Goal: Task Accomplishment & Management: Use online tool/utility

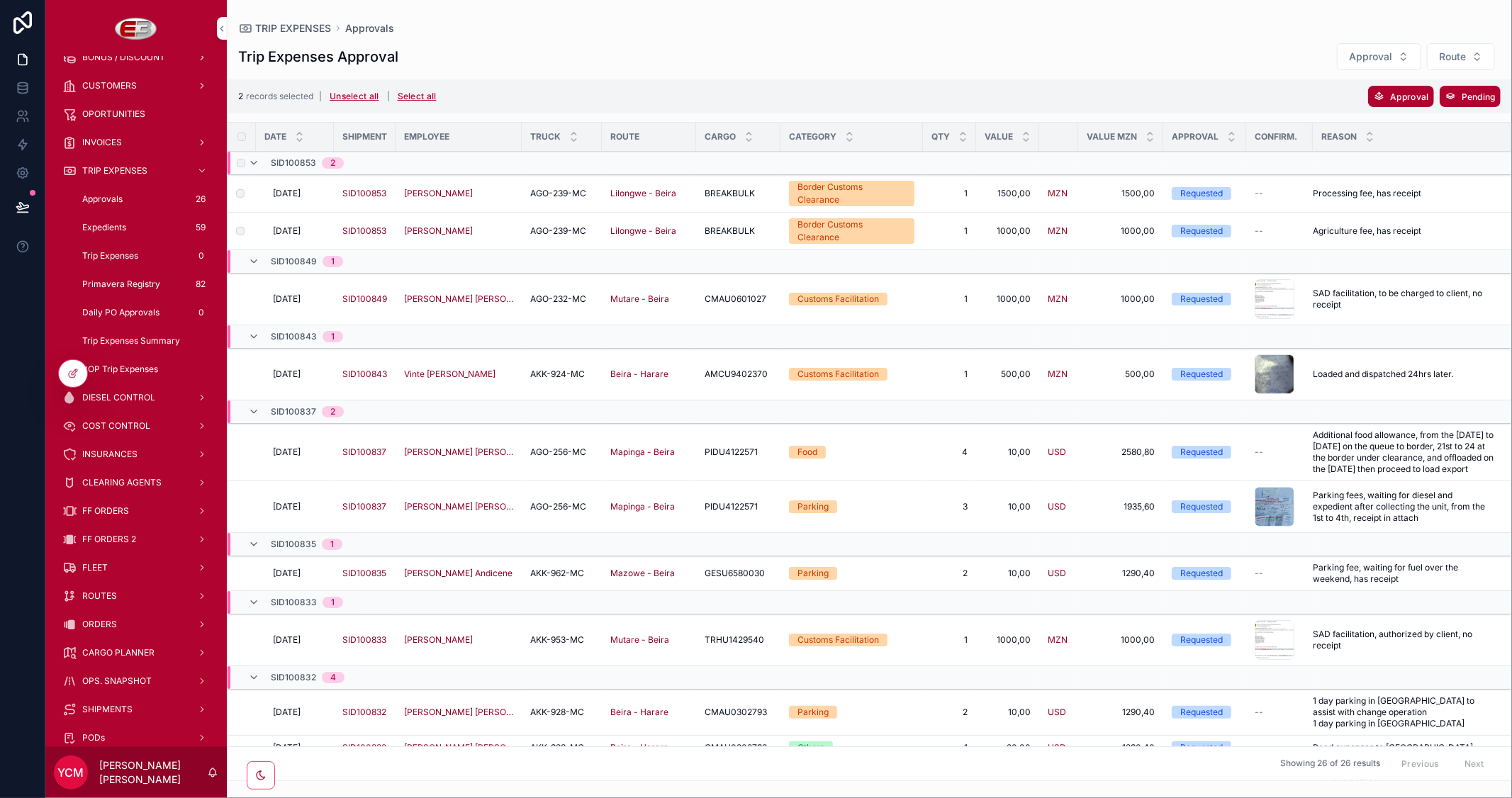
click at [0, 0] on label "scrollable content" at bounding box center [0, 0] width 0 height 0
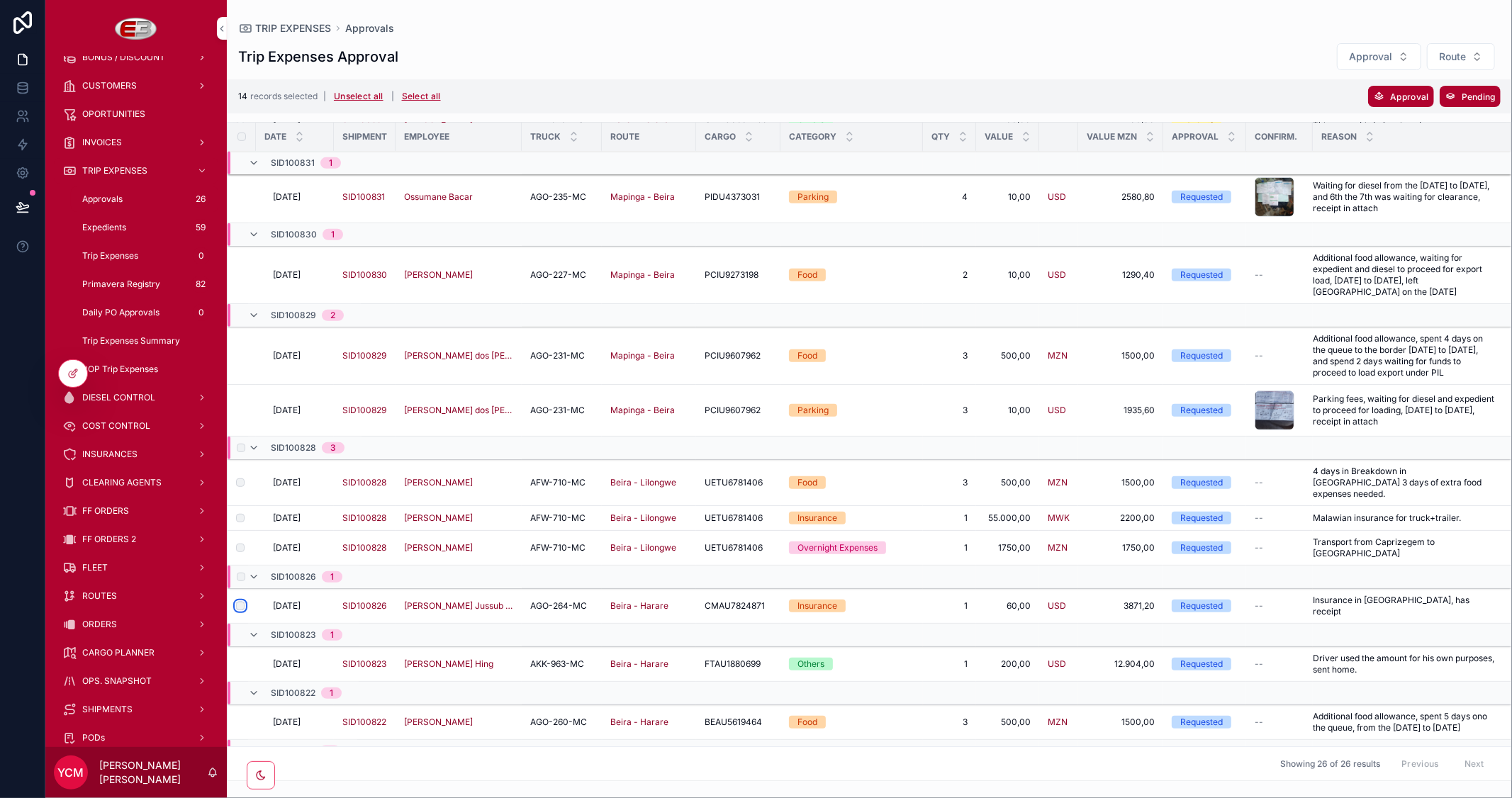
scroll to position [770, 0]
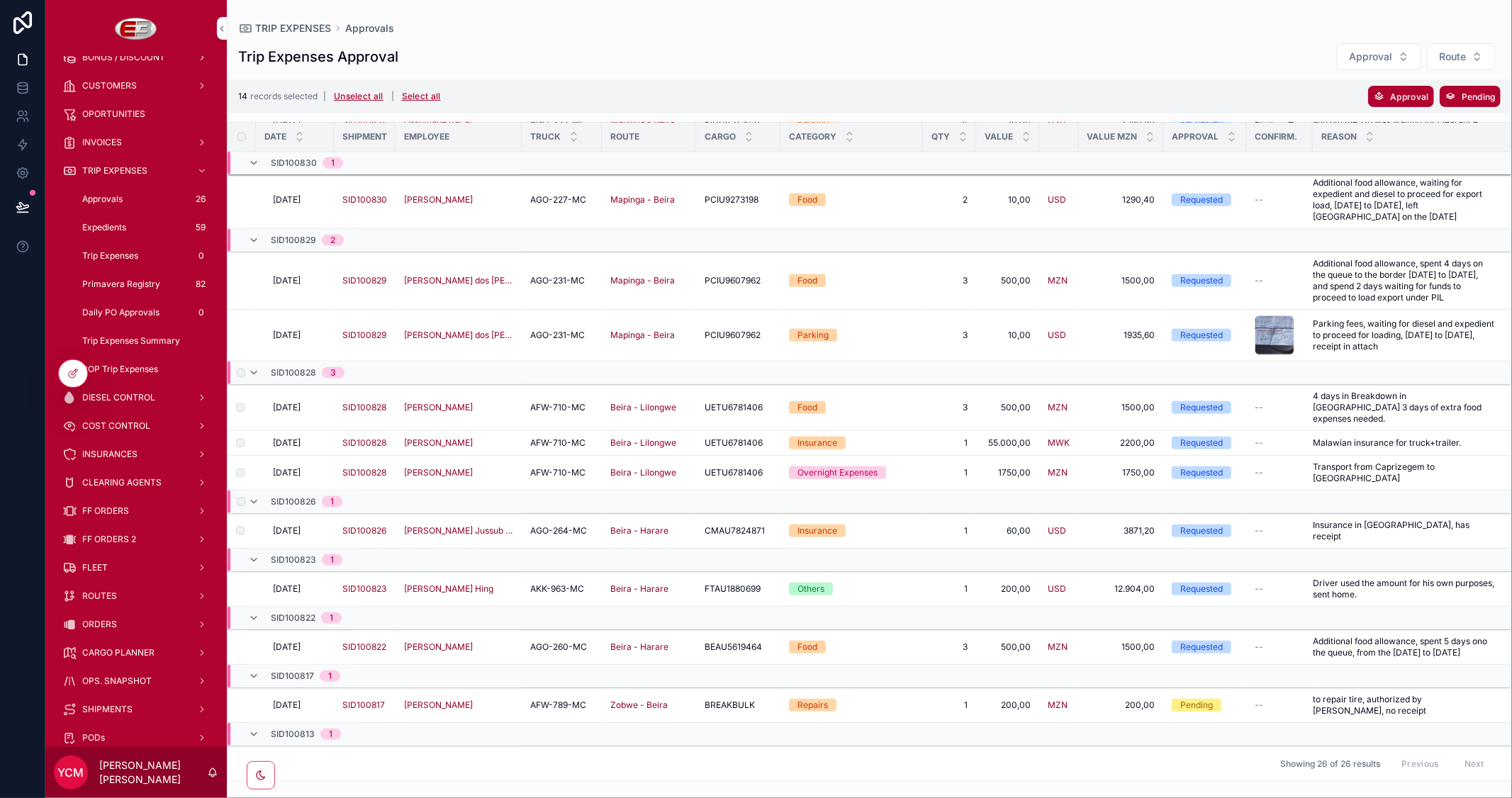
click at [1406, 94] on span "Approval" at bounding box center [1408, 96] width 38 height 10
click at [1469, 69] on icon "scrollable content" at bounding box center [1469, 69] width 7 height 5
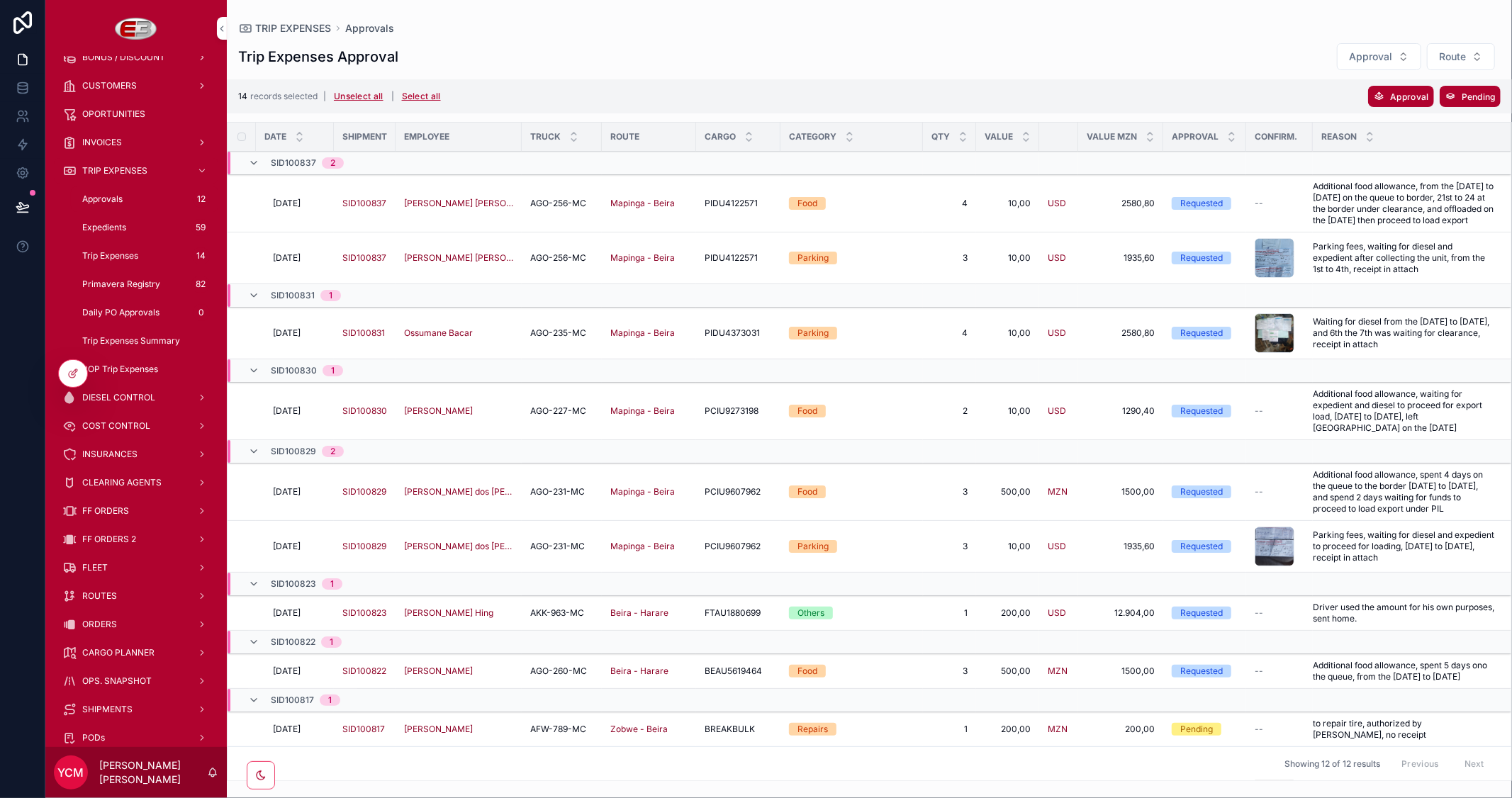
scroll to position [190, 0]
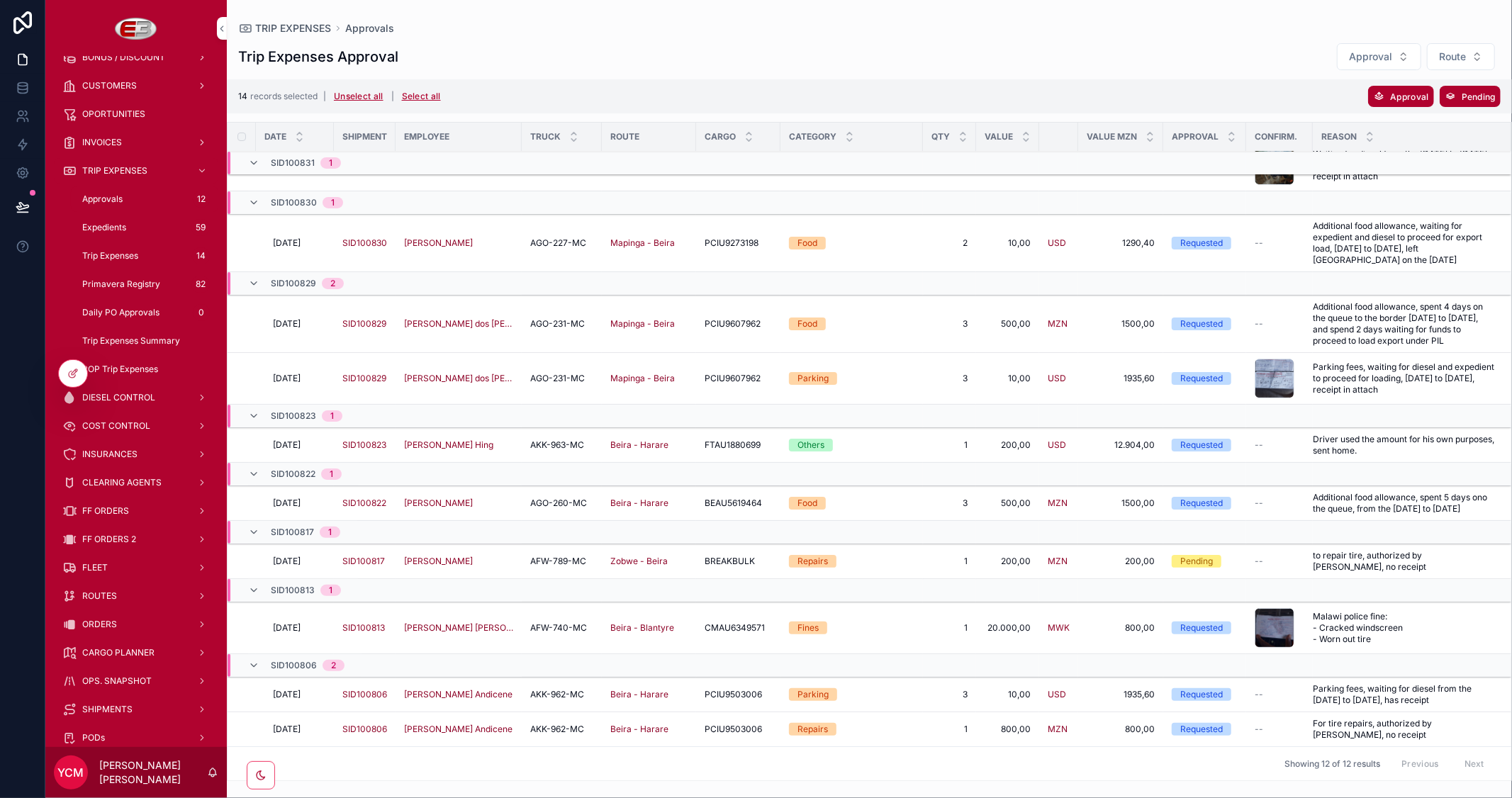
click at [0, 0] on span "Other Status" at bounding box center [0, 0] width 0 height 0
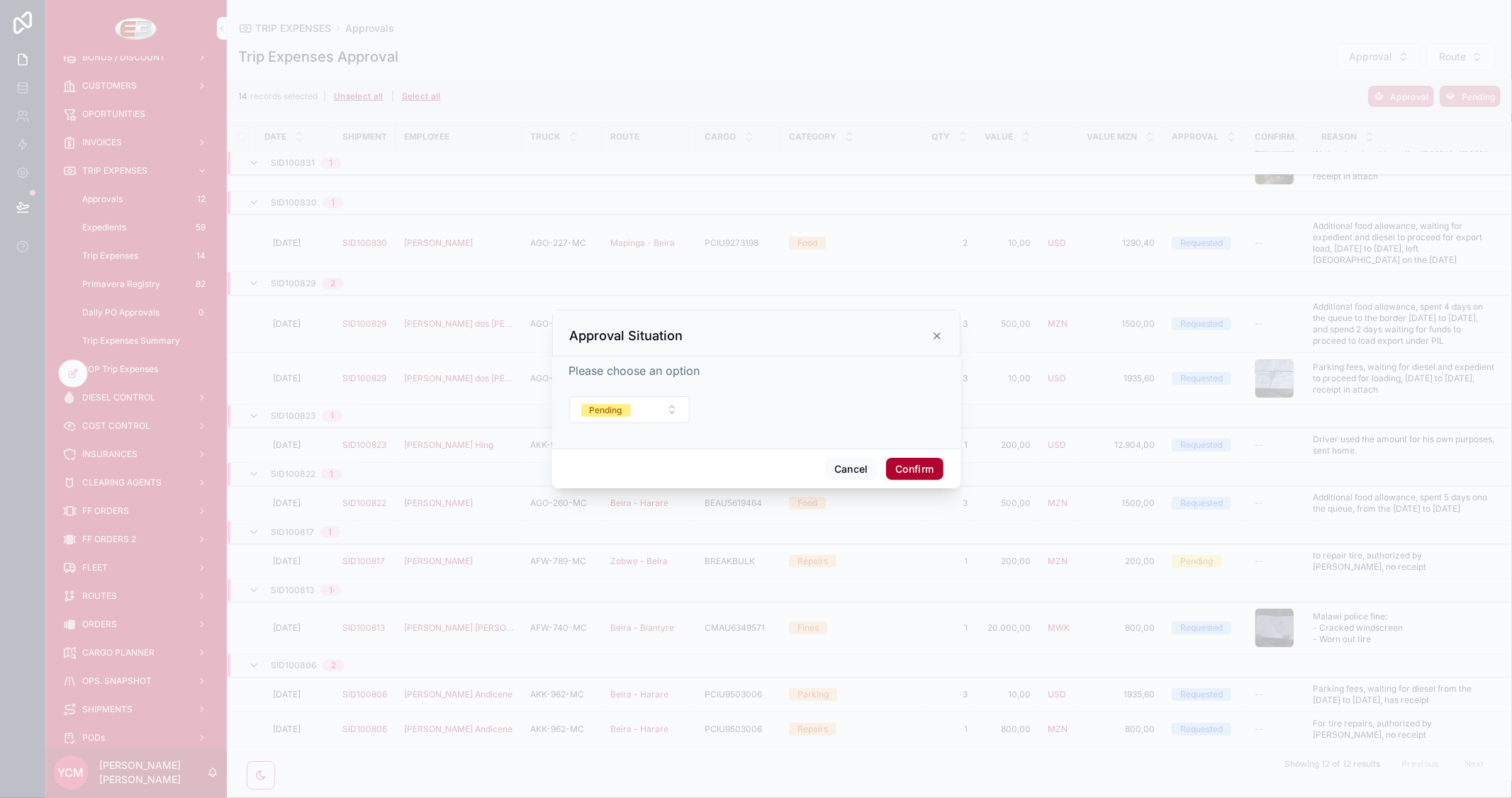
click at [641, 407] on button "Pending" at bounding box center [630, 409] width 121 height 27
click at [569, 553] on div "Denied" at bounding box center [559, 551] width 28 height 13
click at [916, 470] on button "Confirm" at bounding box center [914, 469] width 56 height 23
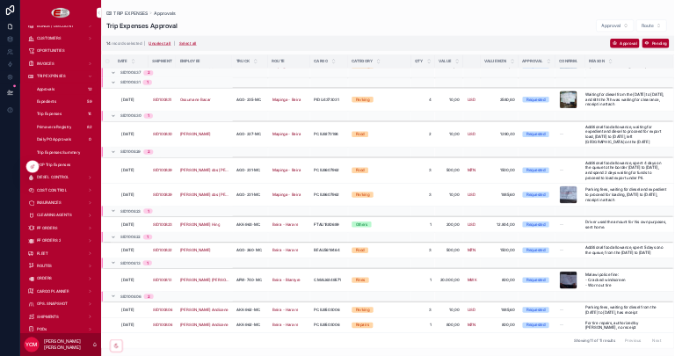
scroll to position [164, 0]
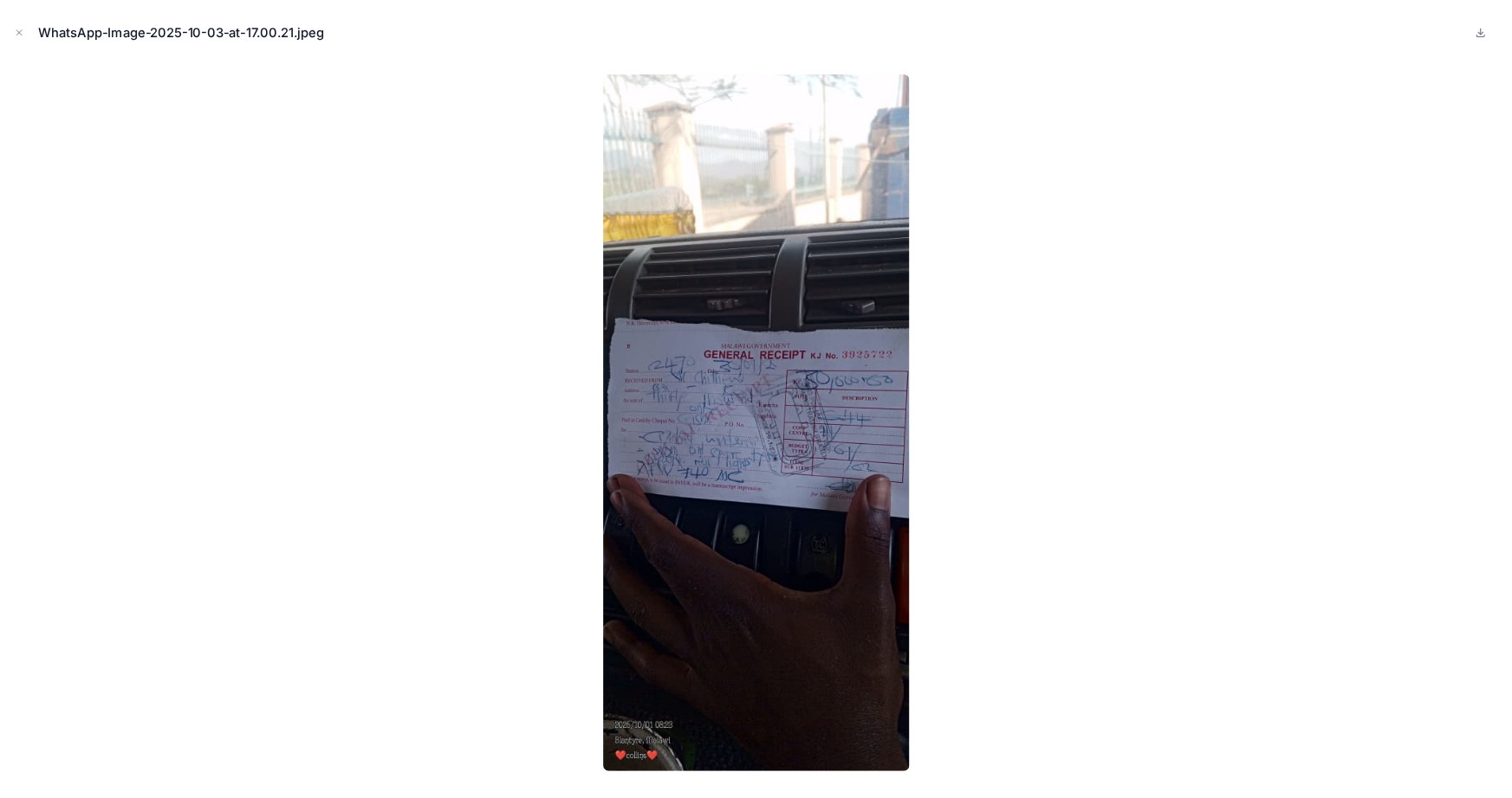
scroll to position [197, 0]
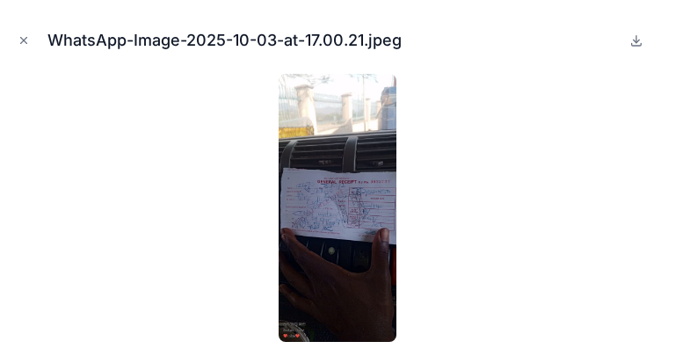
click at [25, 43] on icon "Close modal" at bounding box center [24, 40] width 12 height 12
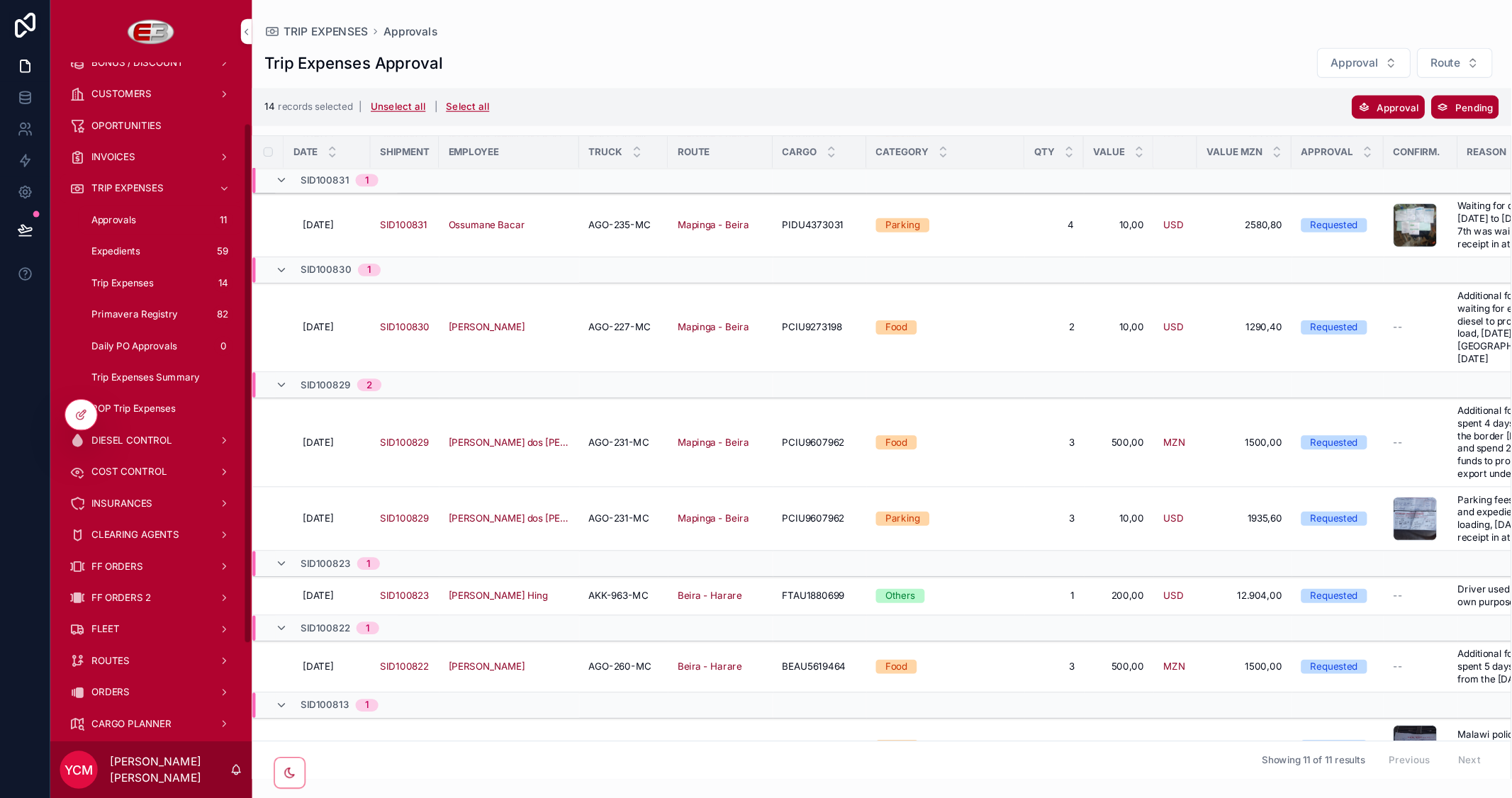
scroll to position [132, 0]
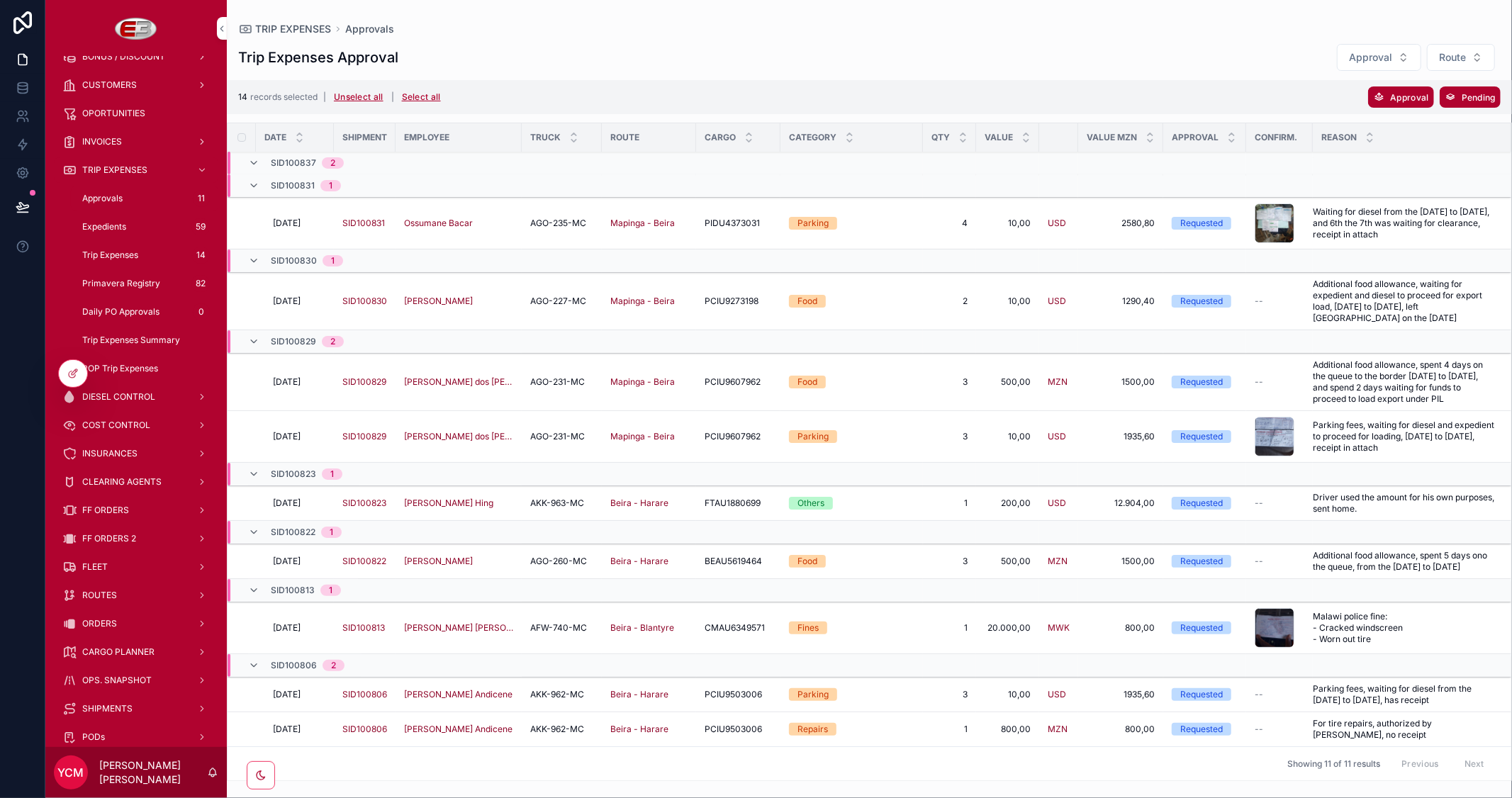
click at [1036, 23] on div "TRIP EXPENSES Approvals" at bounding box center [868, 28] width 1262 height 12
click at [1394, 95] on span "Approval" at bounding box center [1408, 97] width 38 height 10
click at [1471, 69] on icon "scrollable content" at bounding box center [1470, 69] width 11 height 11
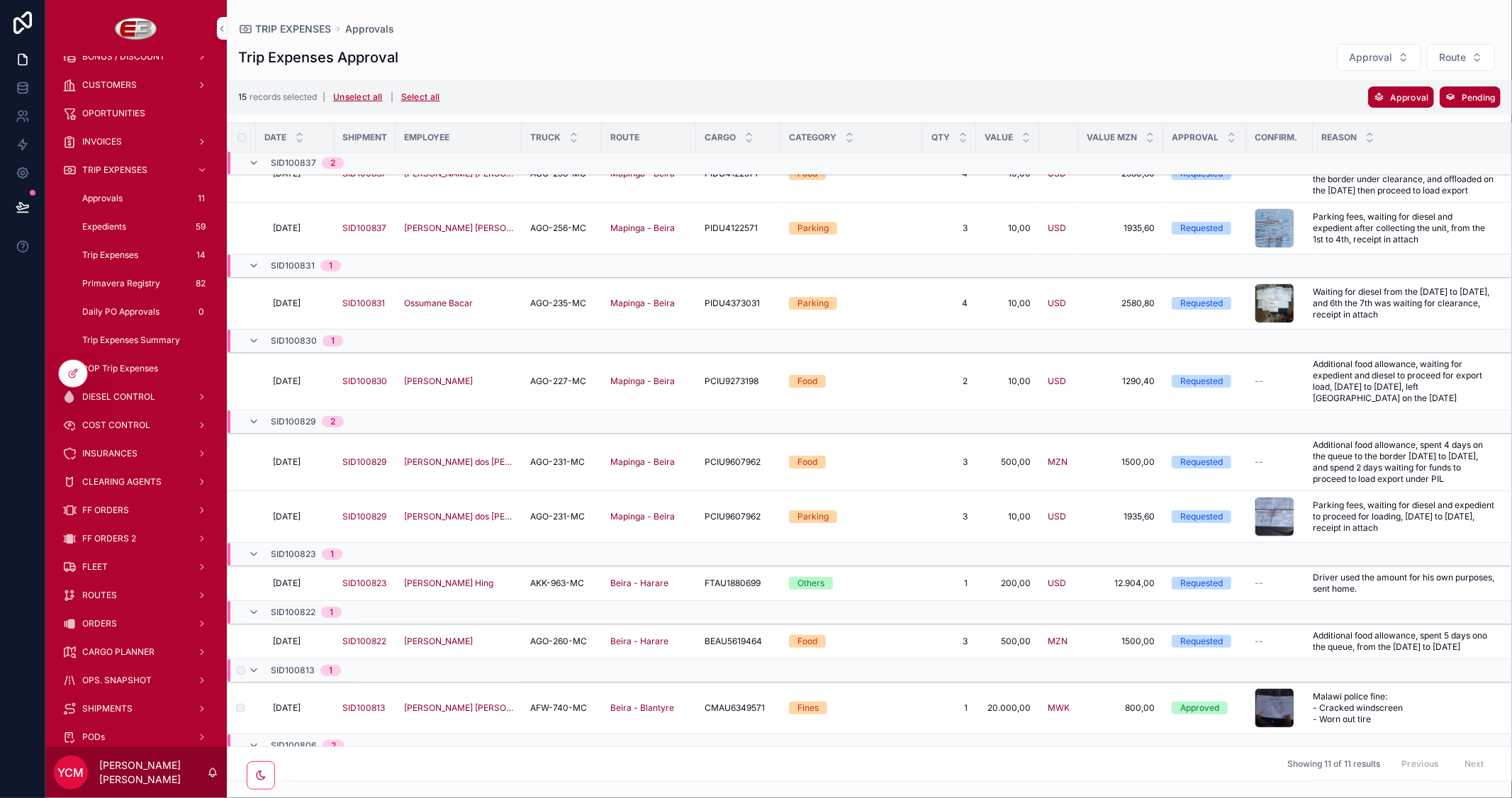
scroll to position [0, 0]
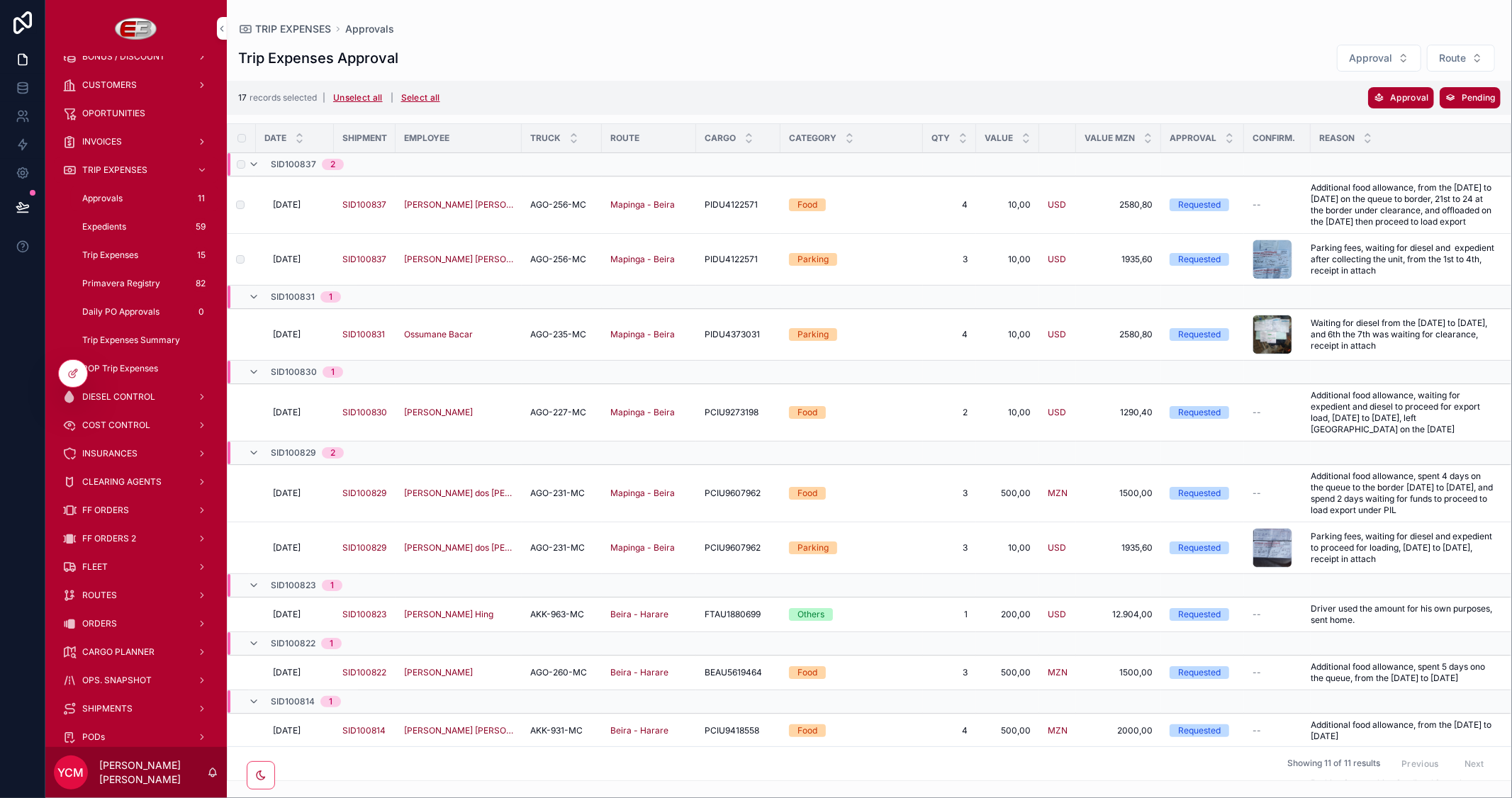
click at [1268, 343] on div "scrollable content" at bounding box center [1272, 334] width 40 height 39
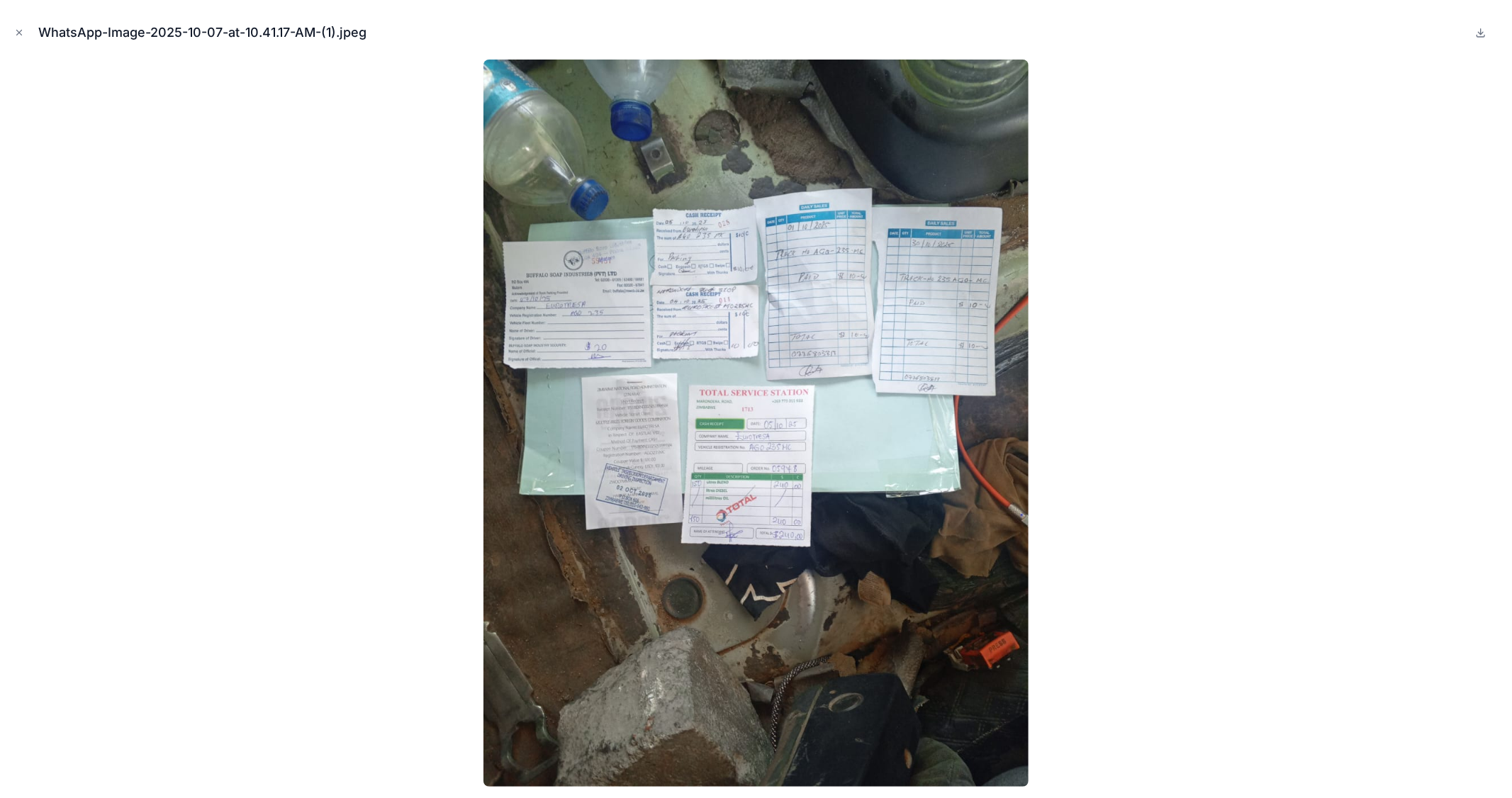
click at [15, 35] on icon "Close modal" at bounding box center [19, 32] width 10 height 10
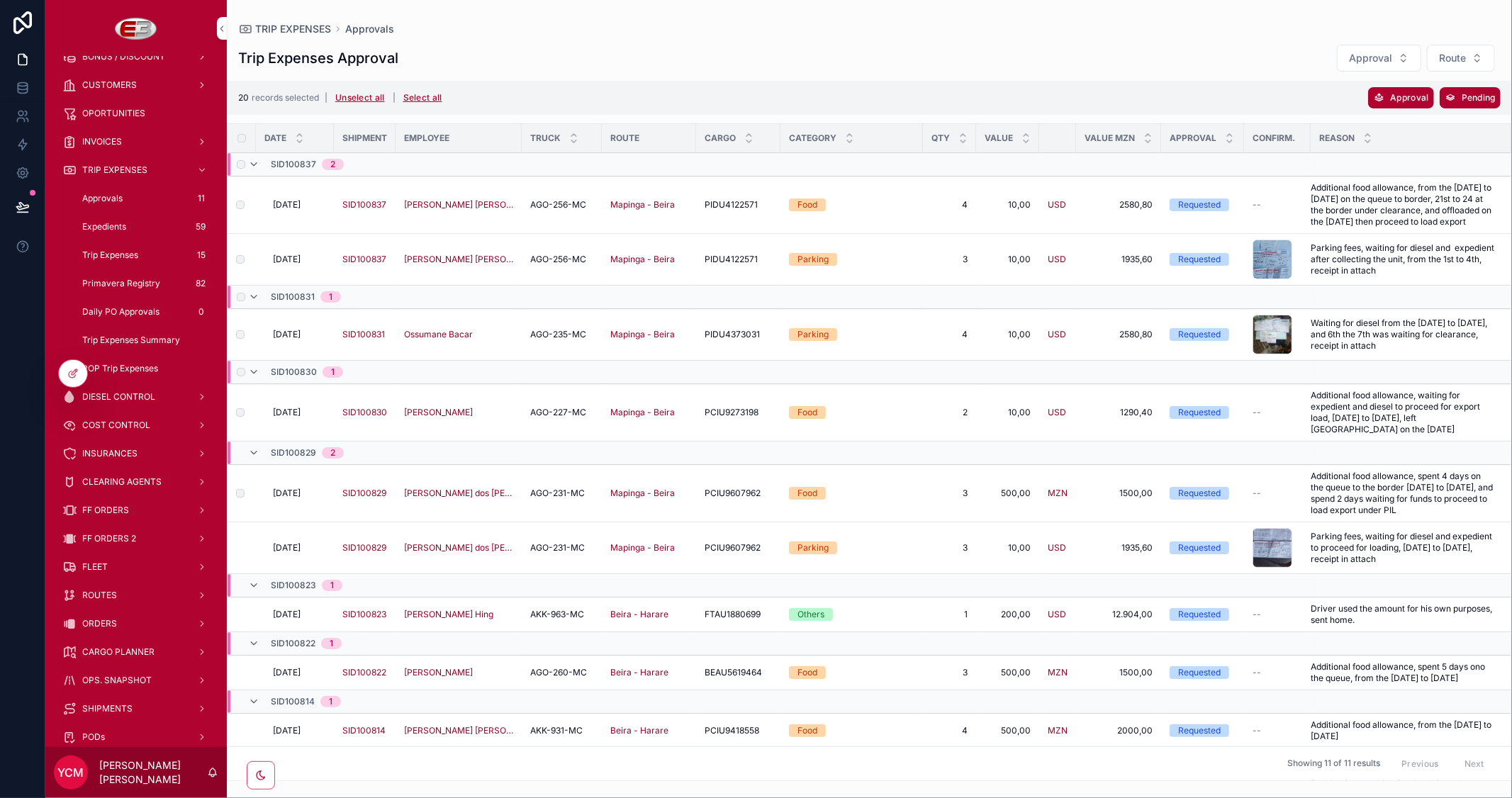
click at [0, 0] on label "scrollable content" at bounding box center [0, 0] width 0 height 0
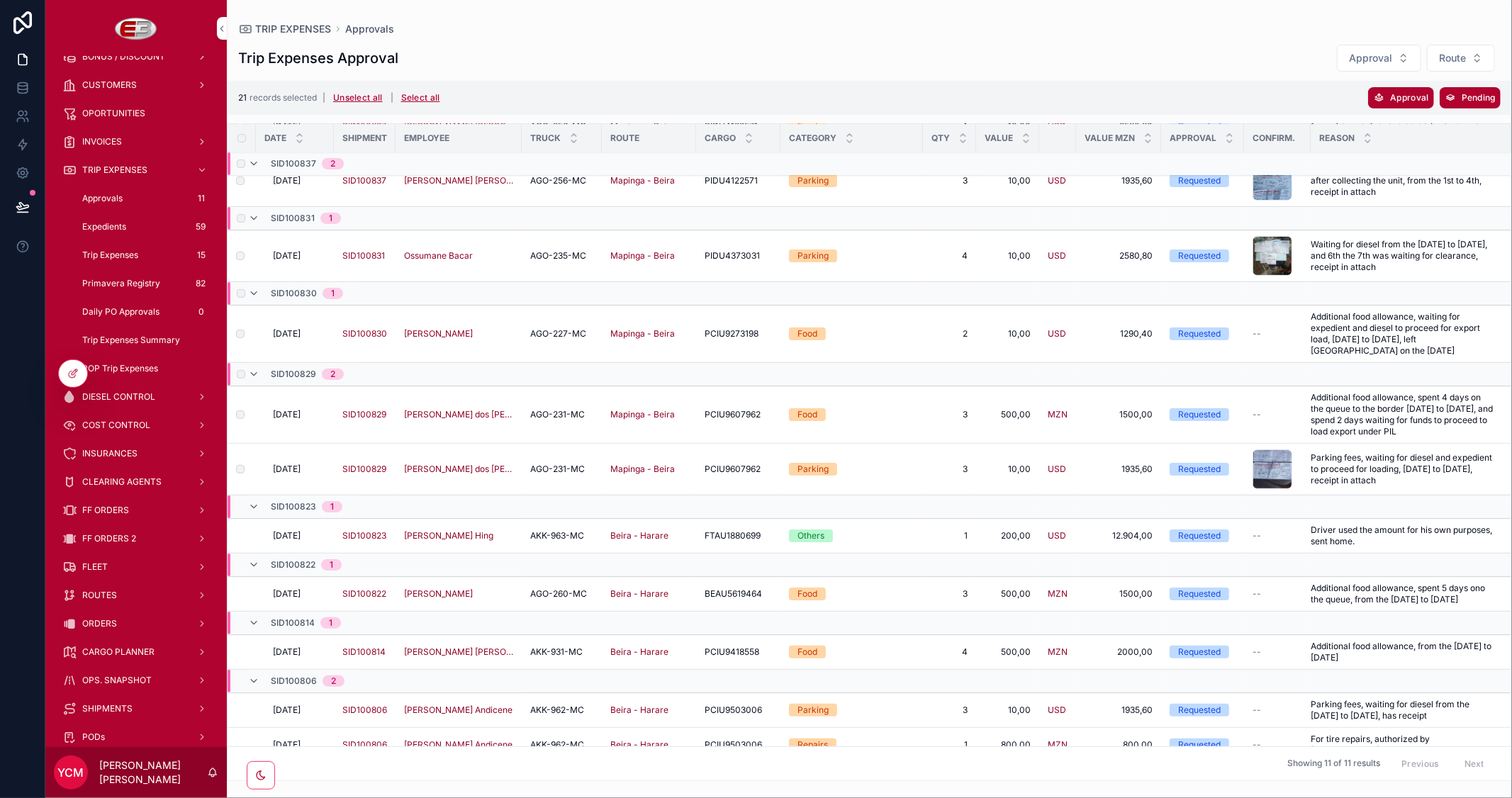
click at [1400, 97] on span "Approval" at bounding box center [1408, 97] width 38 height 10
click at [1474, 71] on button "scrollable content" at bounding box center [1469, 69] width 17 height 17
click at [298, 541] on span "[DATE]" at bounding box center [286, 535] width 27 height 11
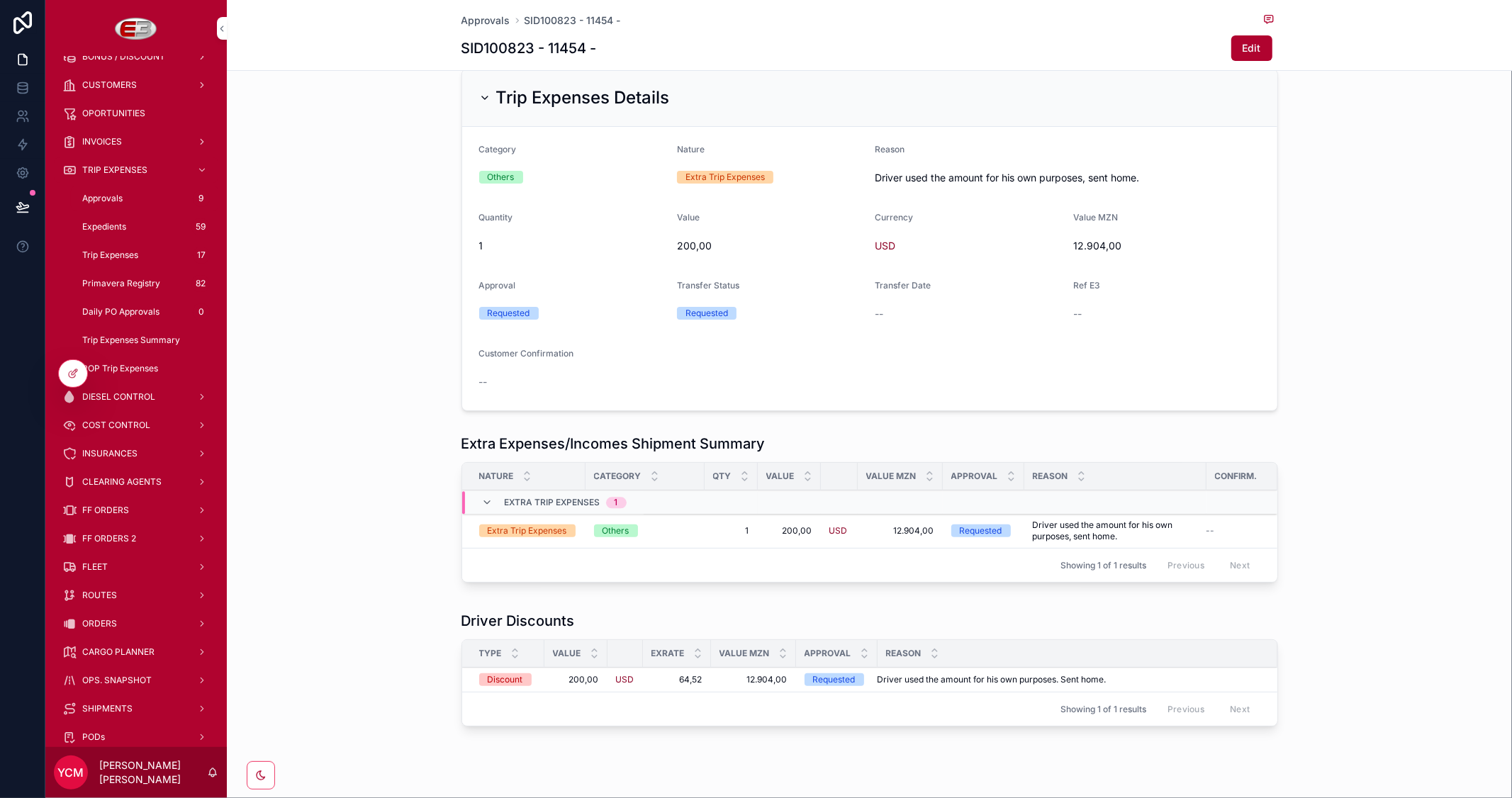
scroll to position [146, 0]
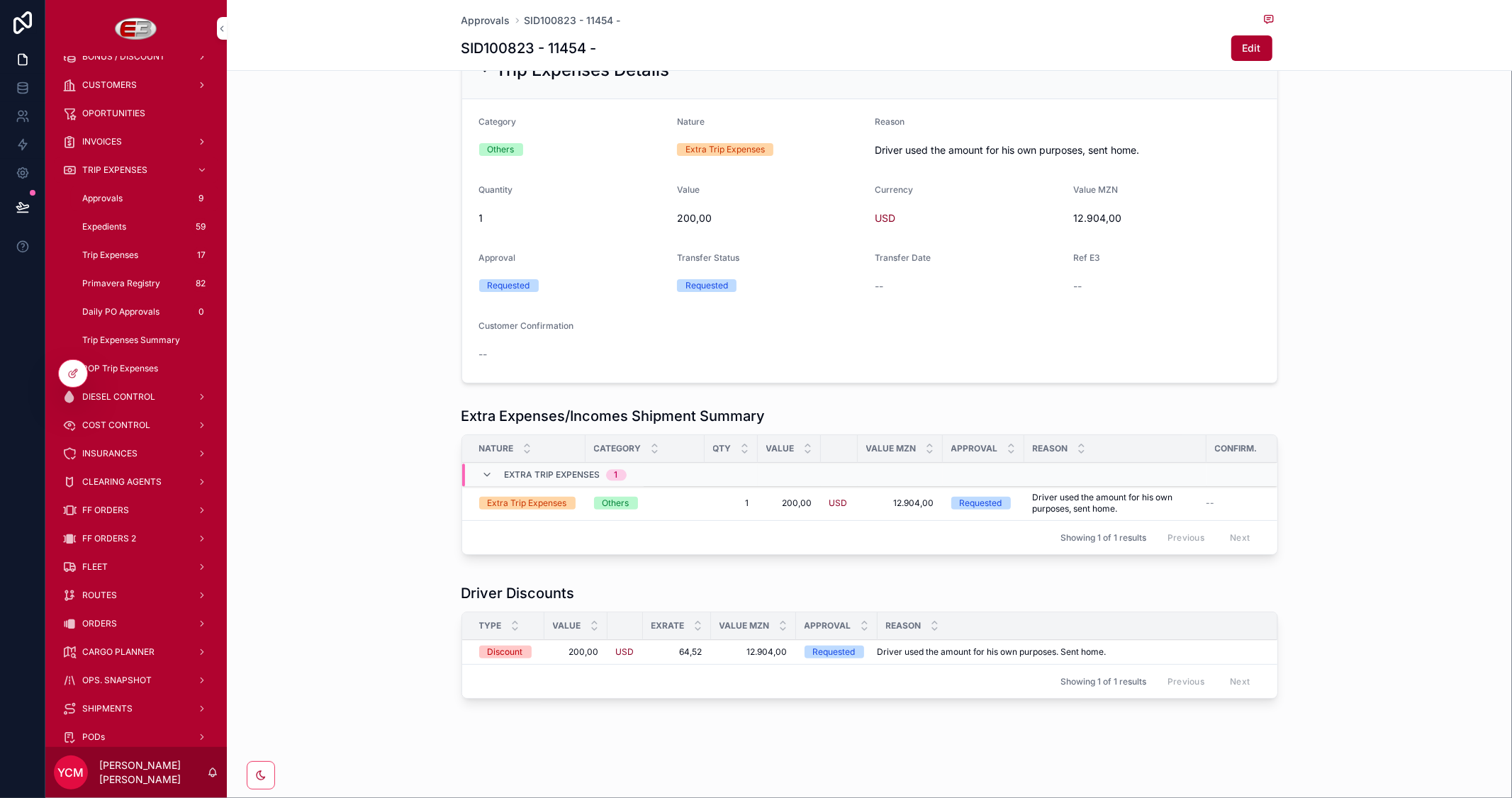
click at [494, 25] on span "Approvals" at bounding box center [485, 21] width 49 height 15
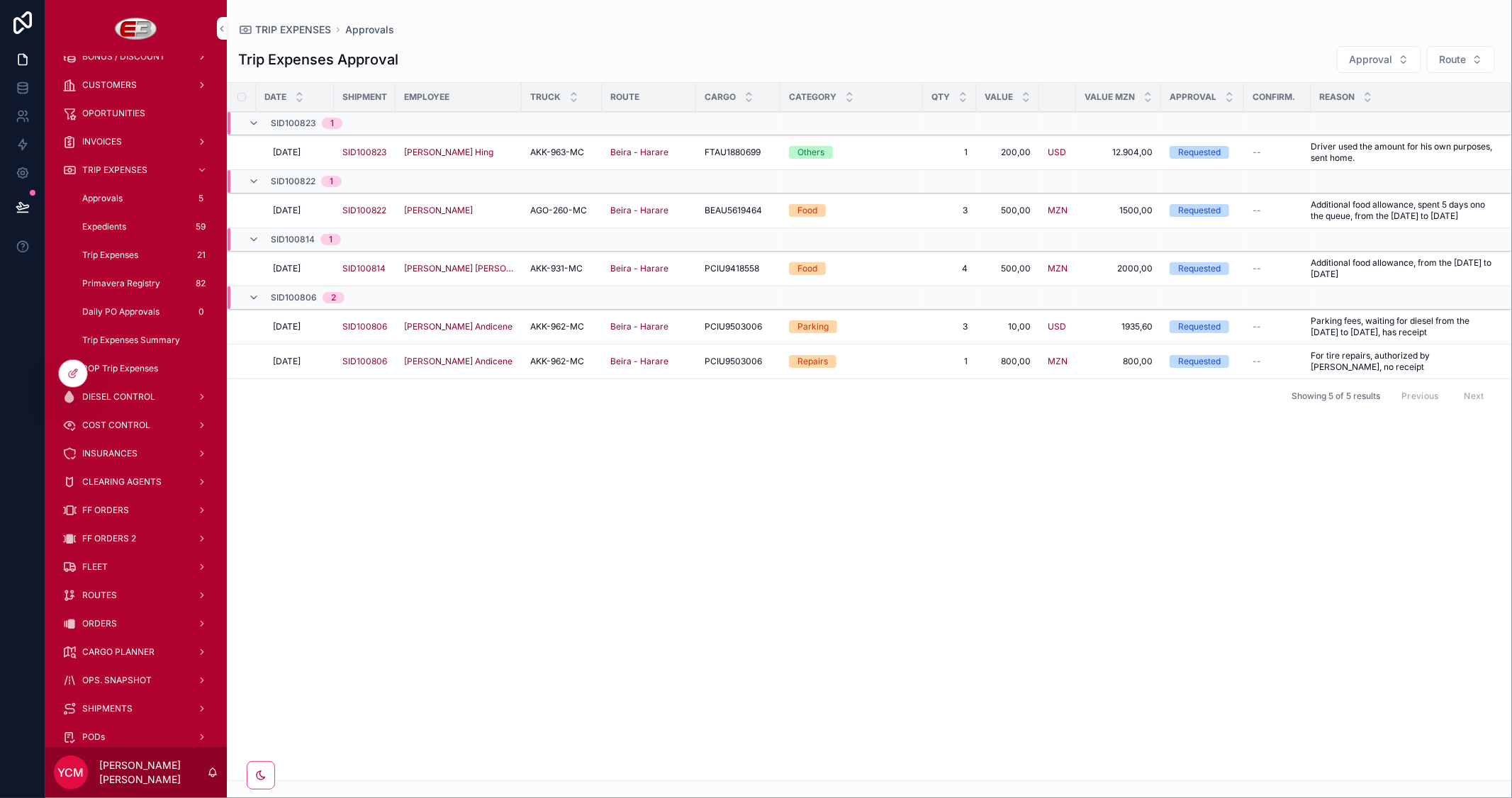
click at [0, 0] on span "Approval" at bounding box center [0, 0] width 0 height 0
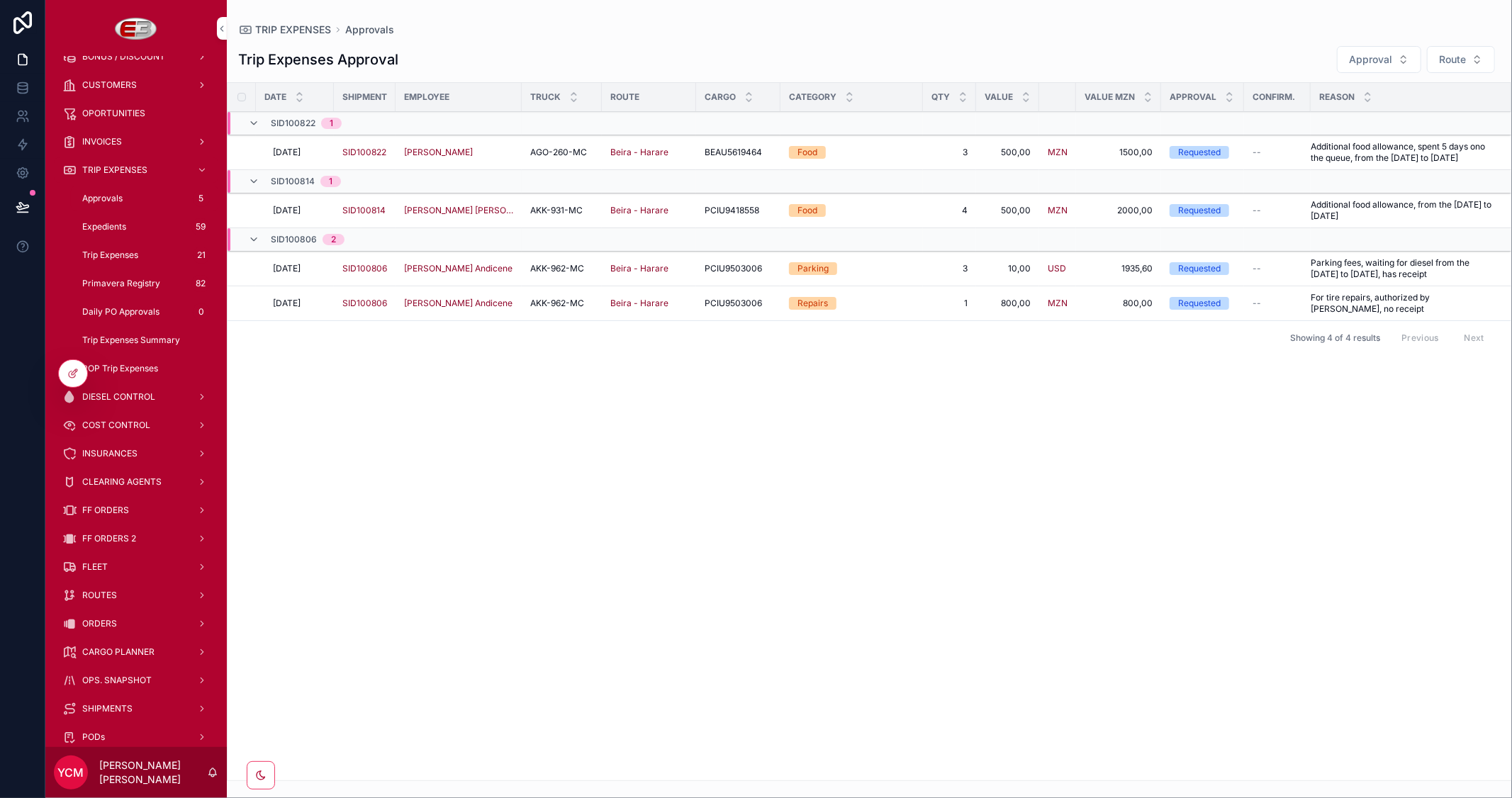
click at [555, 216] on span "AKK-931-MC" at bounding box center [556, 210] width 52 height 11
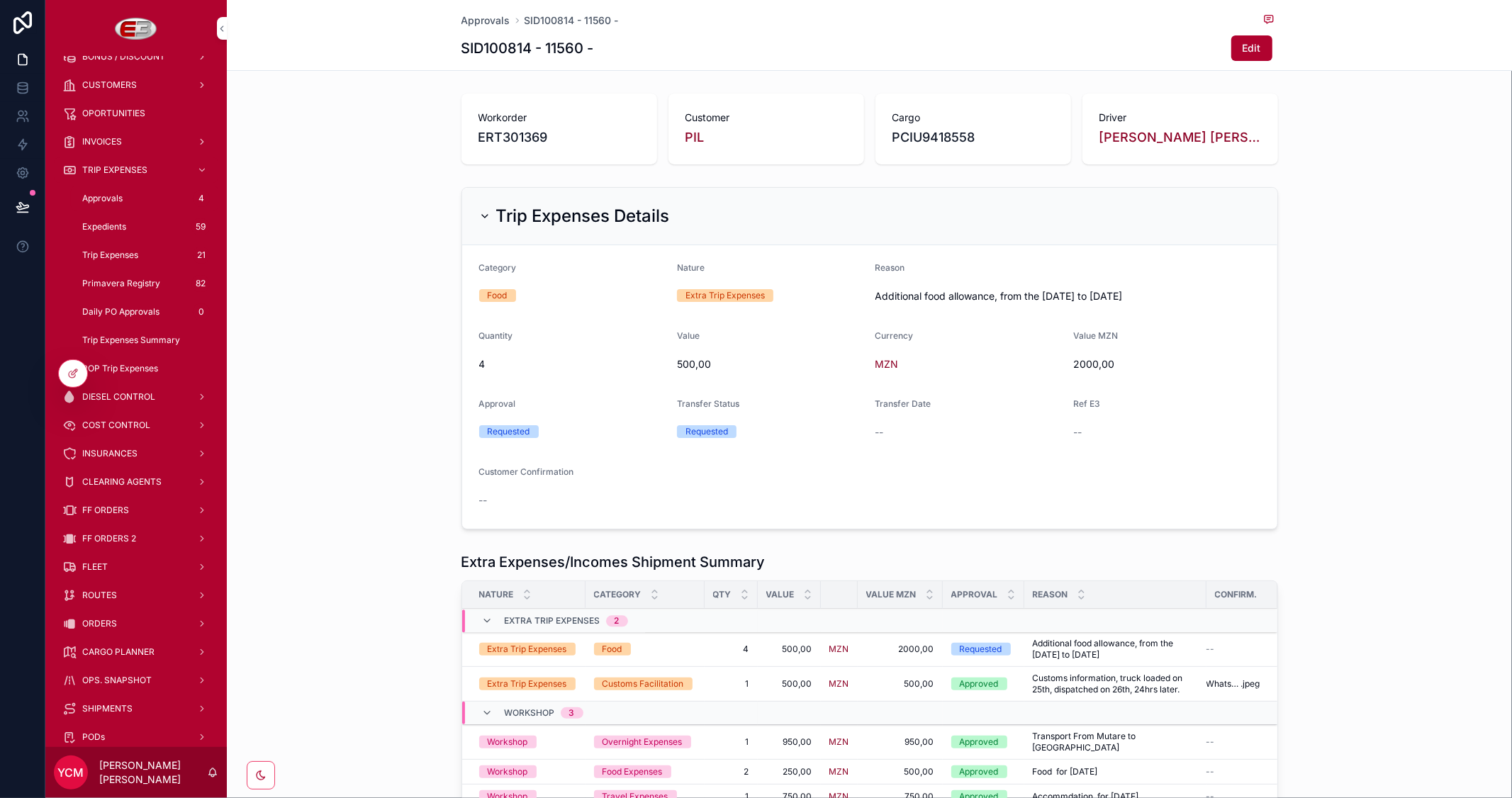
click at [489, 15] on span "Approvals" at bounding box center [485, 21] width 49 height 15
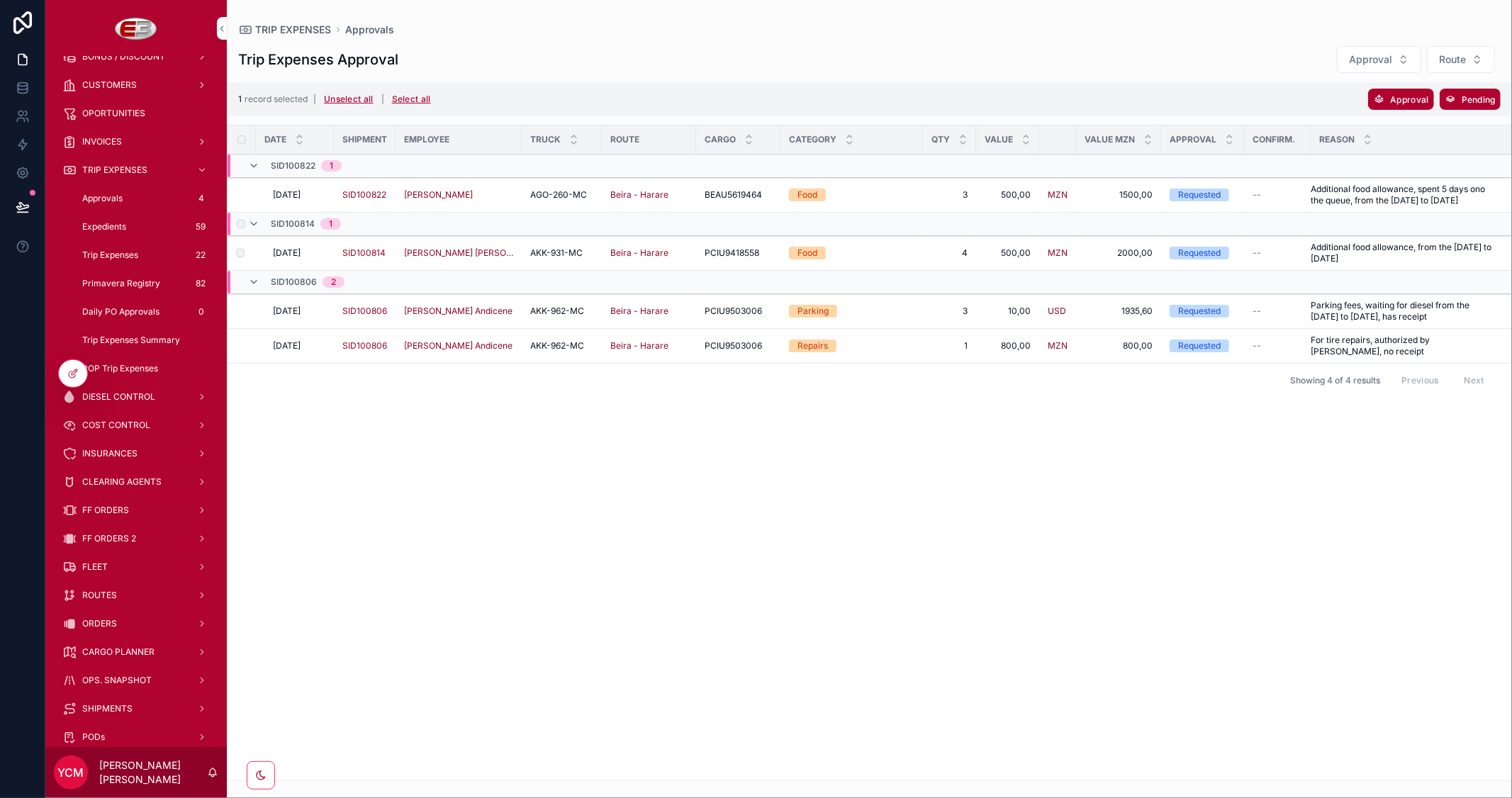
click at [0, 0] on label "scrollable content" at bounding box center [0, 0] width 0 height 0
click at [1395, 99] on span "Approval" at bounding box center [1408, 99] width 38 height 10
click at [1472, 71] on icon "scrollable content" at bounding box center [1470, 71] width 11 height 11
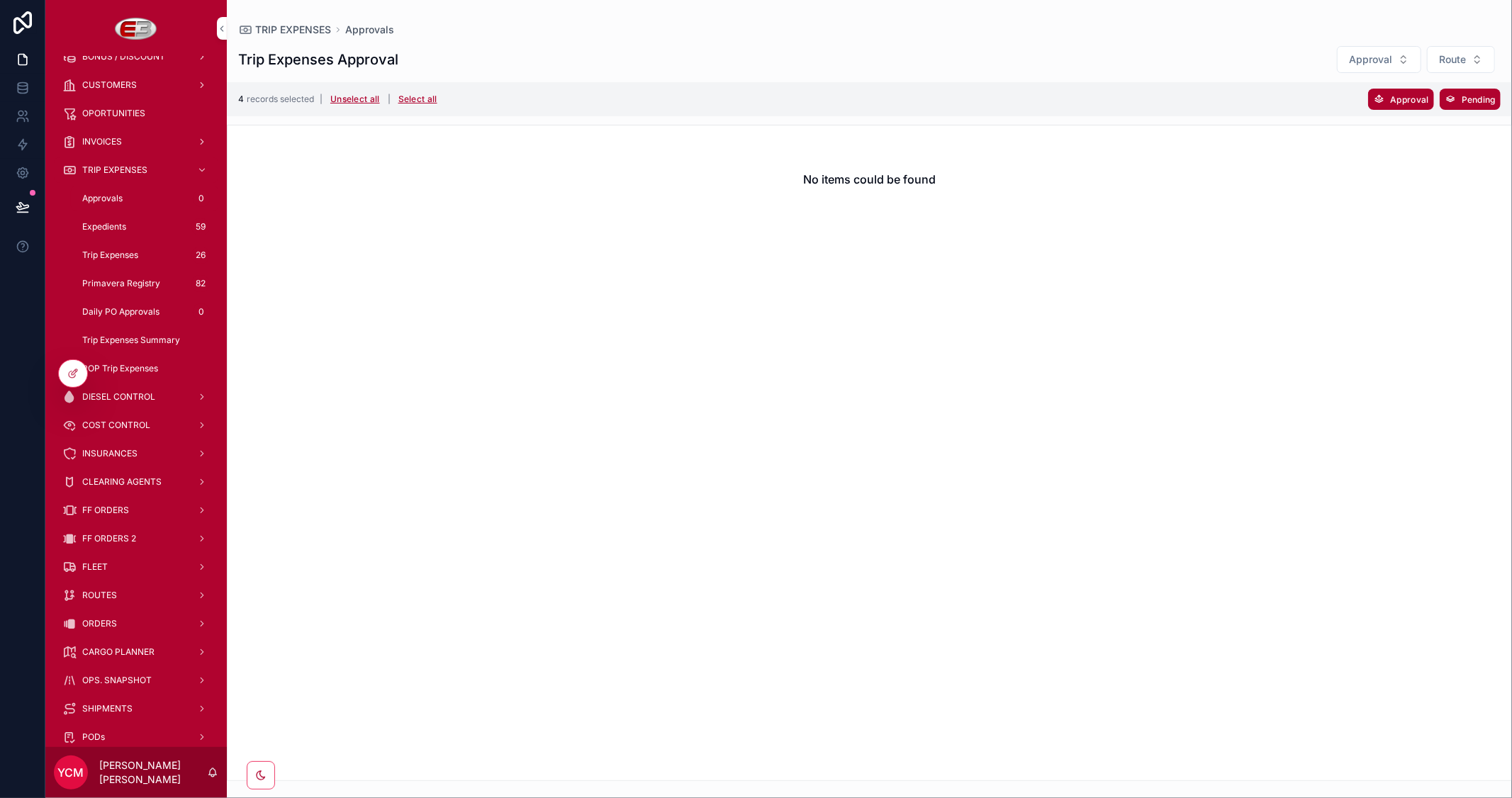
click at [342, 96] on button "Unselect all" at bounding box center [355, 99] width 60 height 23
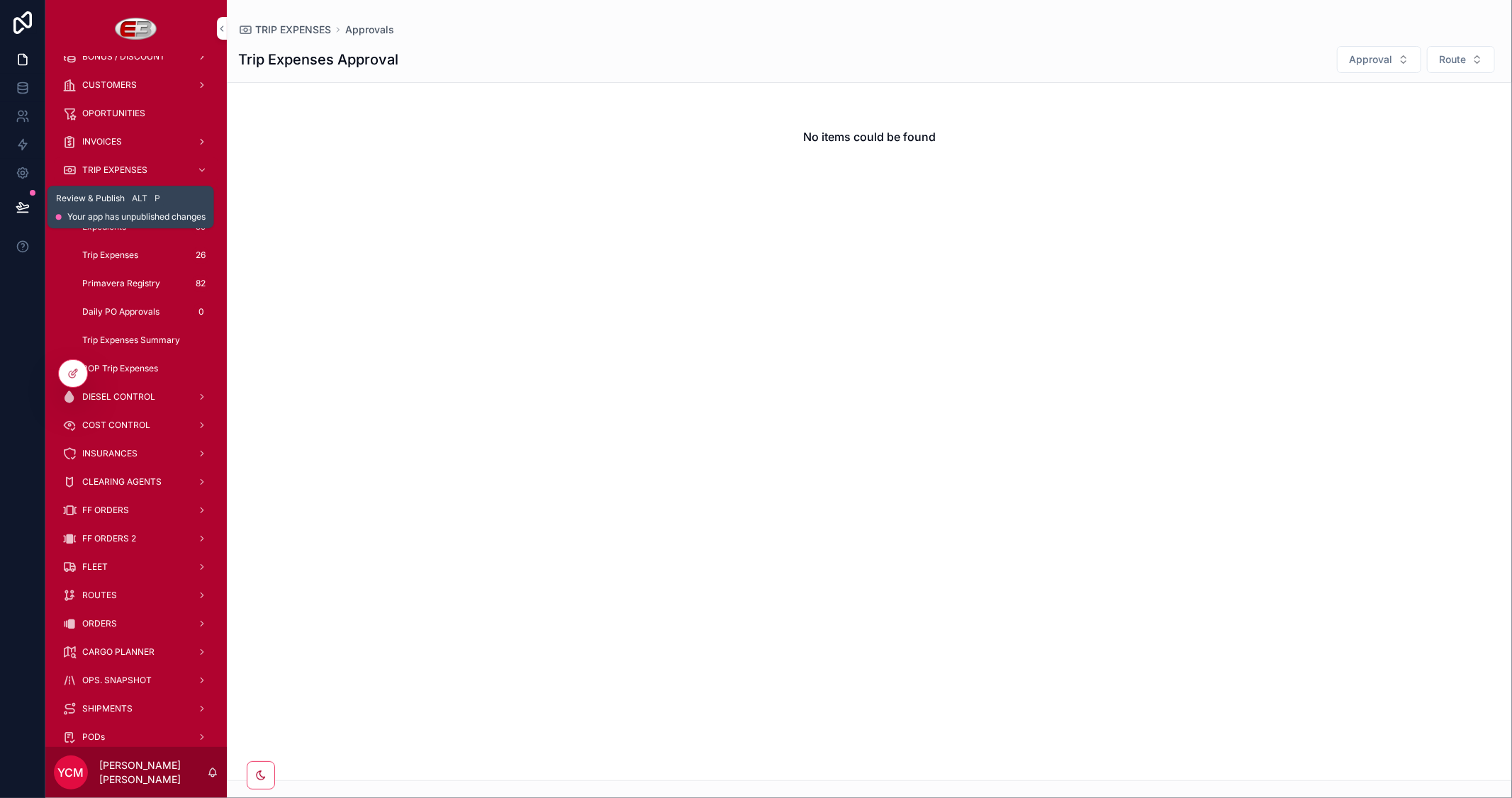
click at [16, 206] on icon at bounding box center [22, 206] width 12 height 7
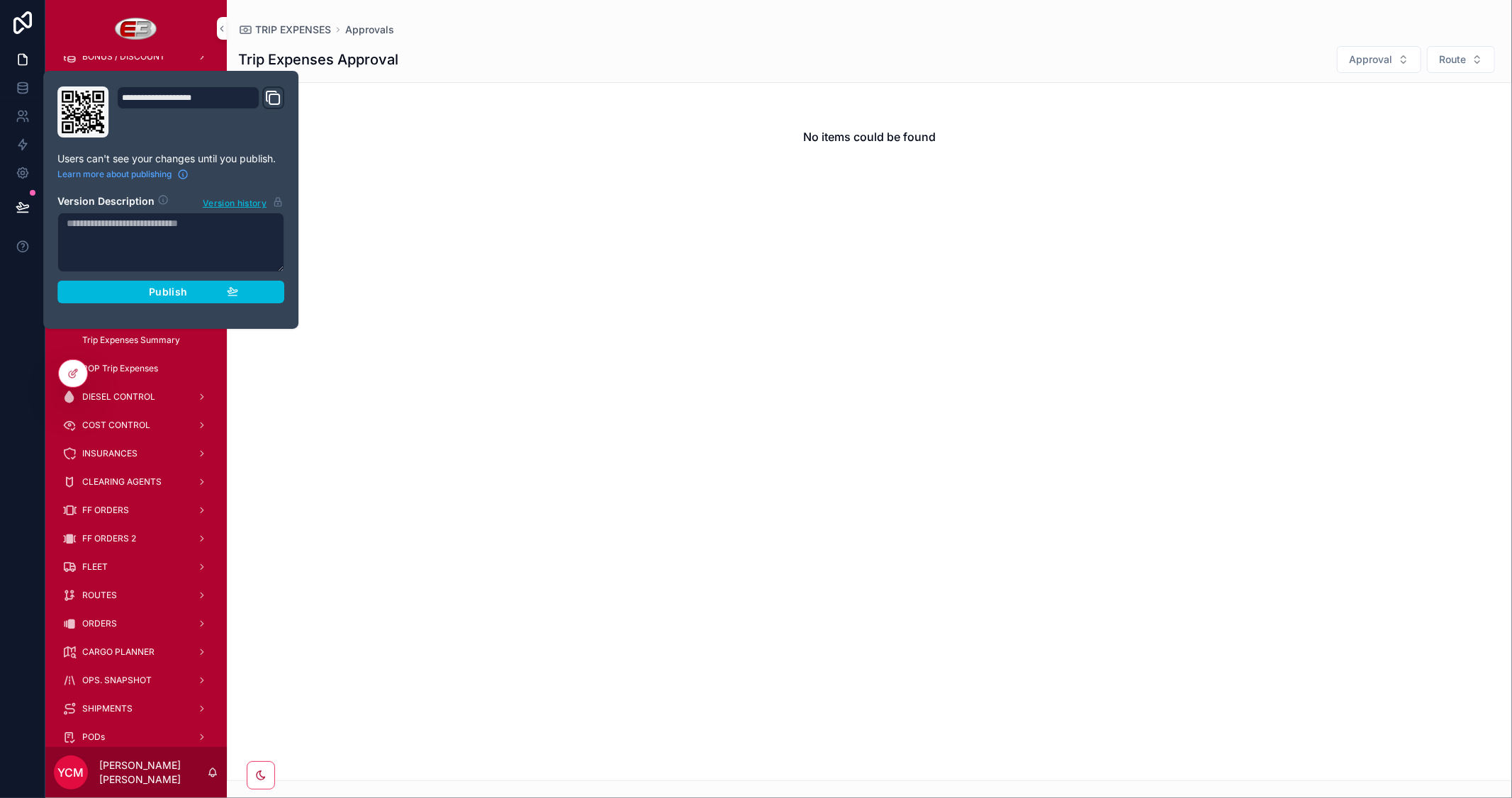
click at [154, 289] on span "Publish" at bounding box center [168, 292] width 38 height 13
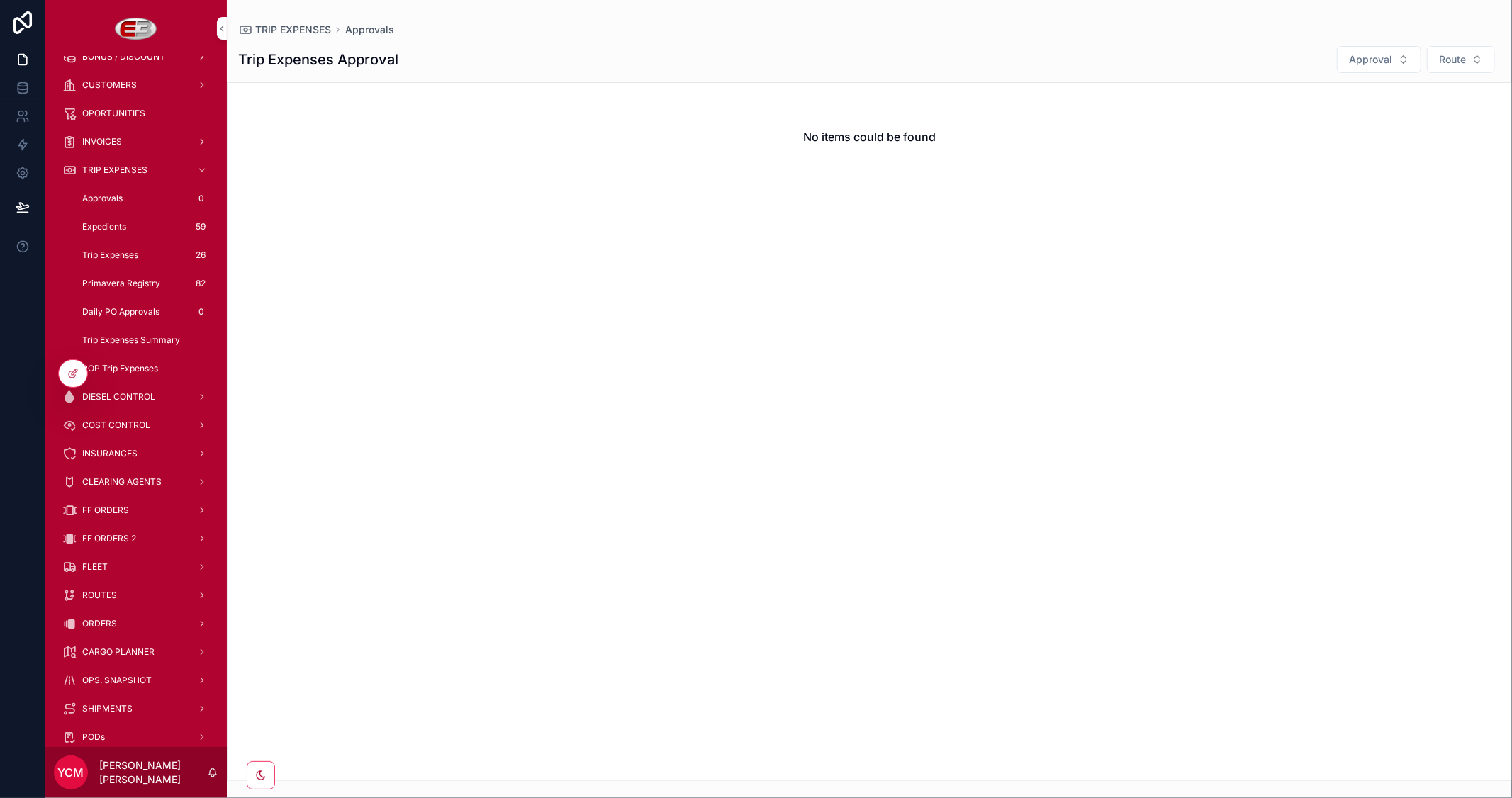
click at [379, 227] on div "No items could be found" at bounding box center [868, 431] width 1285 height 699
click at [501, 399] on div "No items could be found" at bounding box center [868, 431] width 1285 height 699
click at [110, 196] on span "Approvals" at bounding box center [102, 198] width 40 height 11
click at [114, 219] on div "Expedients 59" at bounding box center [144, 227] width 131 height 23
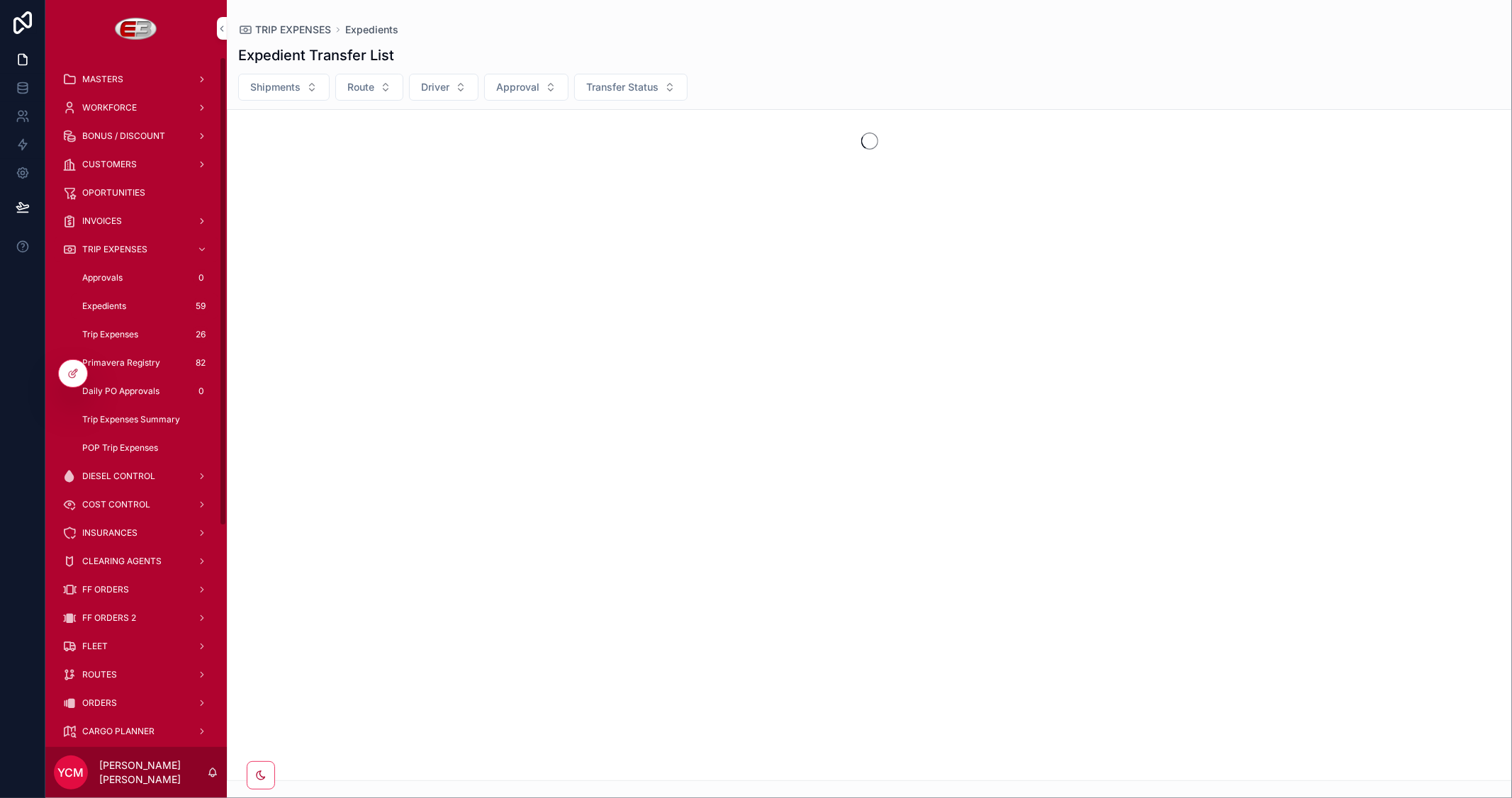
click at [102, 702] on span "ORDERS" at bounding box center [99, 703] width 35 height 11
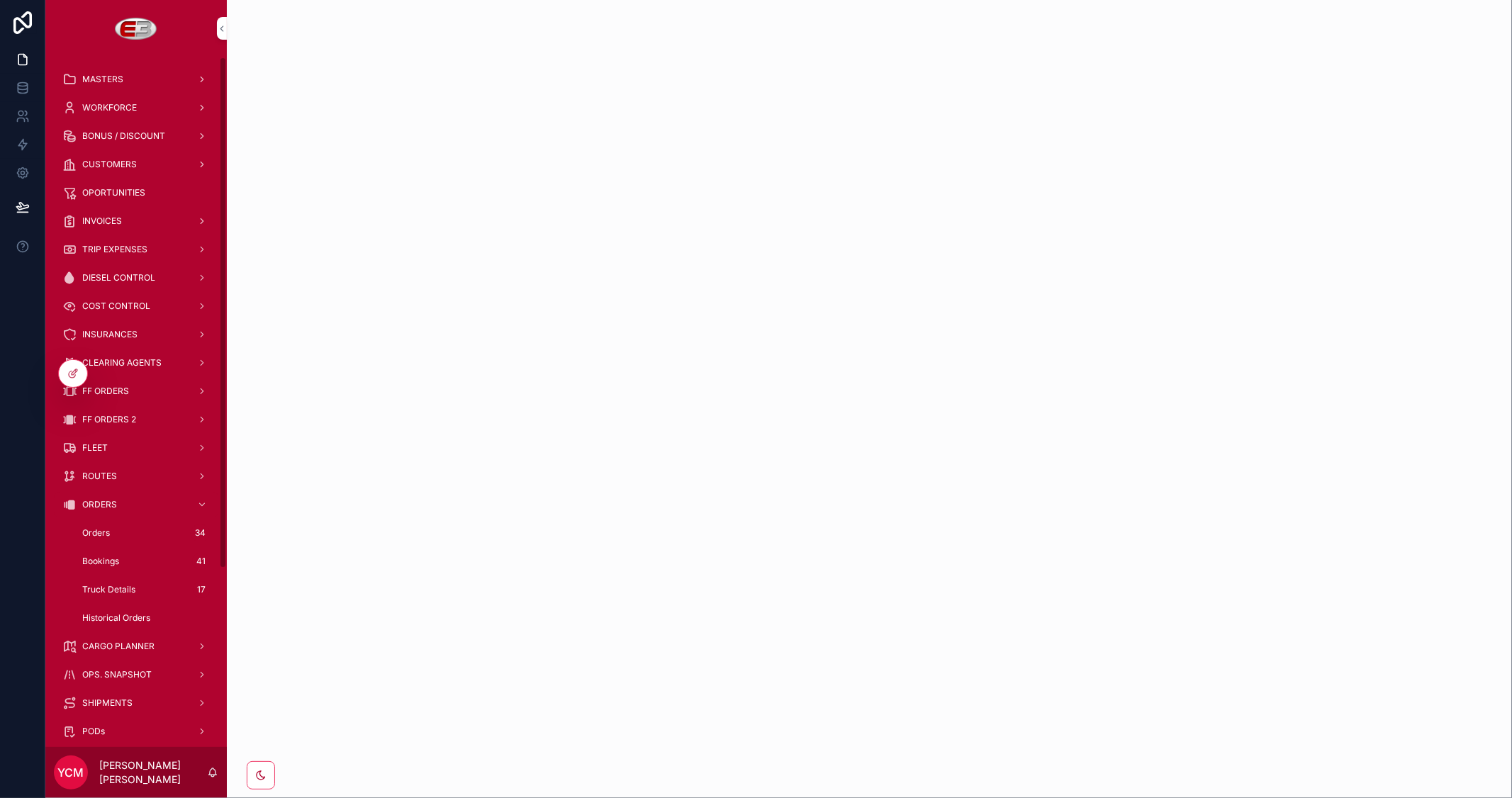
click at [104, 699] on span "SHIPMENTS" at bounding box center [107, 703] width 50 height 11
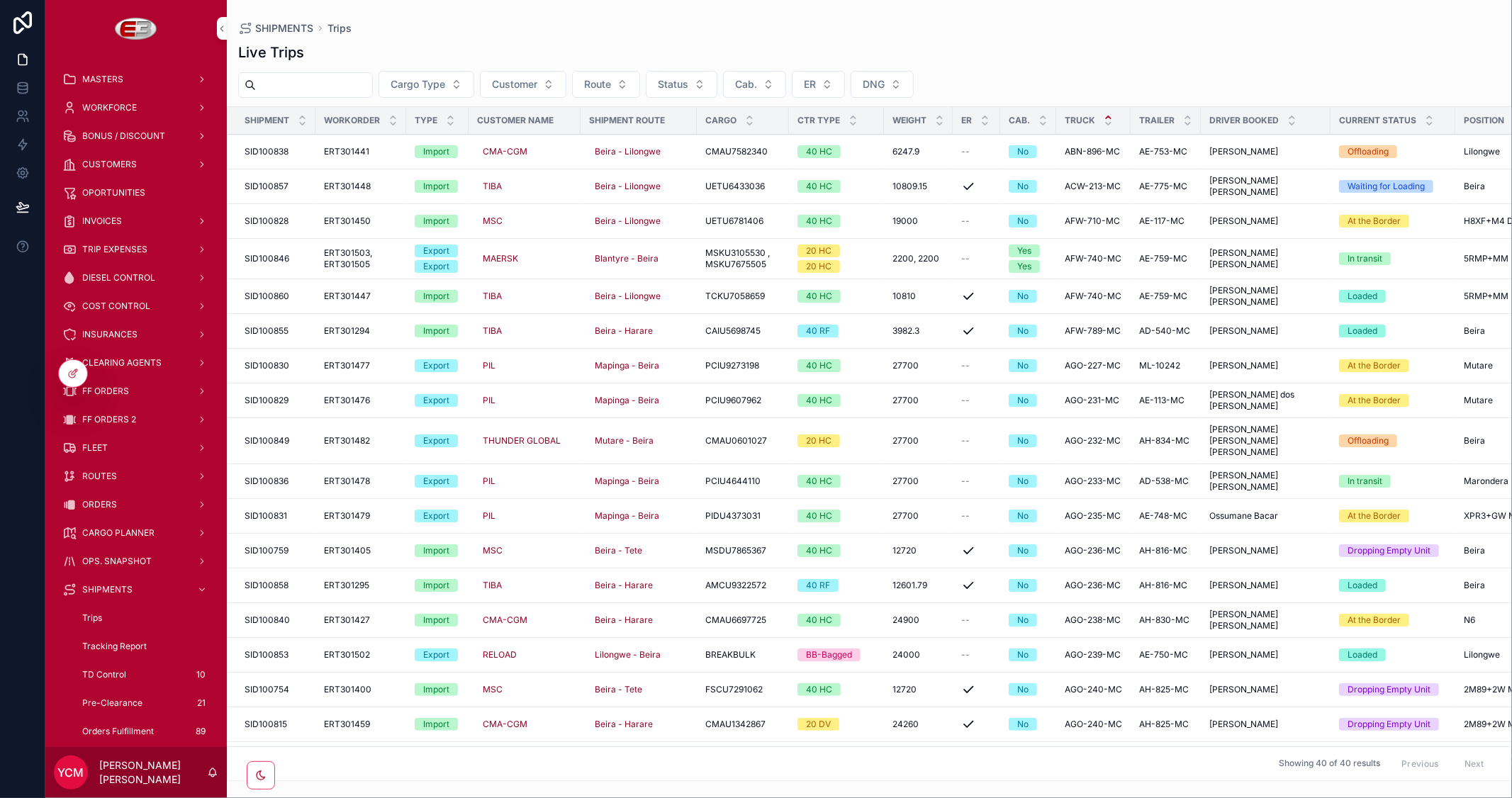
click at [474, 85] on button "Cargo Type" at bounding box center [426, 84] width 96 height 27
click at [537, 87] on span "Customer" at bounding box center [514, 85] width 45 height 15
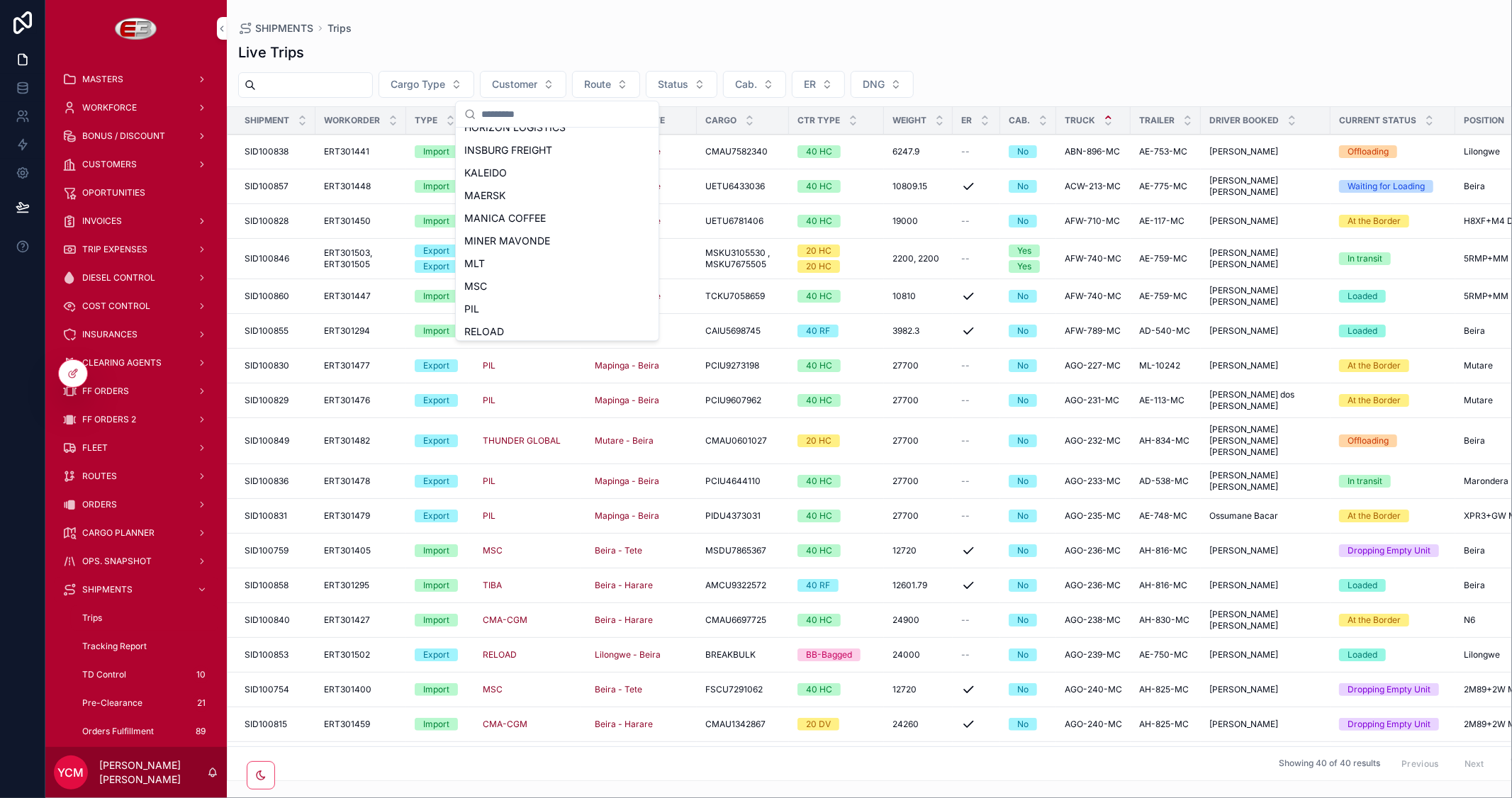
scroll to position [314, 0]
click at [512, 299] on div "TIBA" at bounding box center [557, 304] width 197 height 23
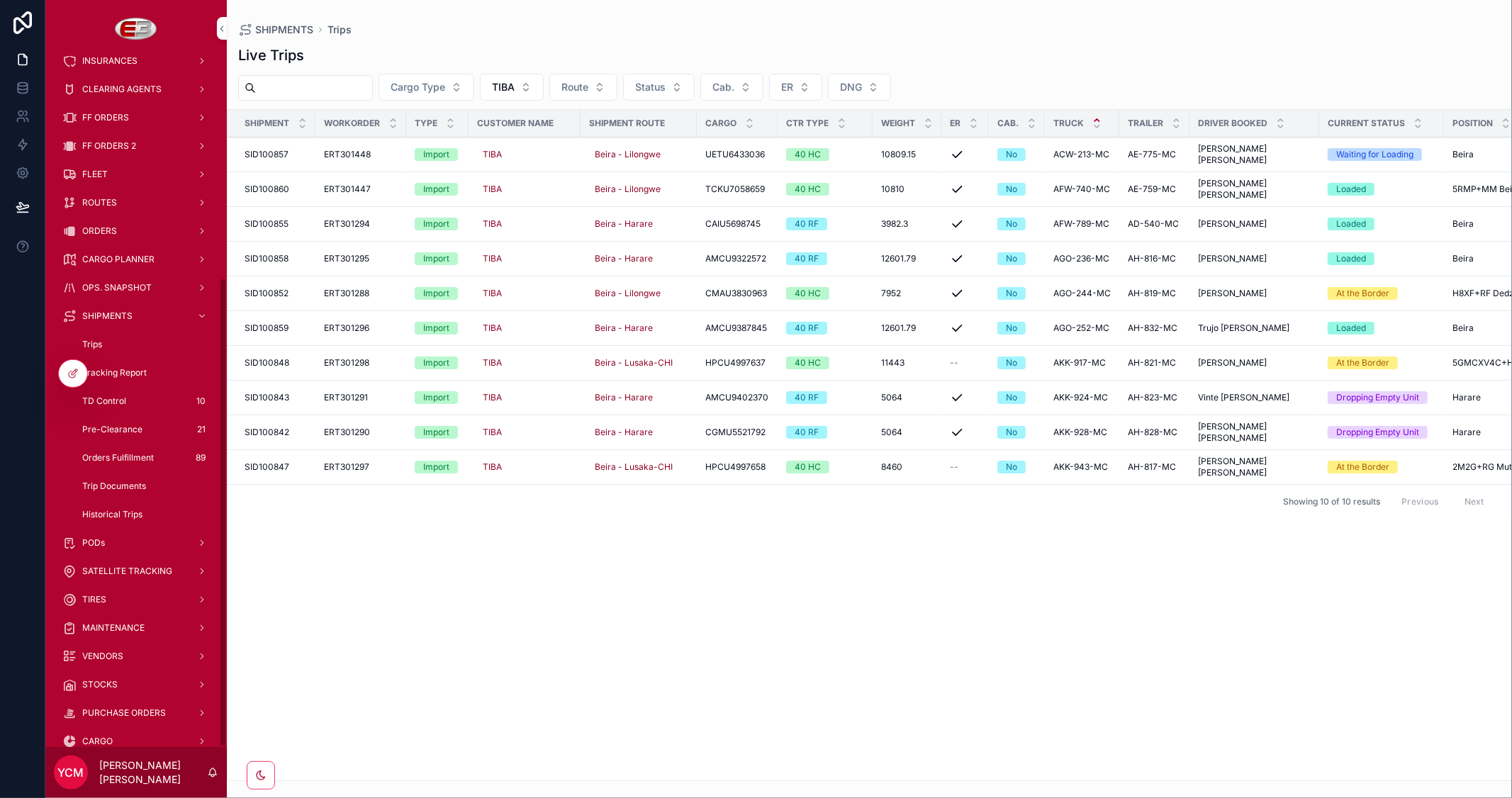
scroll to position [248, 0]
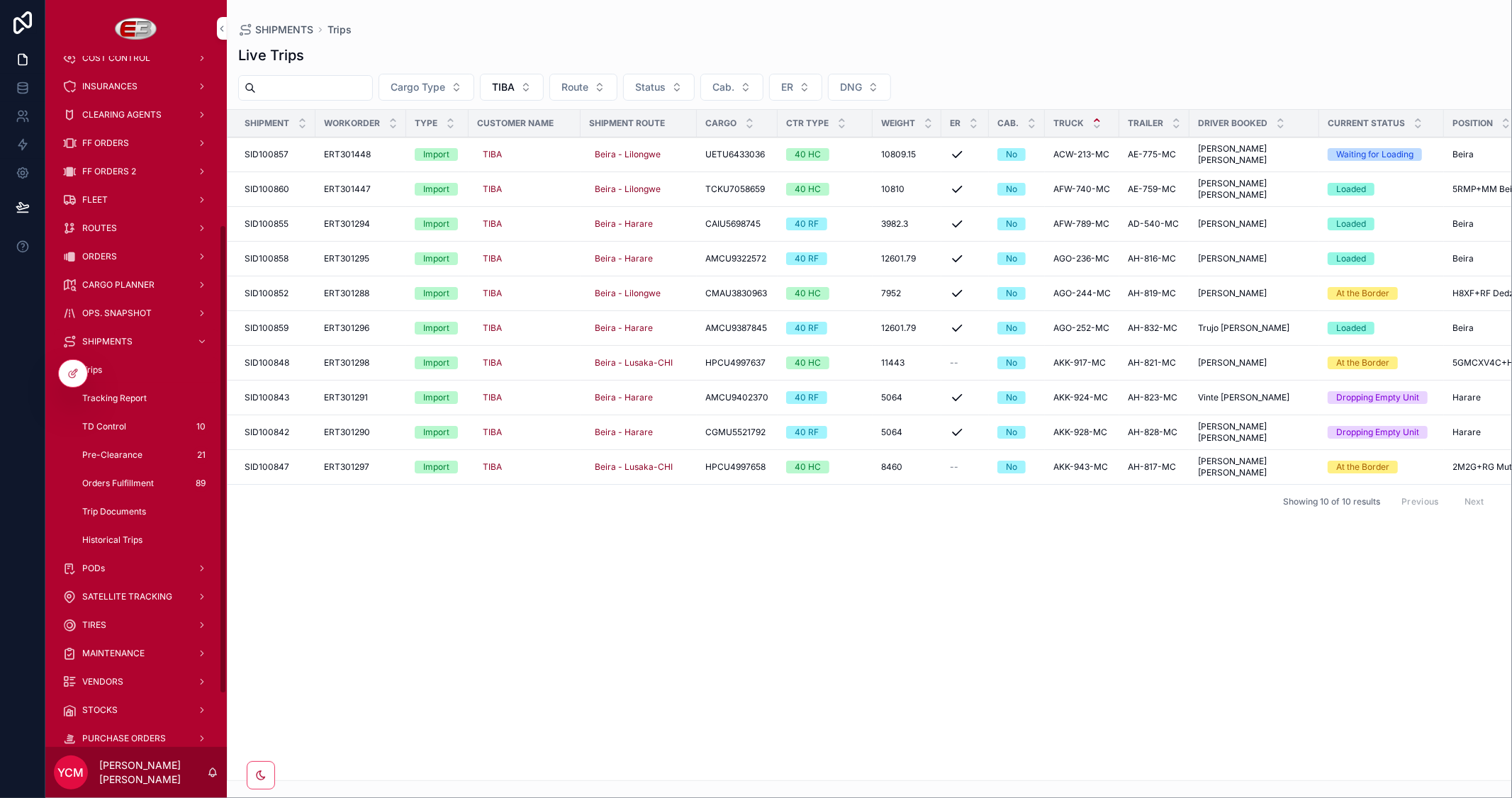
click at [121, 278] on div "CARGO PLANNER" at bounding box center [135, 285] width 148 height 23
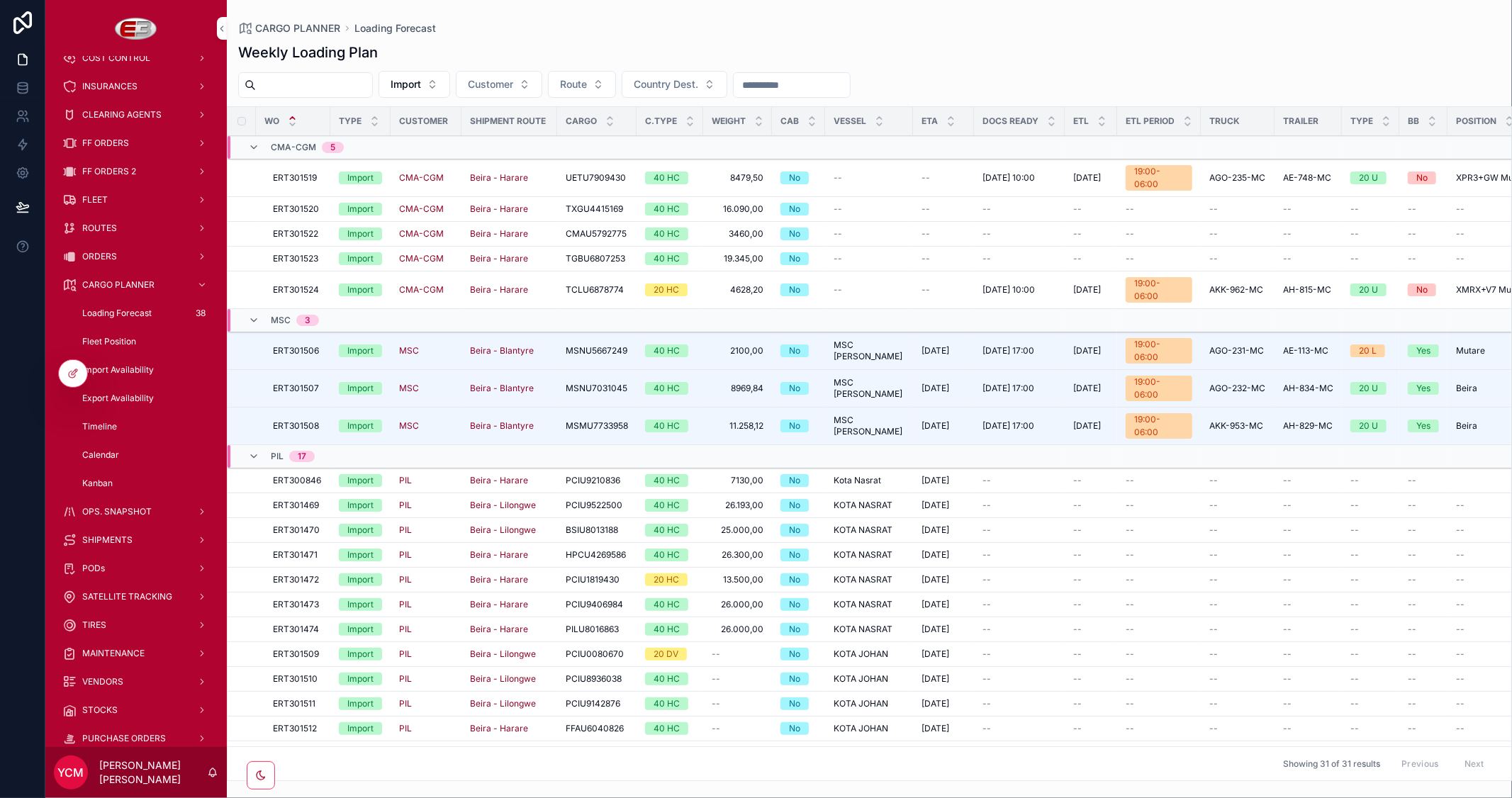
click at [0, 0] on span "Truck Allocation" at bounding box center [0, 0] width 0 height 0
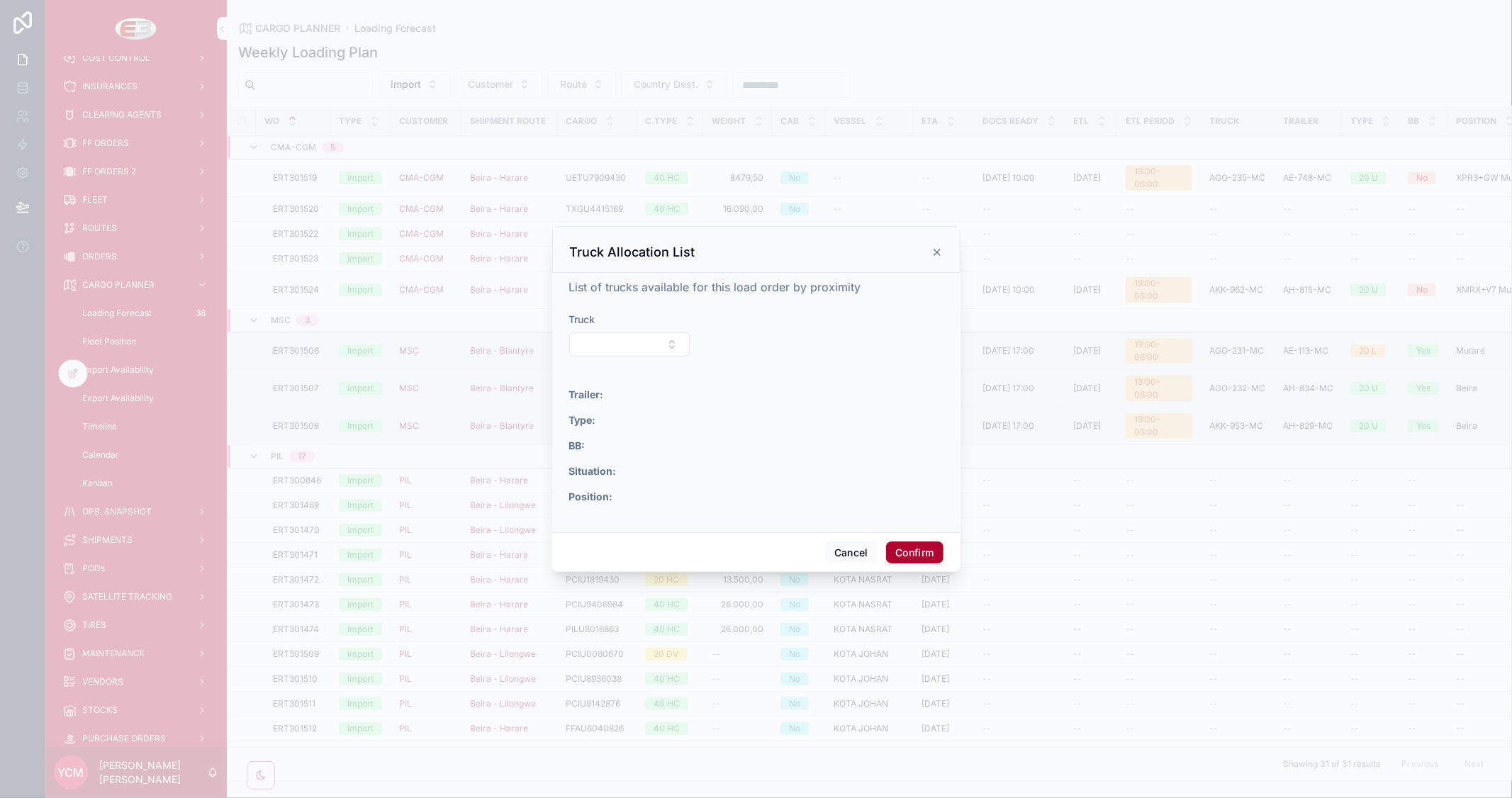
click at [620, 343] on button "Select Button" at bounding box center [630, 344] width 121 height 24
click at [589, 447] on span "AKK-924-MC" at bounding box center [567, 446] width 62 height 15
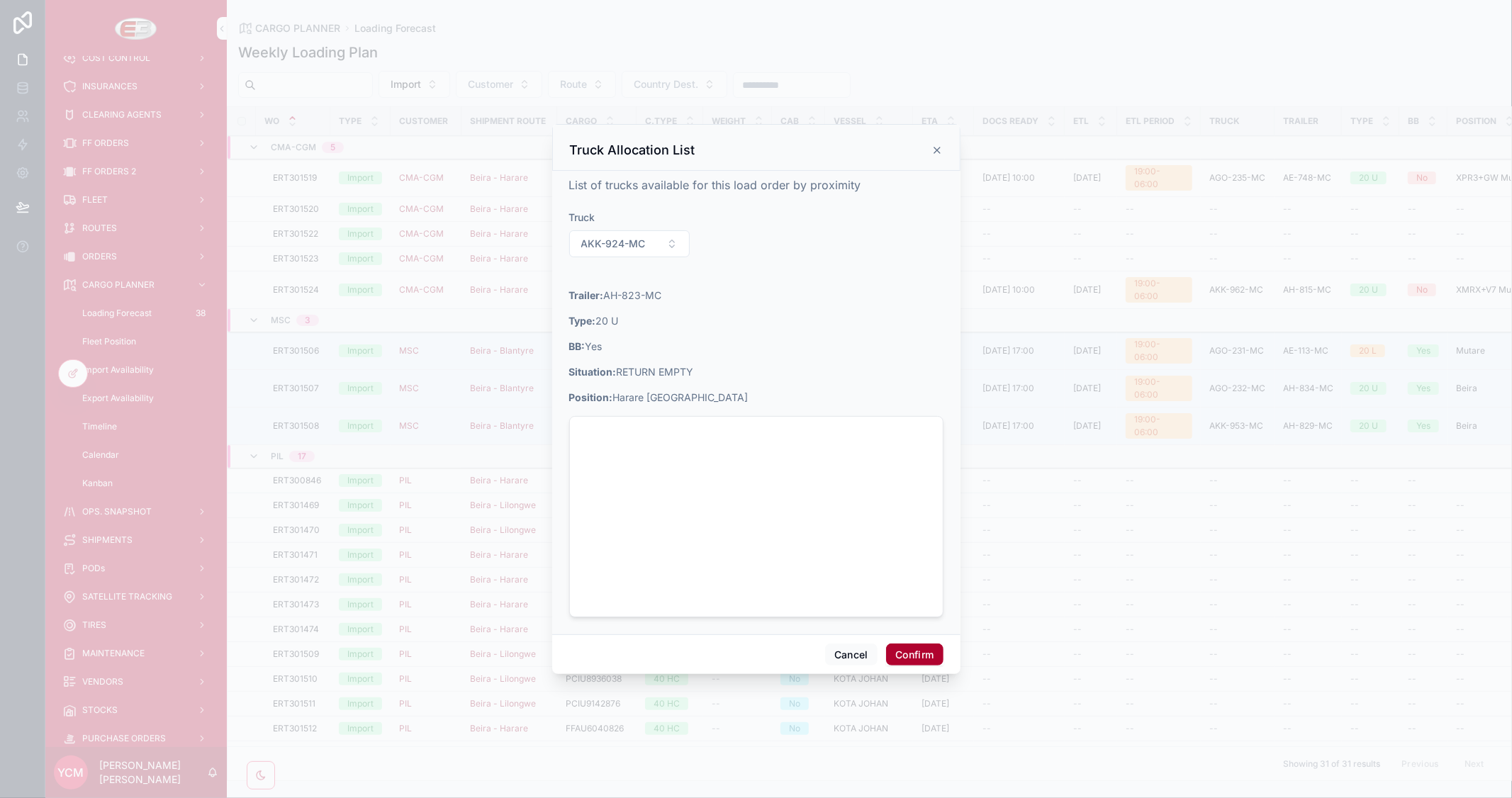
click at [918, 655] on button "Confirm" at bounding box center [914, 655] width 56 height 23
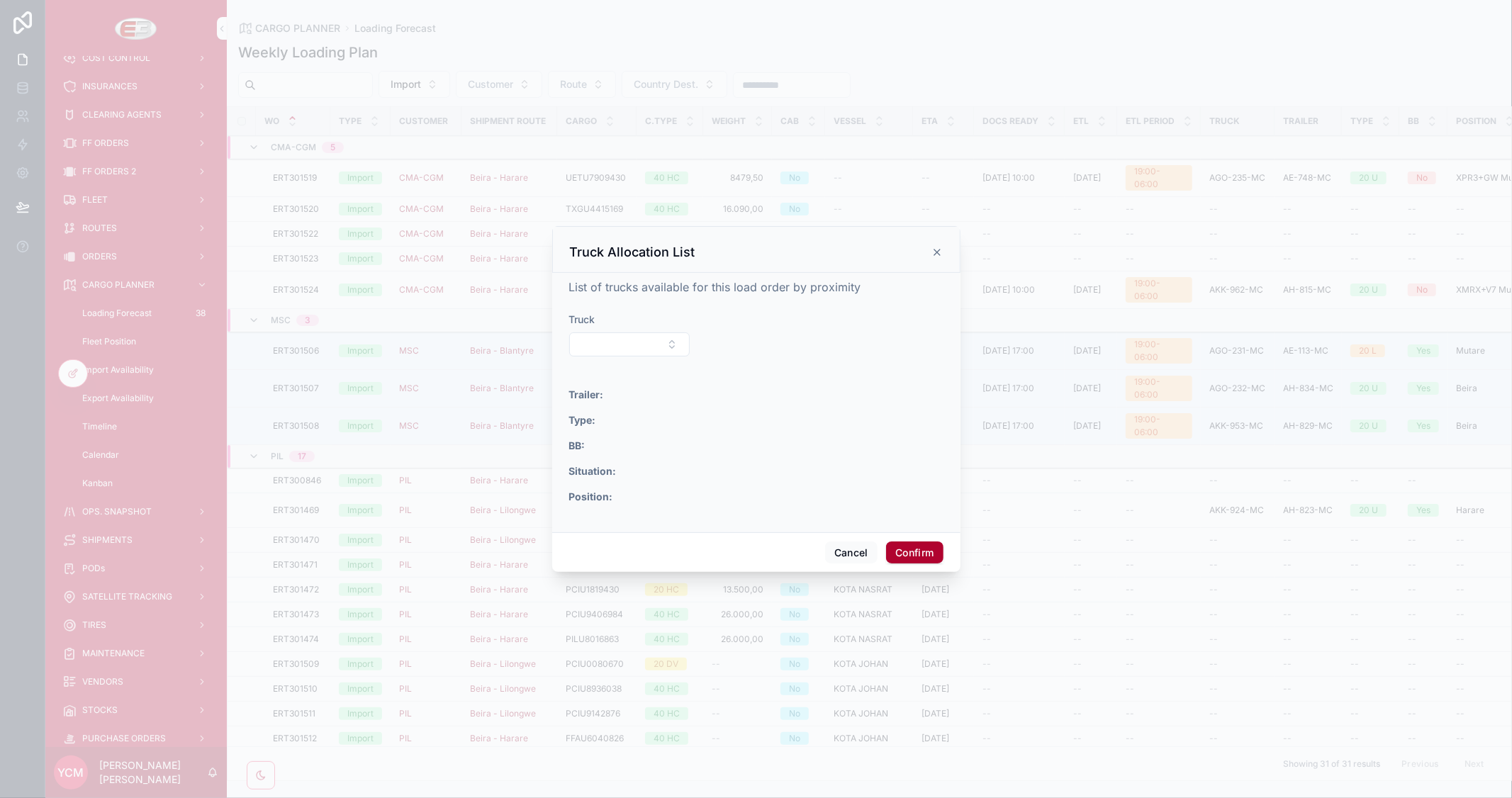
click at [642, 341] on button "Select Button" at bounding box center [630, 344] width 121 height 24
click at [829, 343] on form "Truck Trailer: Type: BB: Situation: Position:" at bounding box center [756, 417] width 374 height 208
click at [941, 256] on icon at bounding box center [937, 252] width 11 height 11
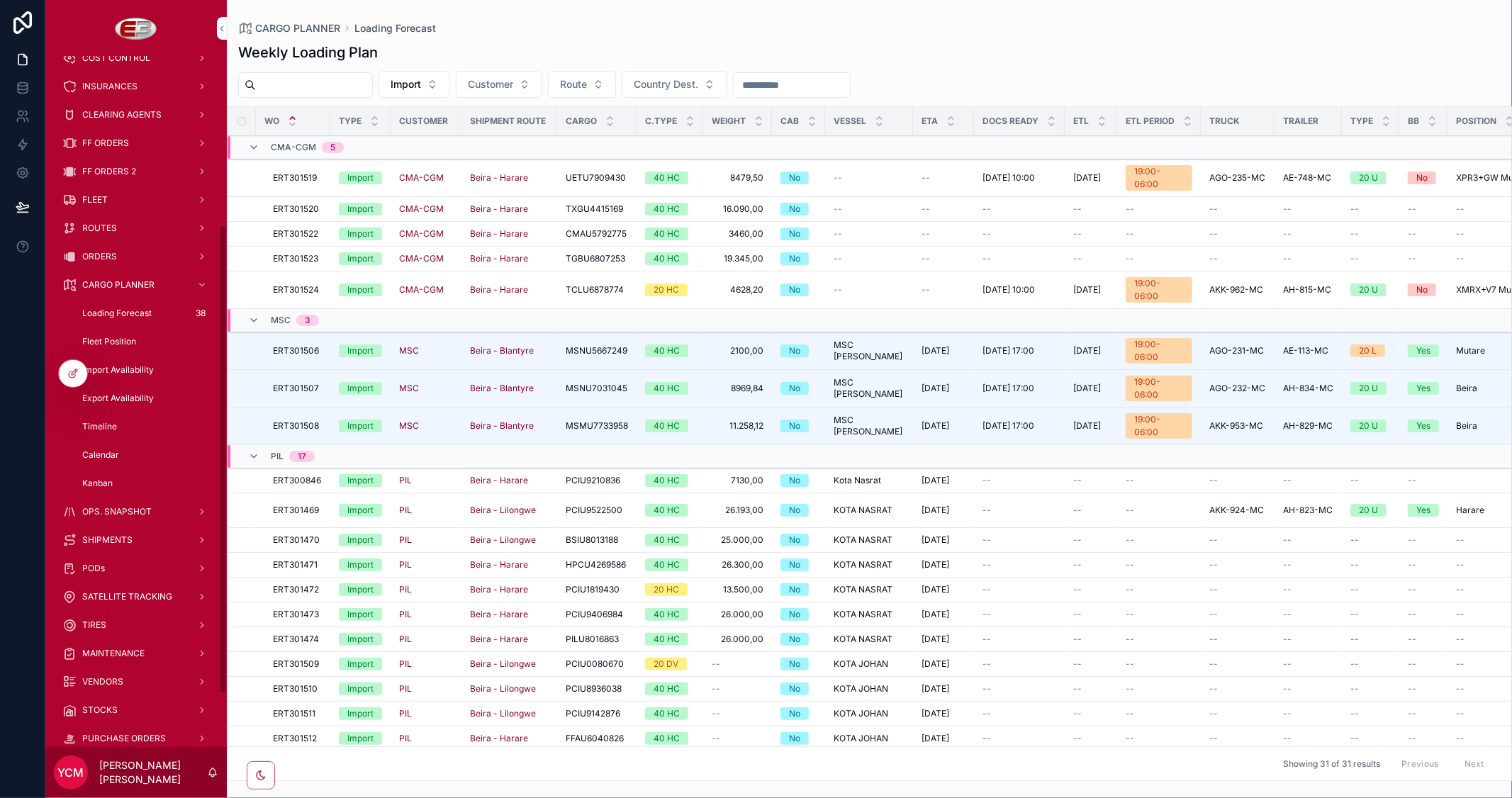
click at [108, 251] on span "ORDERS" at bounding box center [99, 256] width 35 height 11
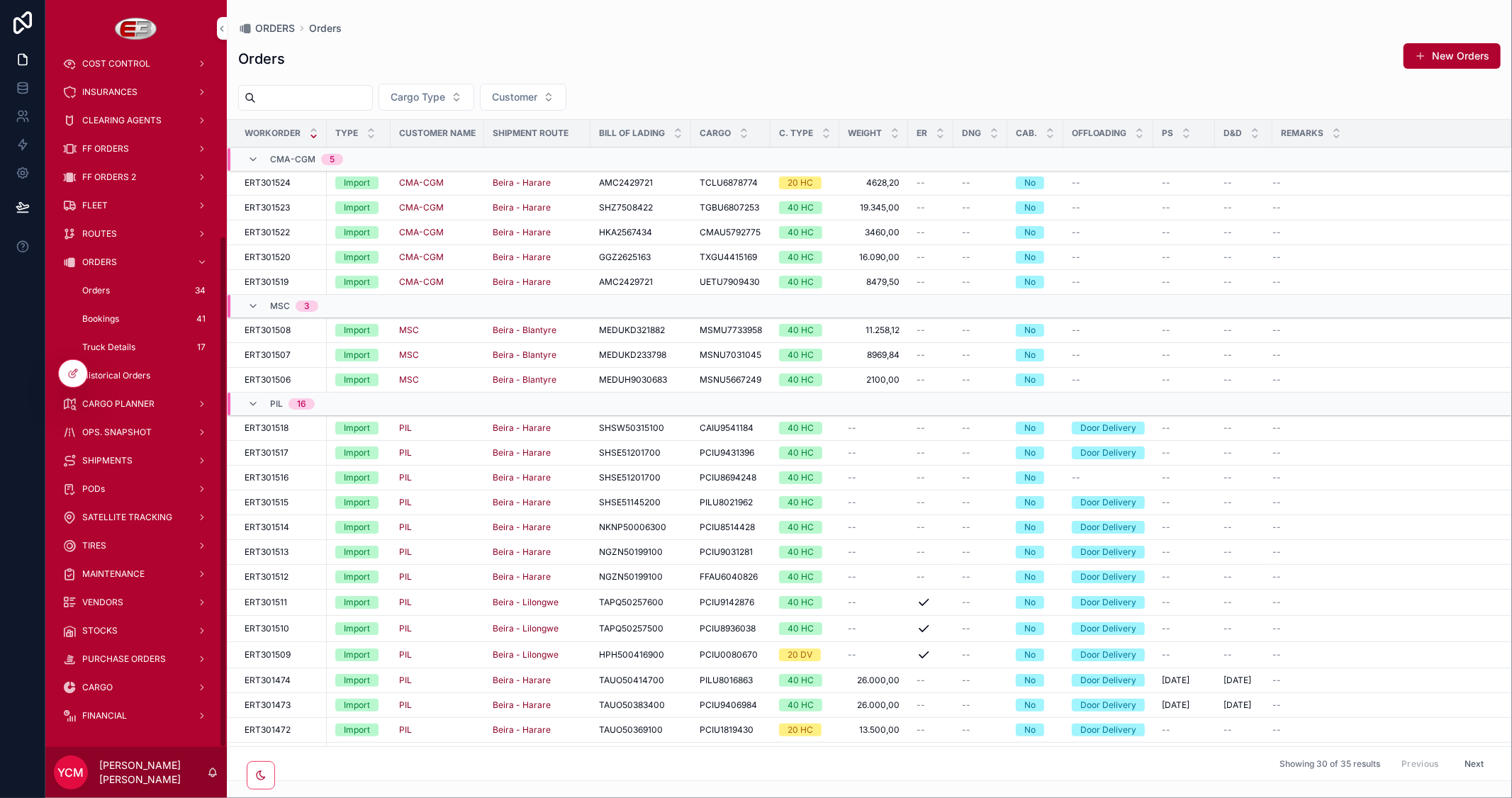
click at [93, 314] on span "Bookings" at bounding box center [101, 318] width 37 height 11
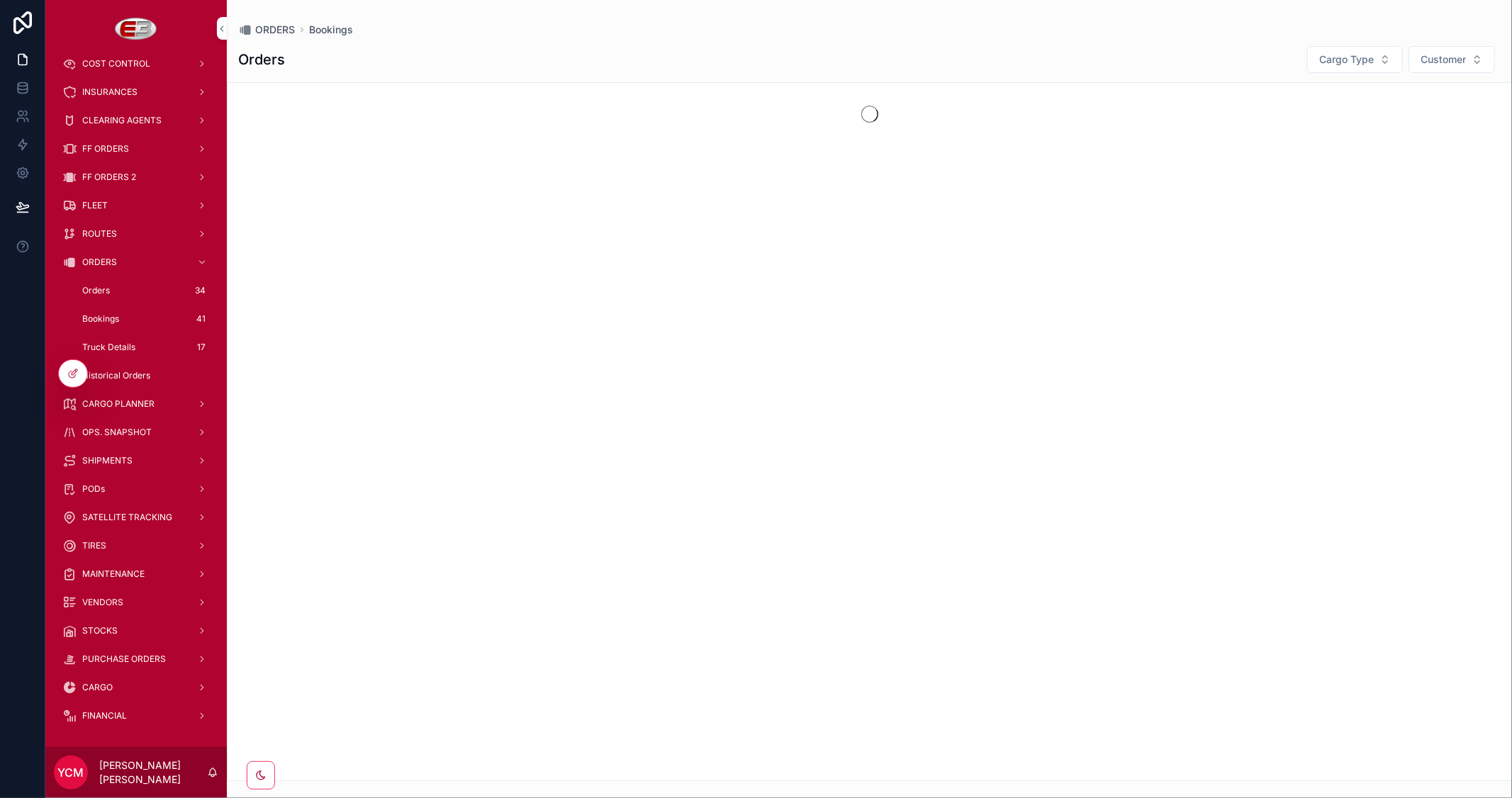
scroll to position [242, 0]
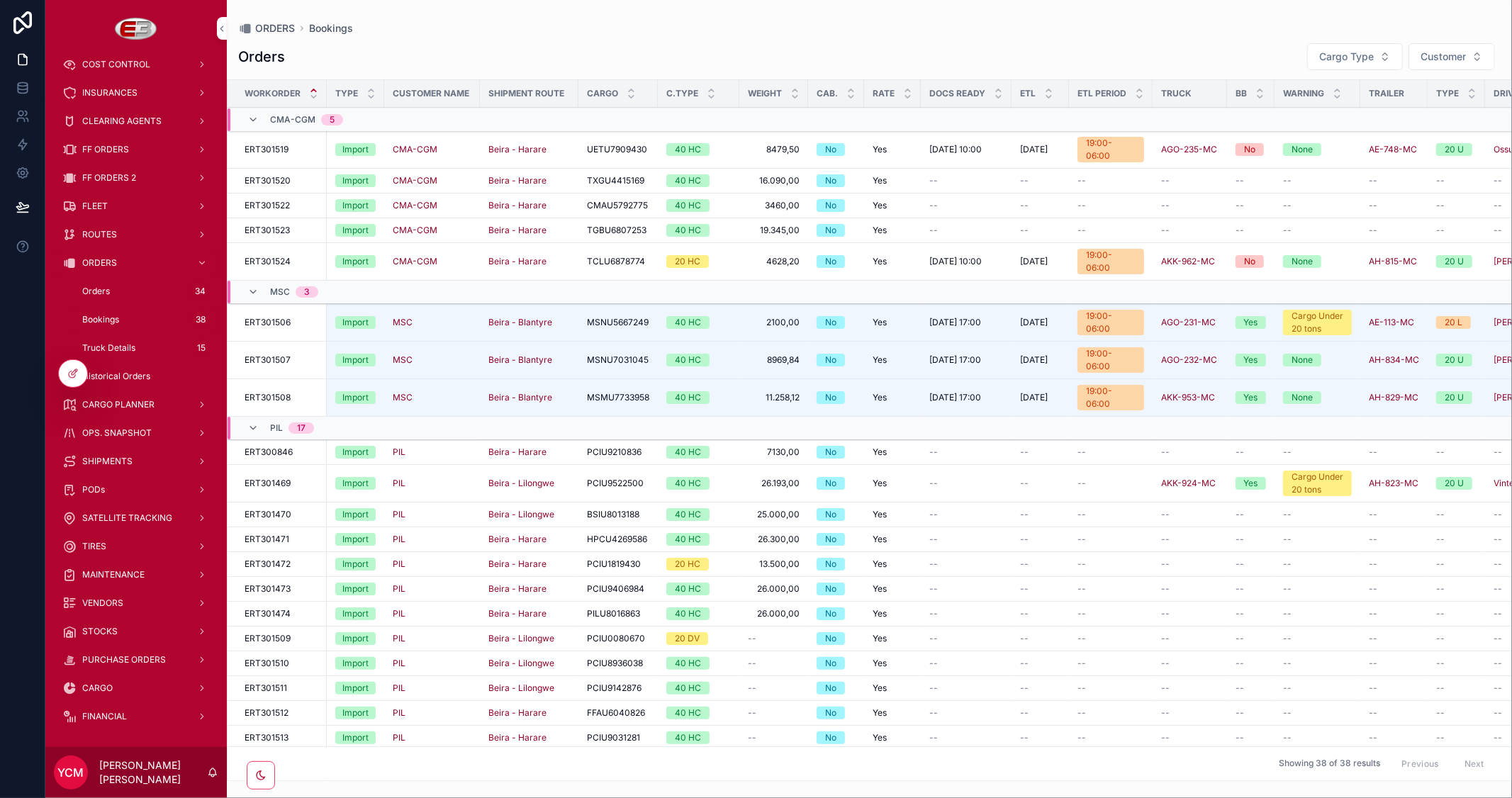
click at [0, 0] on span "Truck" at bounding box center [0, 0] width 0 height 0
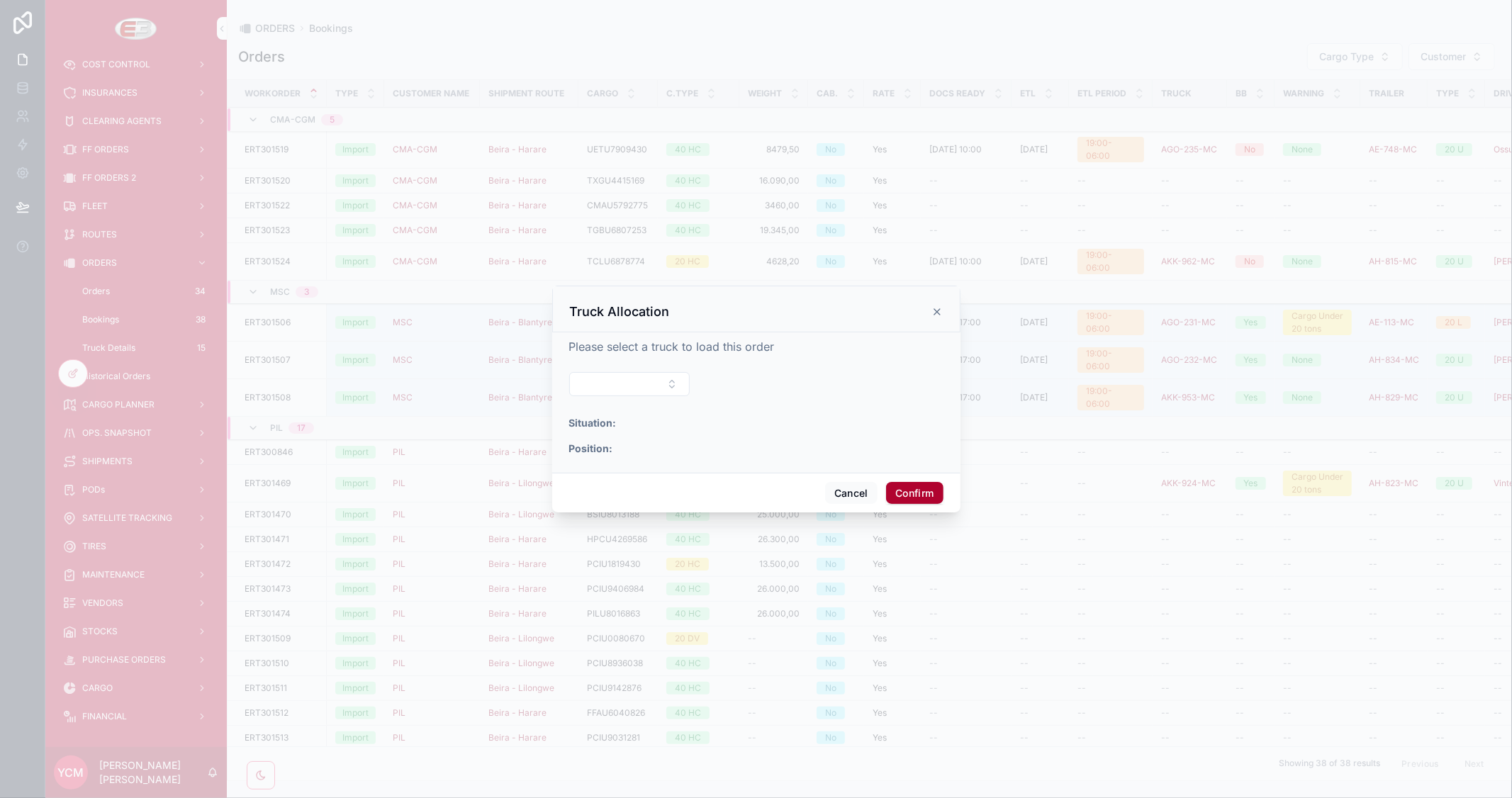
click at [676, 387] on button "Select Button" at bounding box center [630, 384] width 121 height 24
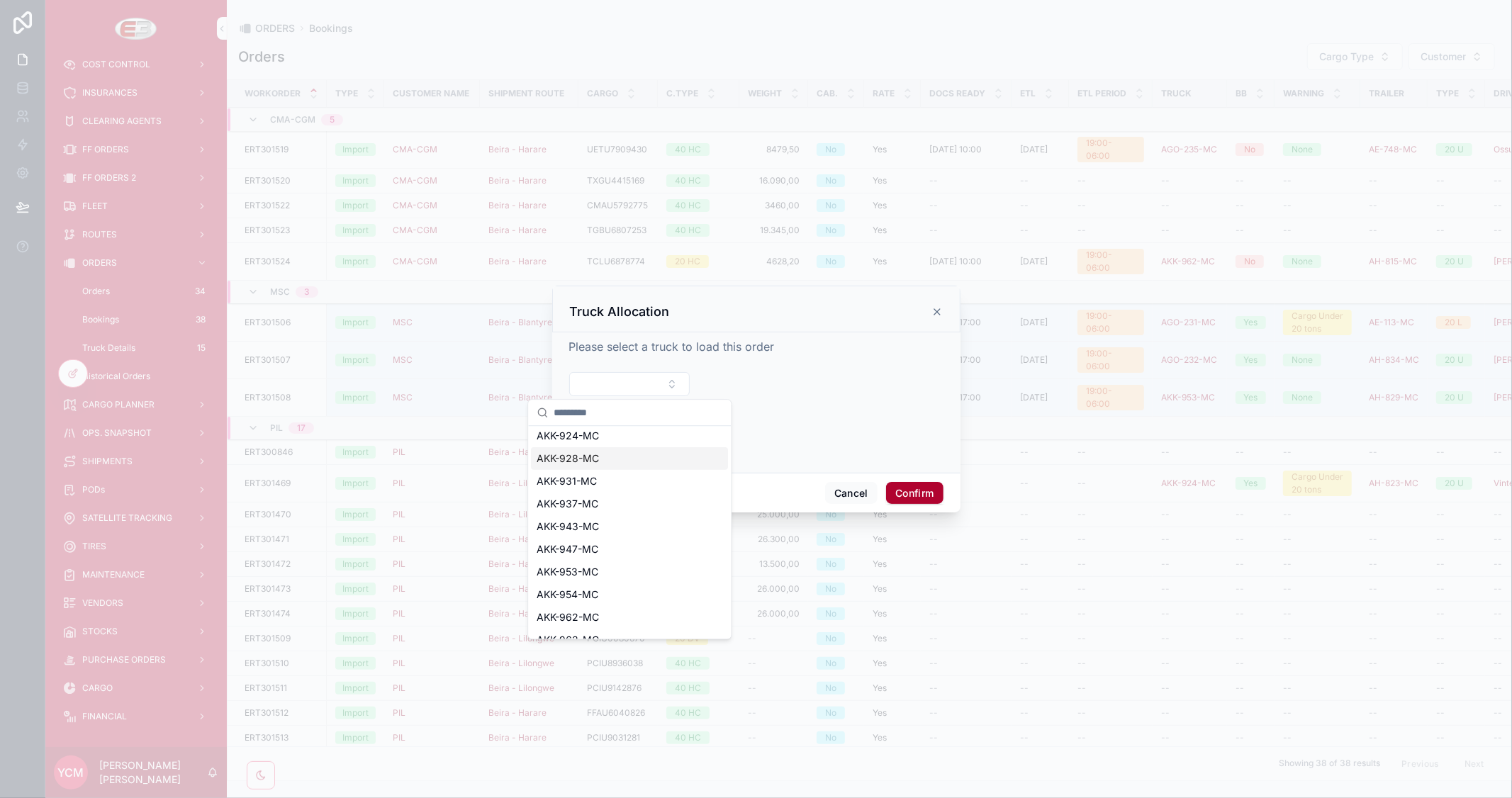
scroll to position [540, 0]
click at [604, 537] on div "AKK-947-MC" at bounding box center [629, 534] width 197 height 23
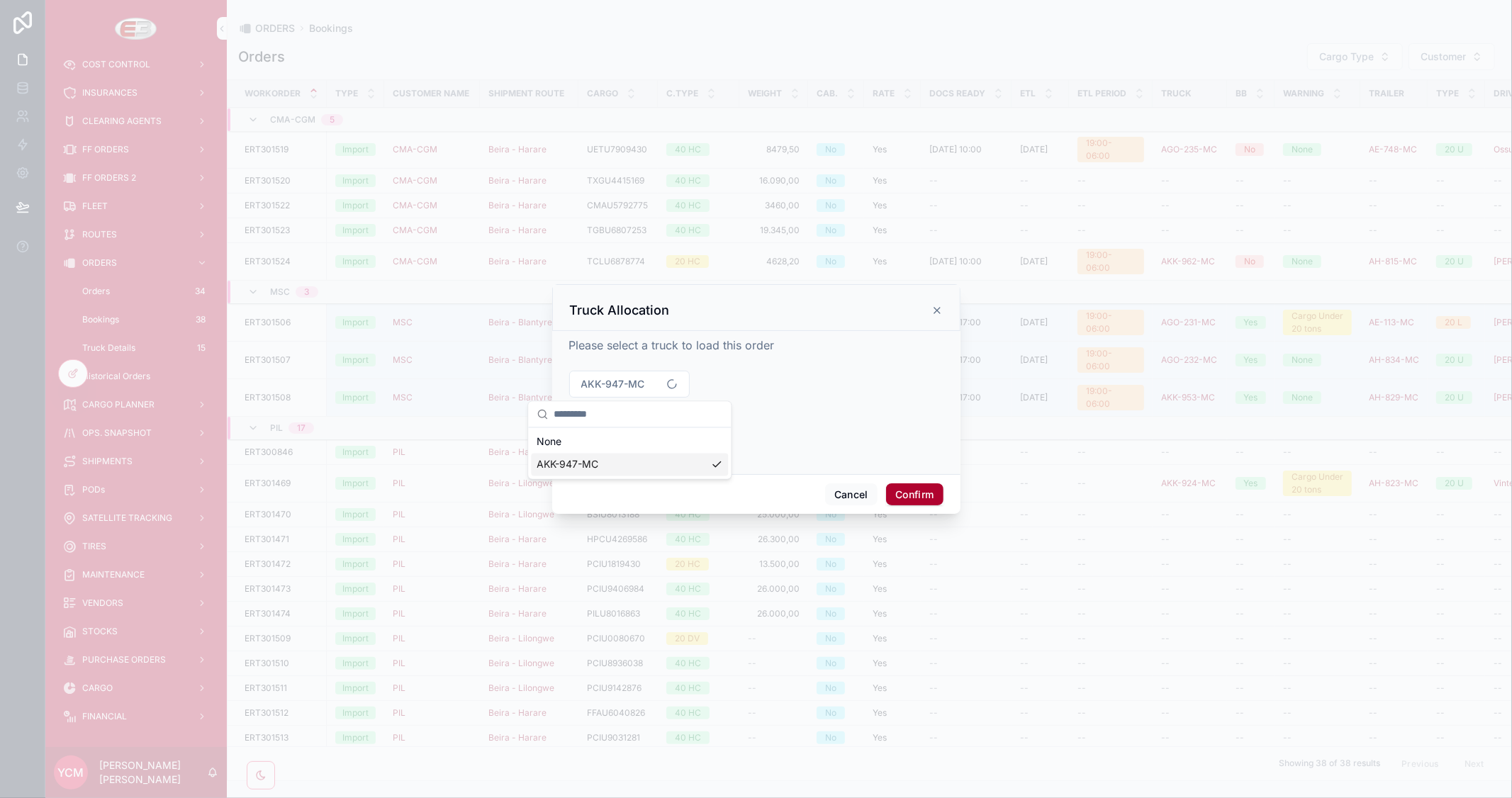
scroll to position [0, 0]
click at [910, 493] on button "Confirm" at bounding box center [914, 494] width 56 height 23
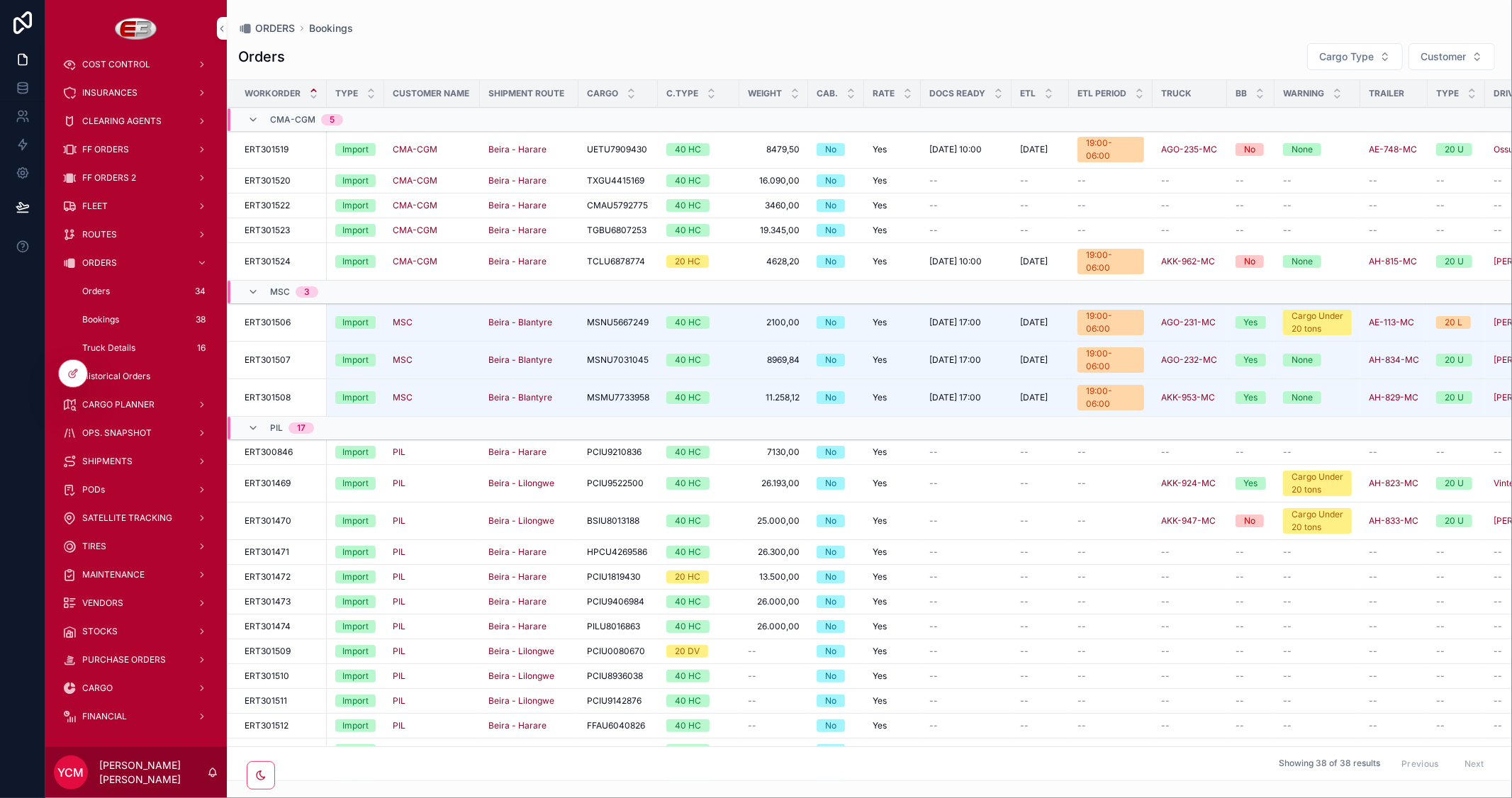
click at [0, 0] on span "Dates" at bounding box center [0, 0] width 0 height 0
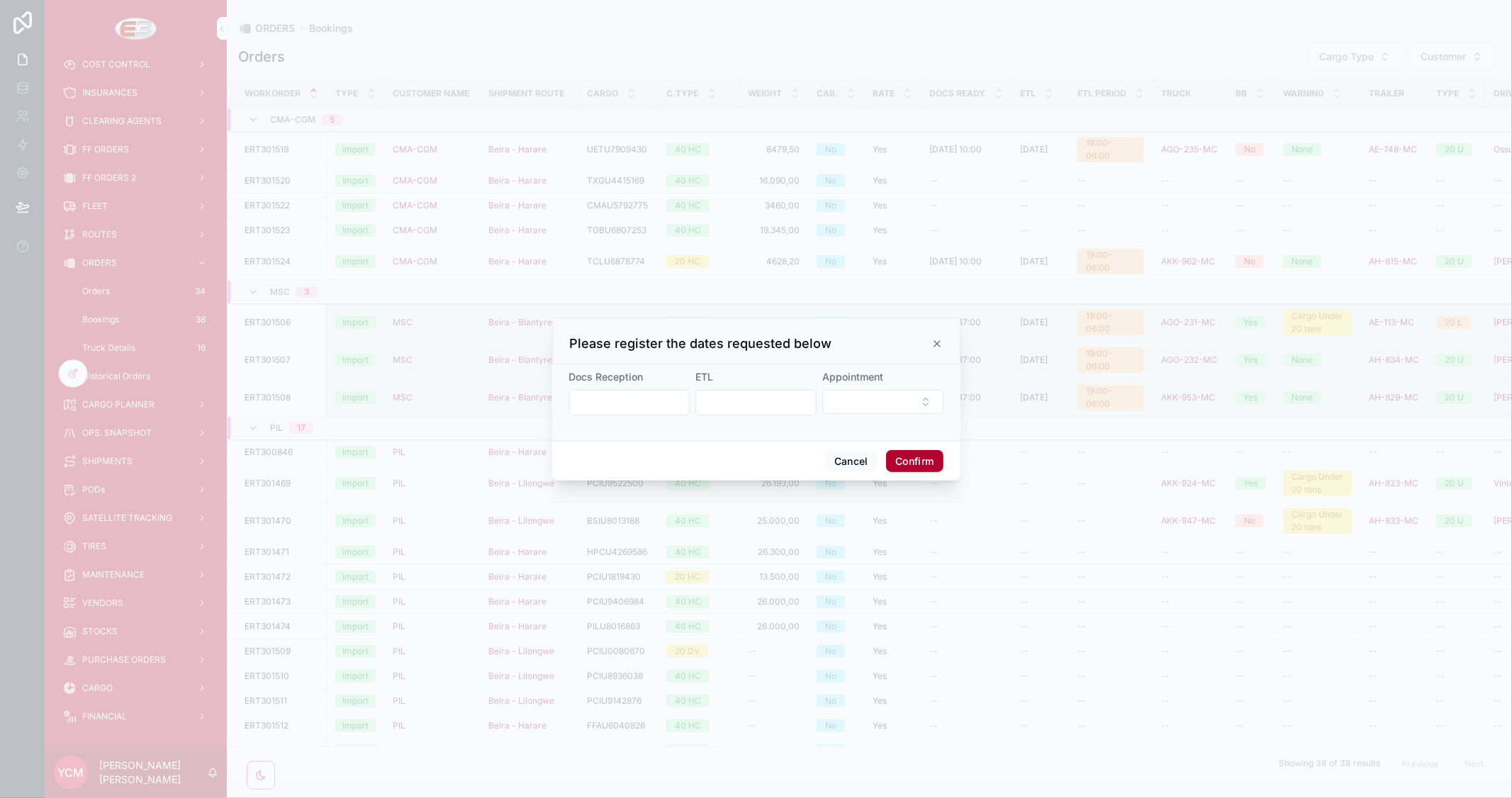
click at [670, 401] on input "text" at bounding box center [630, 402] width 120 height 20
click at [547, 547] on button "6" at bounding box center [553, 550] width 26 height 26
click at [636, 401] on input "**********" at bounding box center [630, 402] width 120 height 20
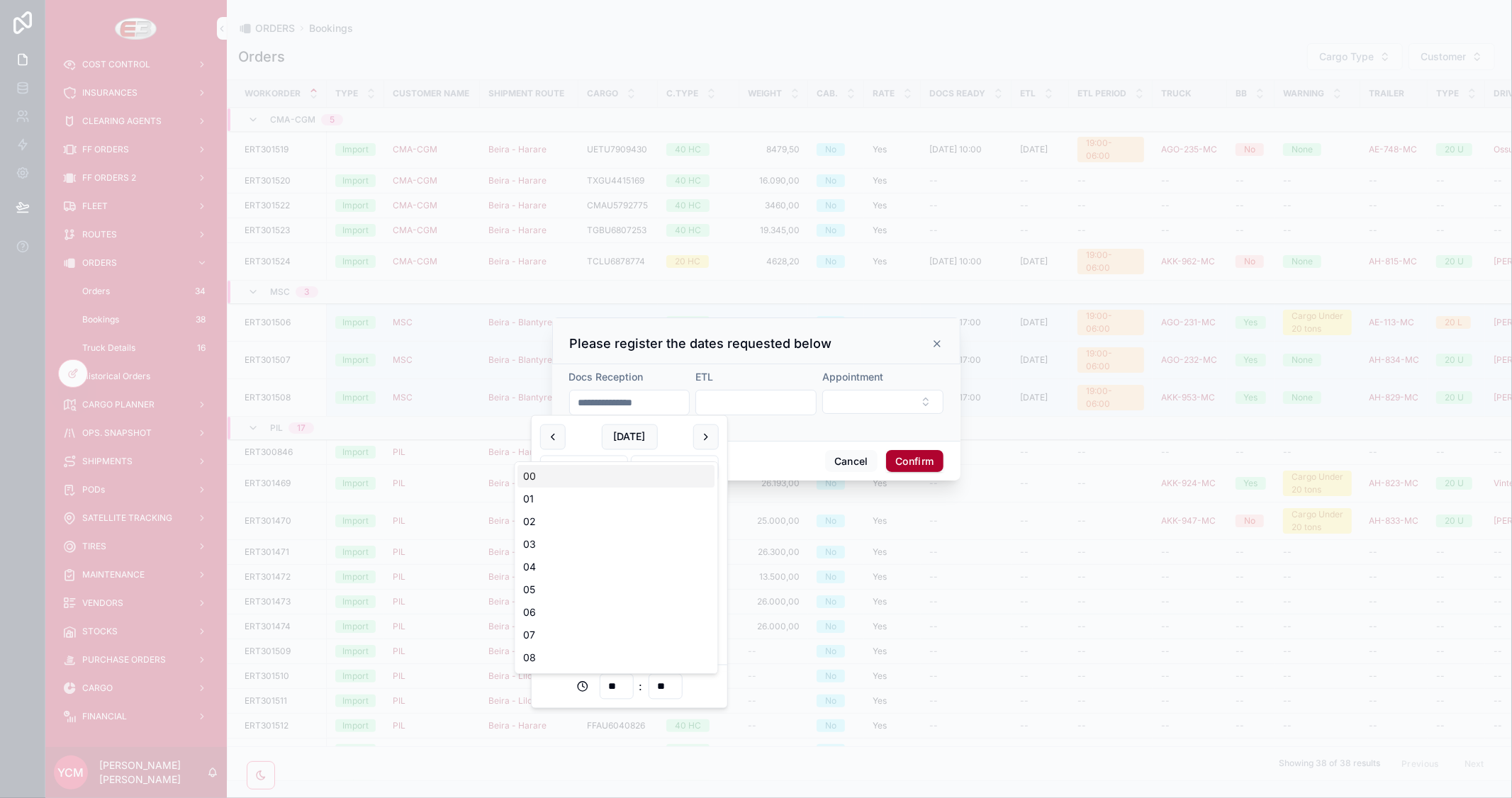
click at [623, 681] on input "**" at bounding box center [616, 686] width 32 height 20
click at [539, 600] on div "16" at bounding box center [616, 603] width 197 height 23
type input "**********"
type input "**"
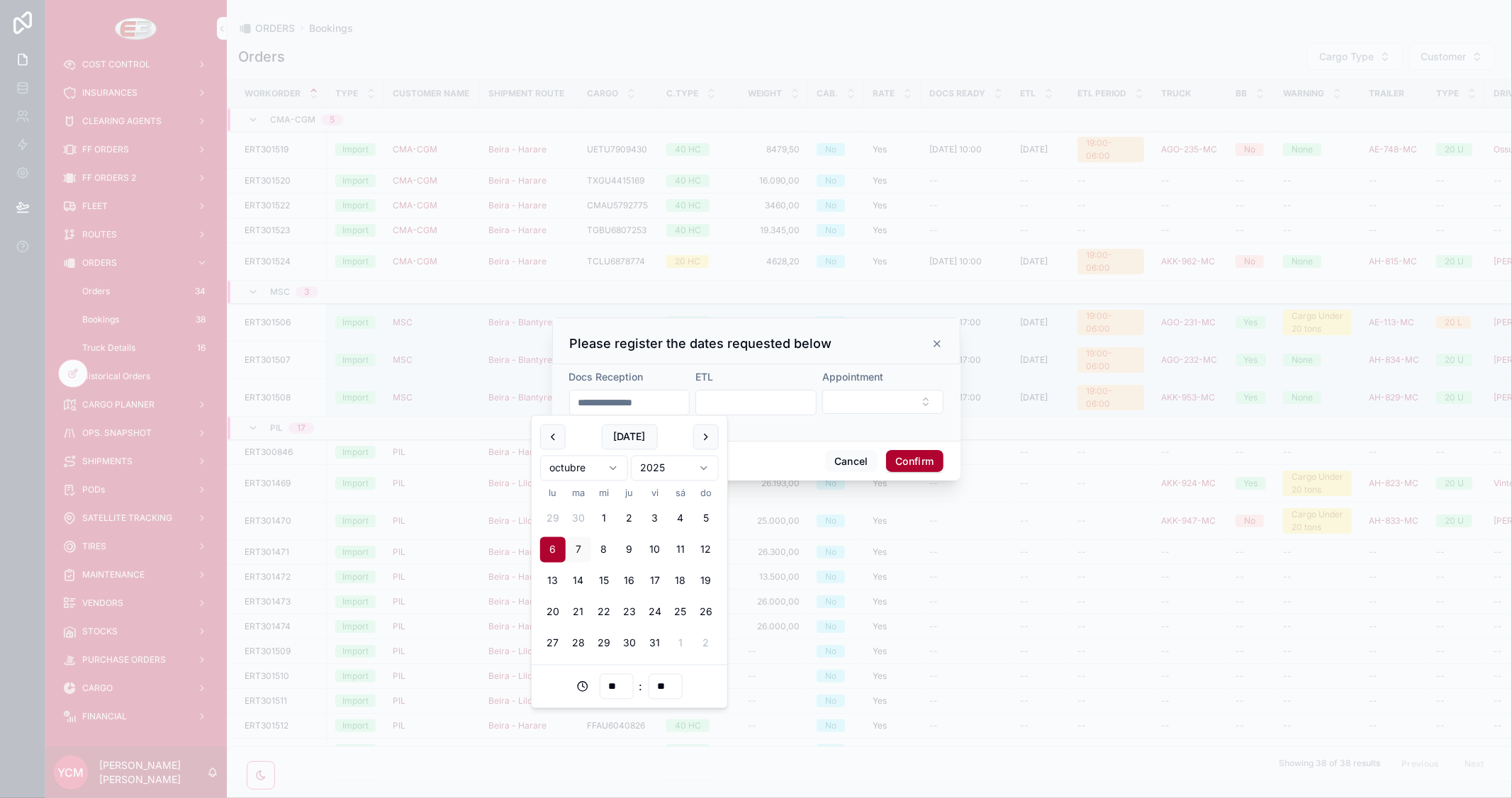
click at [780, 400] on input "text" at bounding box center [756, 402] width 120 height 20
click at [728, 551] on button "8" at bounding box center [731, 550] width 26 height 26
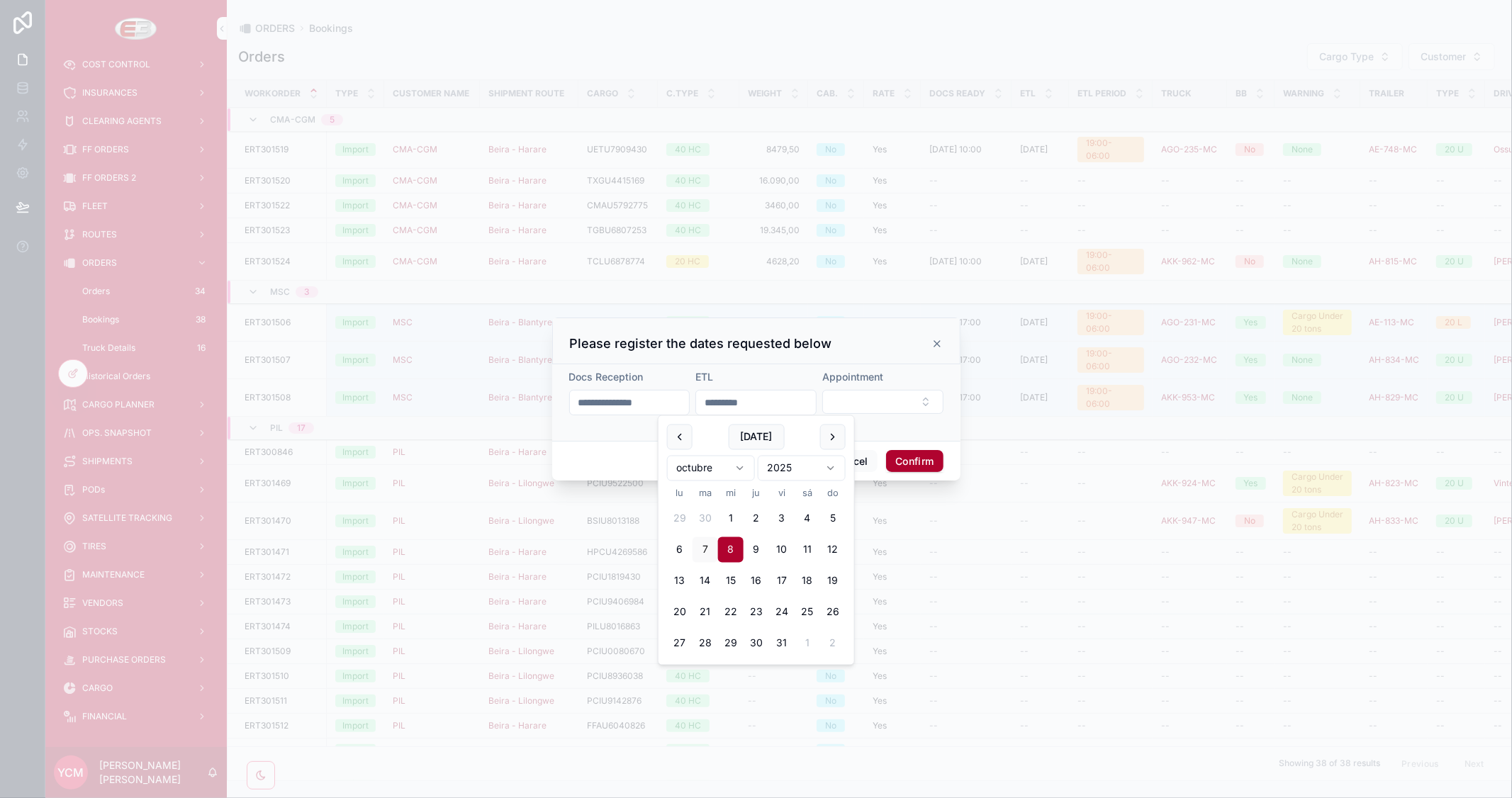
type input "*********"
click at [855, 401] on button "Select Button" at bounding box center [883, 401] width 121 height 24
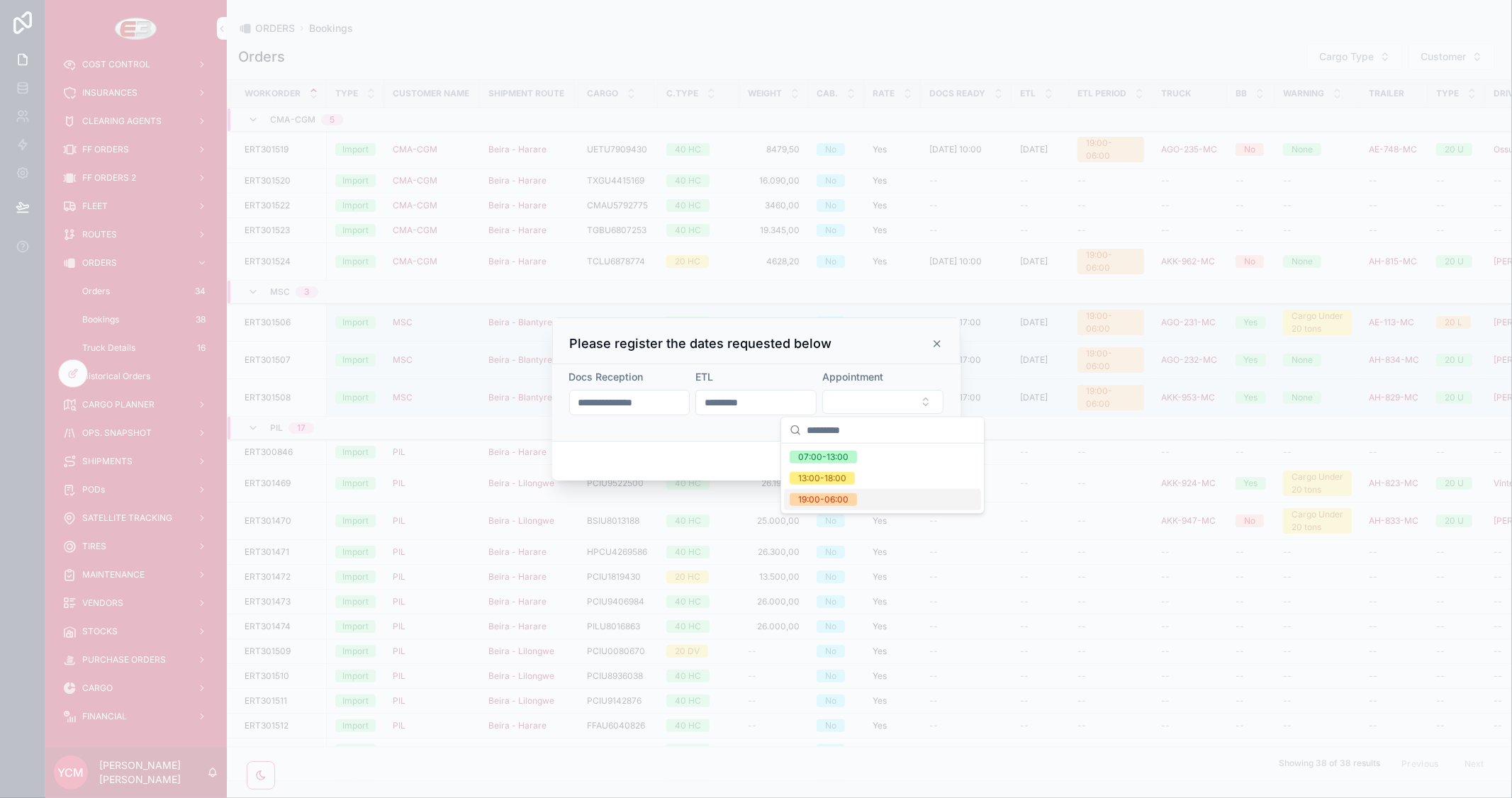
click at [855, 498] on span "19:00-06:00" at bounding box center [823, 500] width 67 height 13
click at [916, 460] on button "Confirm" at bounding box center [914, 462] width 56 height 23
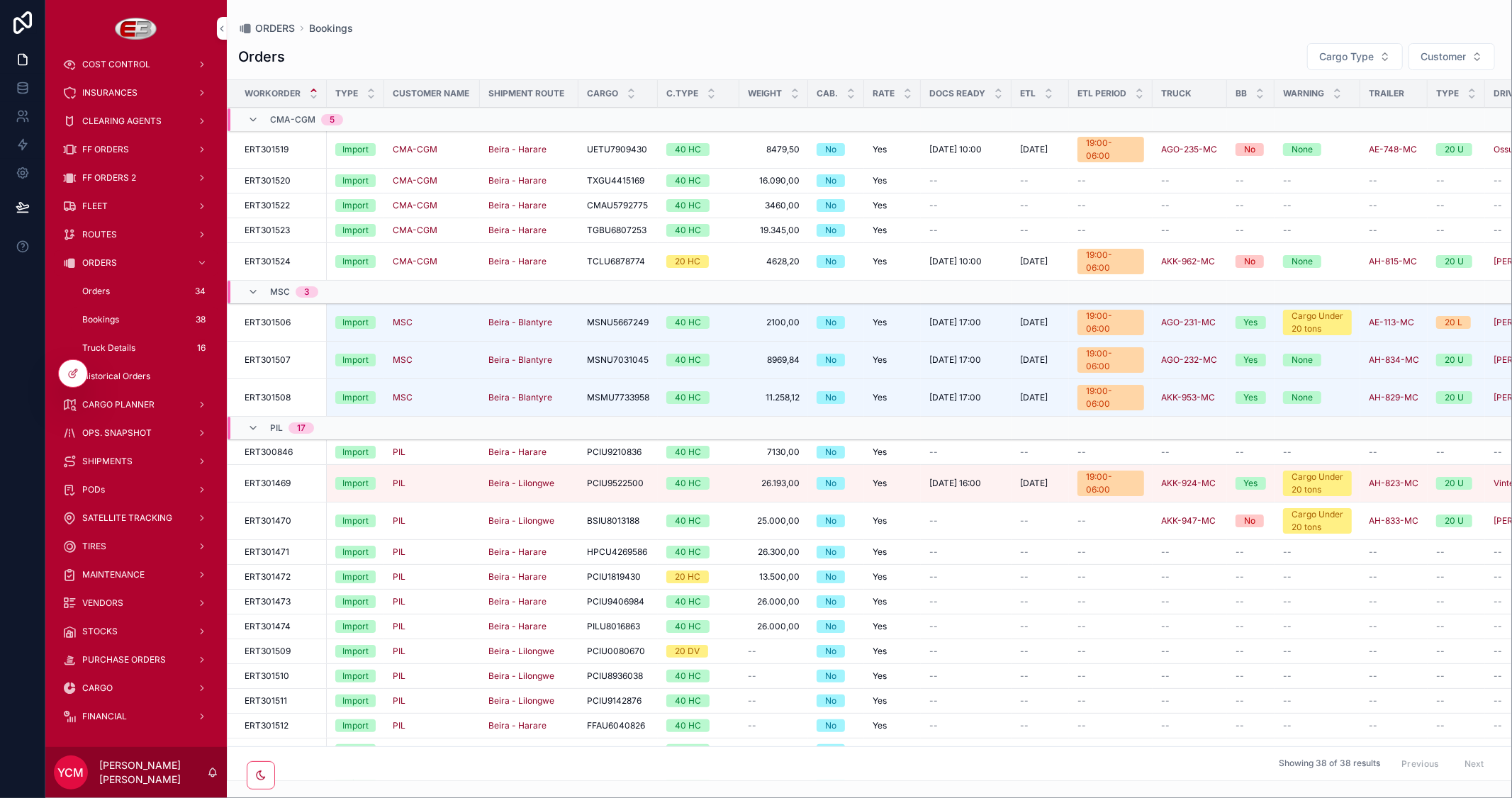
click at [0, 0] on span "Dates" at bounding box center [0, 0] width 0 height 0
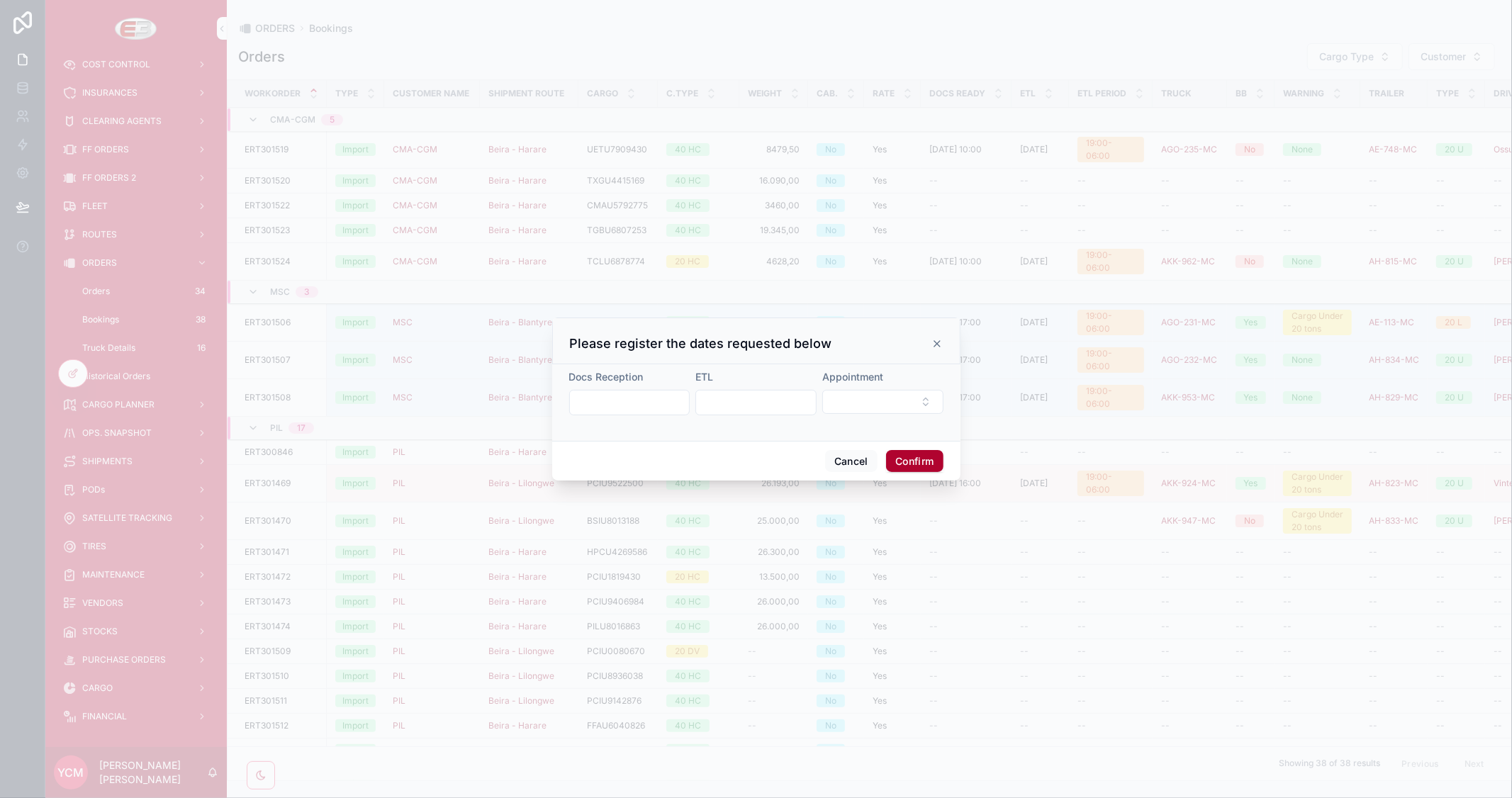
click at [656, 401] on input "text" at bounding box center [630, 402] width 120 height 20
click at [556, 547] on button "6" at bounding box center [553, 550] width 26 height 26
click at [631, 401] on div "Click to select [DATE] Click to select [DATE]" at bounding box center [632, 411] width 103 height 20
click at [633, 397] on input "**********" at bounding box center [630, 402] width 120 height 20
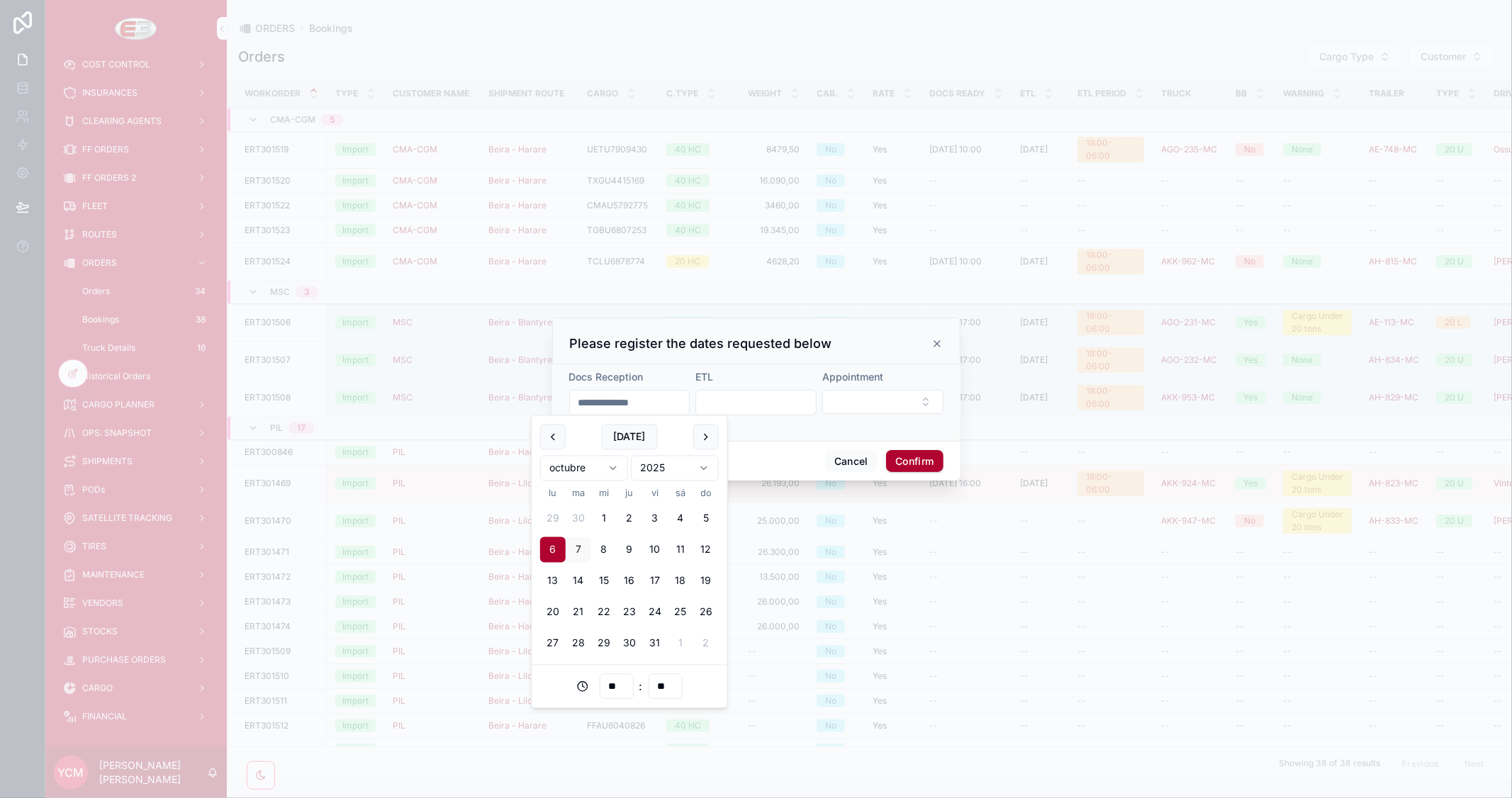
type input "**********"
type input "**"
type input "**********"
click at [747, 401] on input "text" at bounding box center [756, 402] width 120 height 20
click at [728, 547] on button "8" at bounding box center [731, 550] width 26 height 26
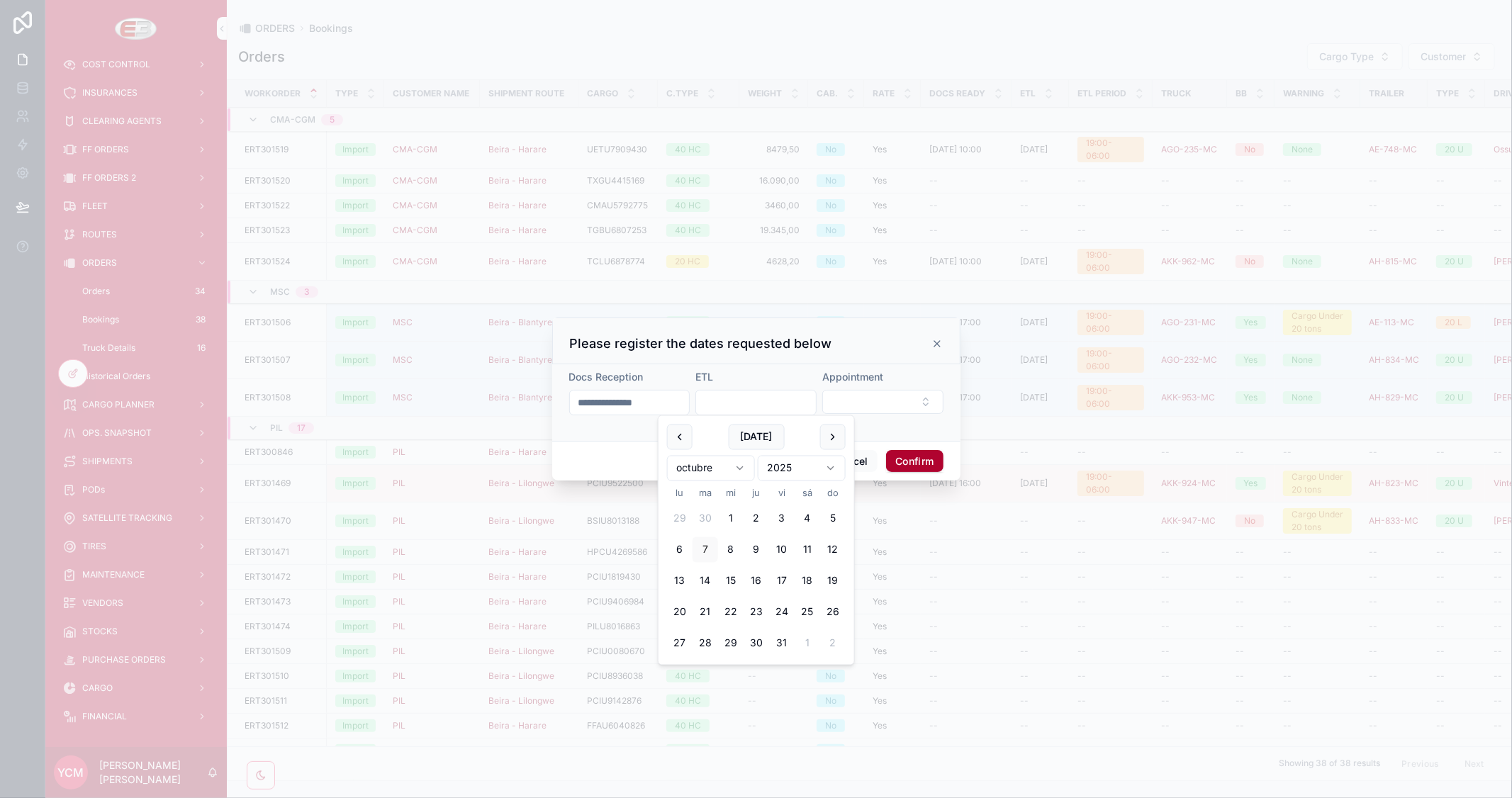
type input "*********"
click at [869, 405] on button "Select Button" at bounding box center [883, 401] width 121 height 24
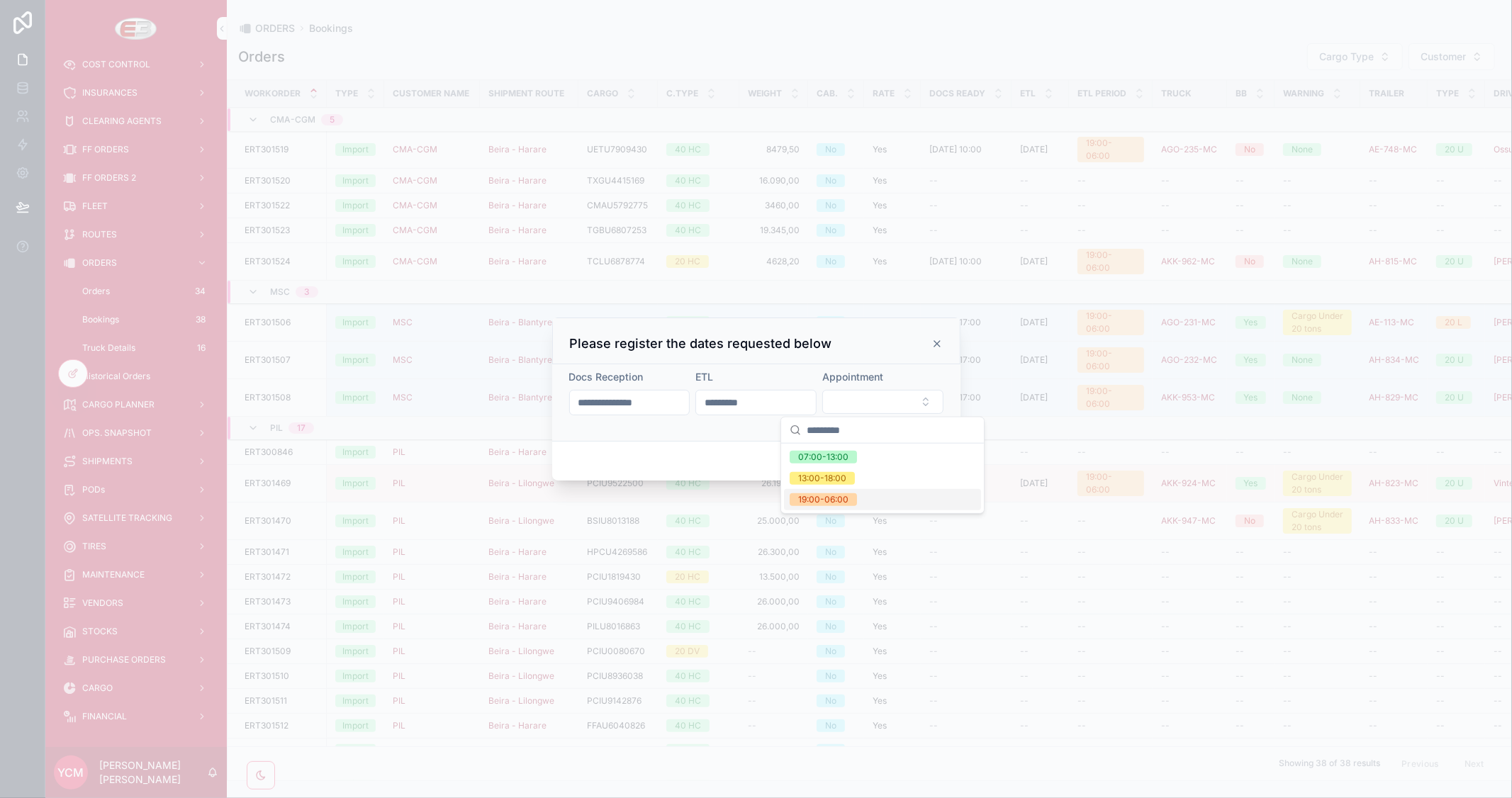
click at [844, 496] on div "19:00-06:00" at bounding box center [823, 500] width 50 height 13
click at [906, 455] on button "Confirm" at bounding box center [914, 462] width 56 height 23
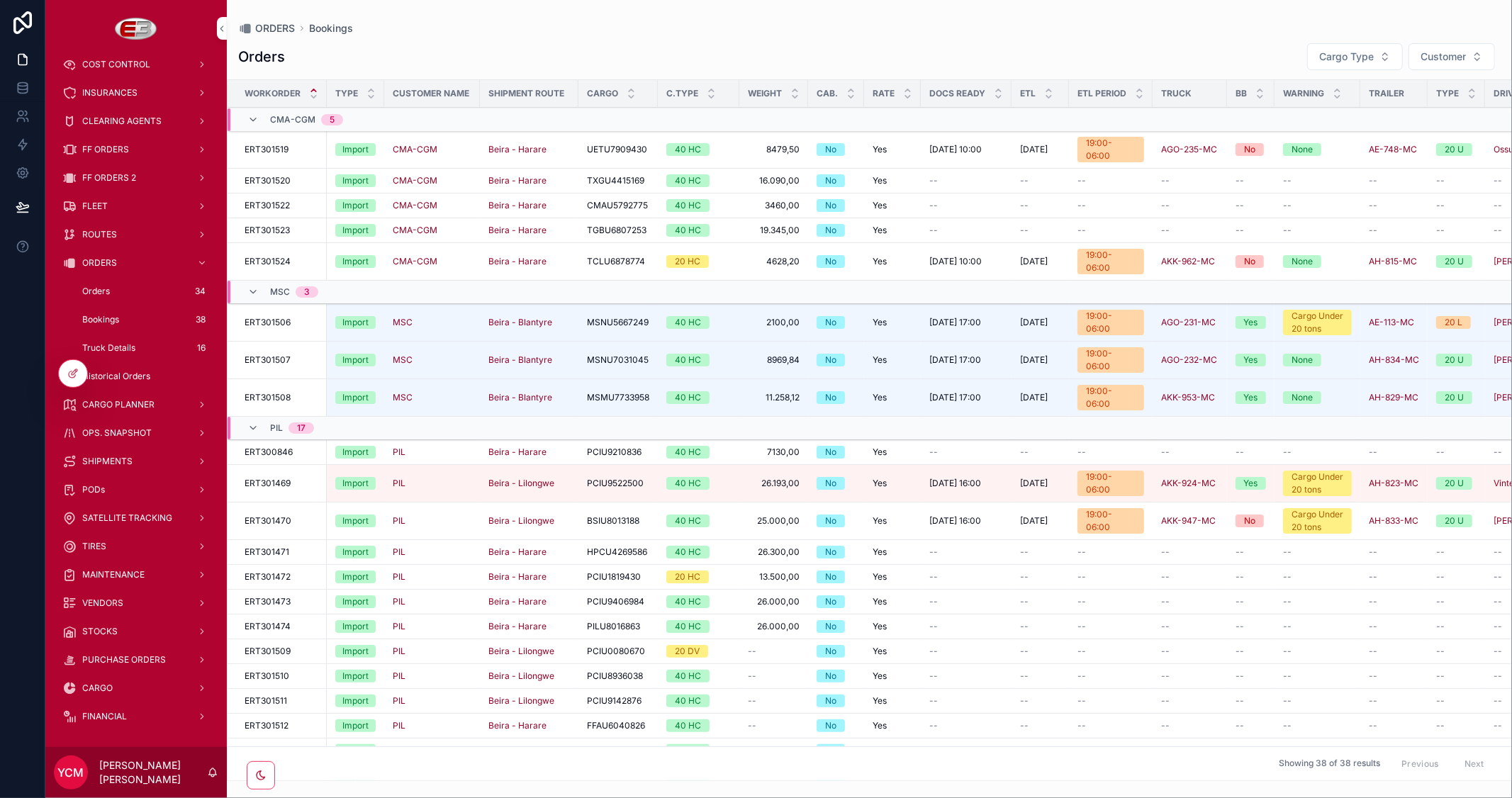
click at [1171, 40] on div "Orders Cargo Type Customer Workorder Type Customer Name Shipment Route Cargo C.…" at bounding box center [868, 407] width 1285 height 746
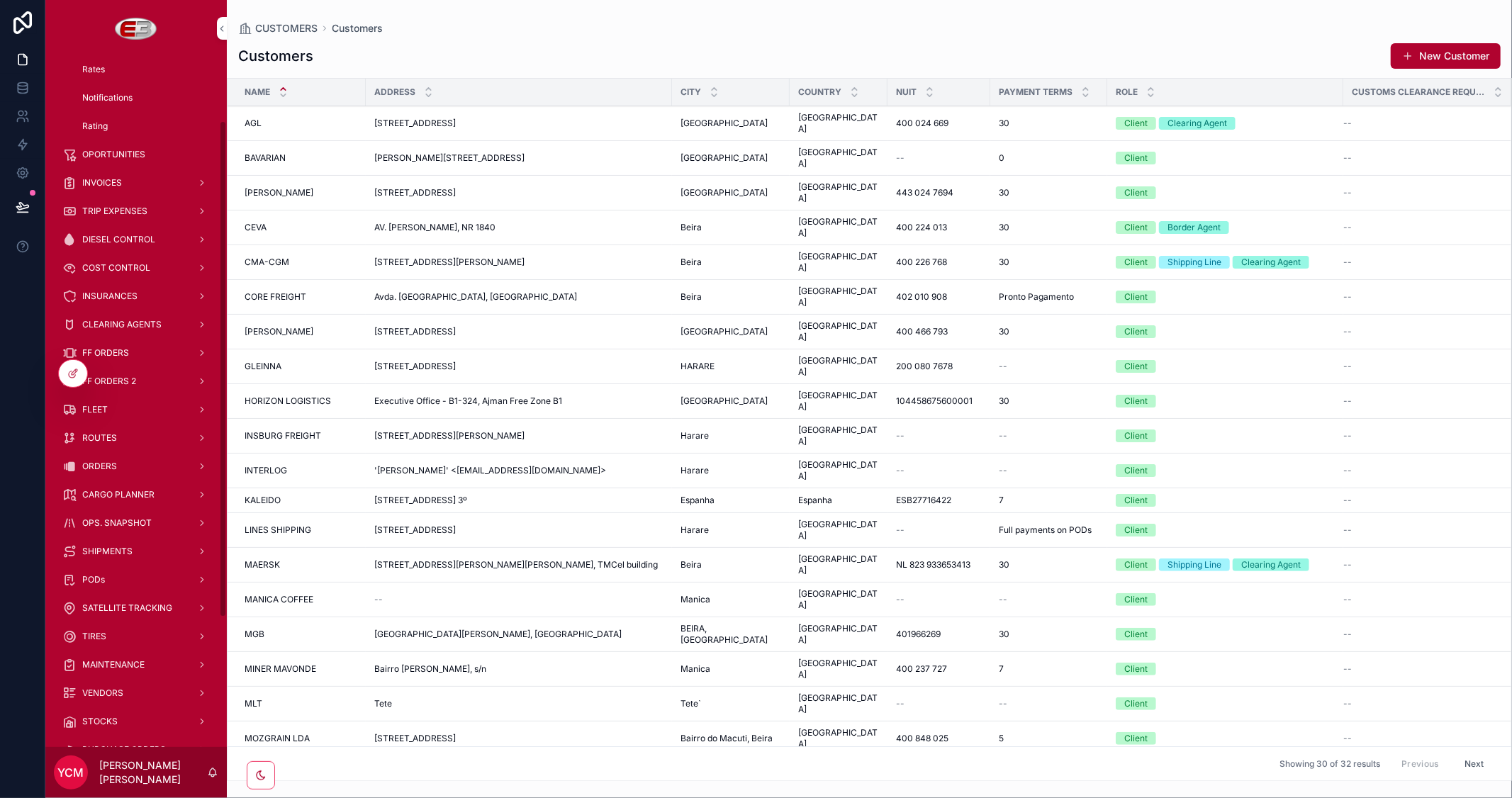
scroll to position [236, 0]
click at [108, 295] on span "FF ORDERS" at bounding box center [106, 297] width 47 height 11
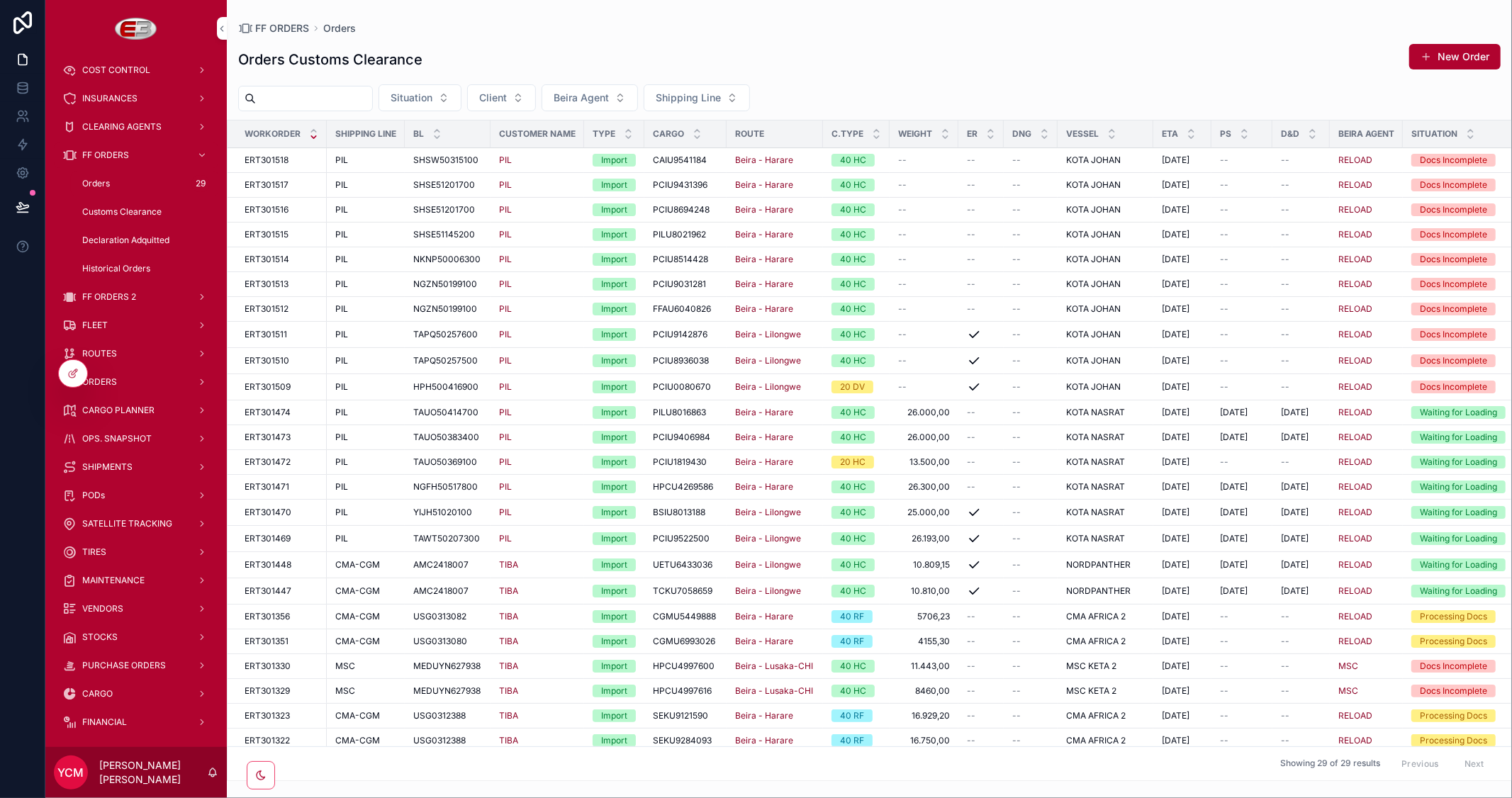
click at [535, 88] on button "Client" at bounding box center [501, 98] width 69 height 27
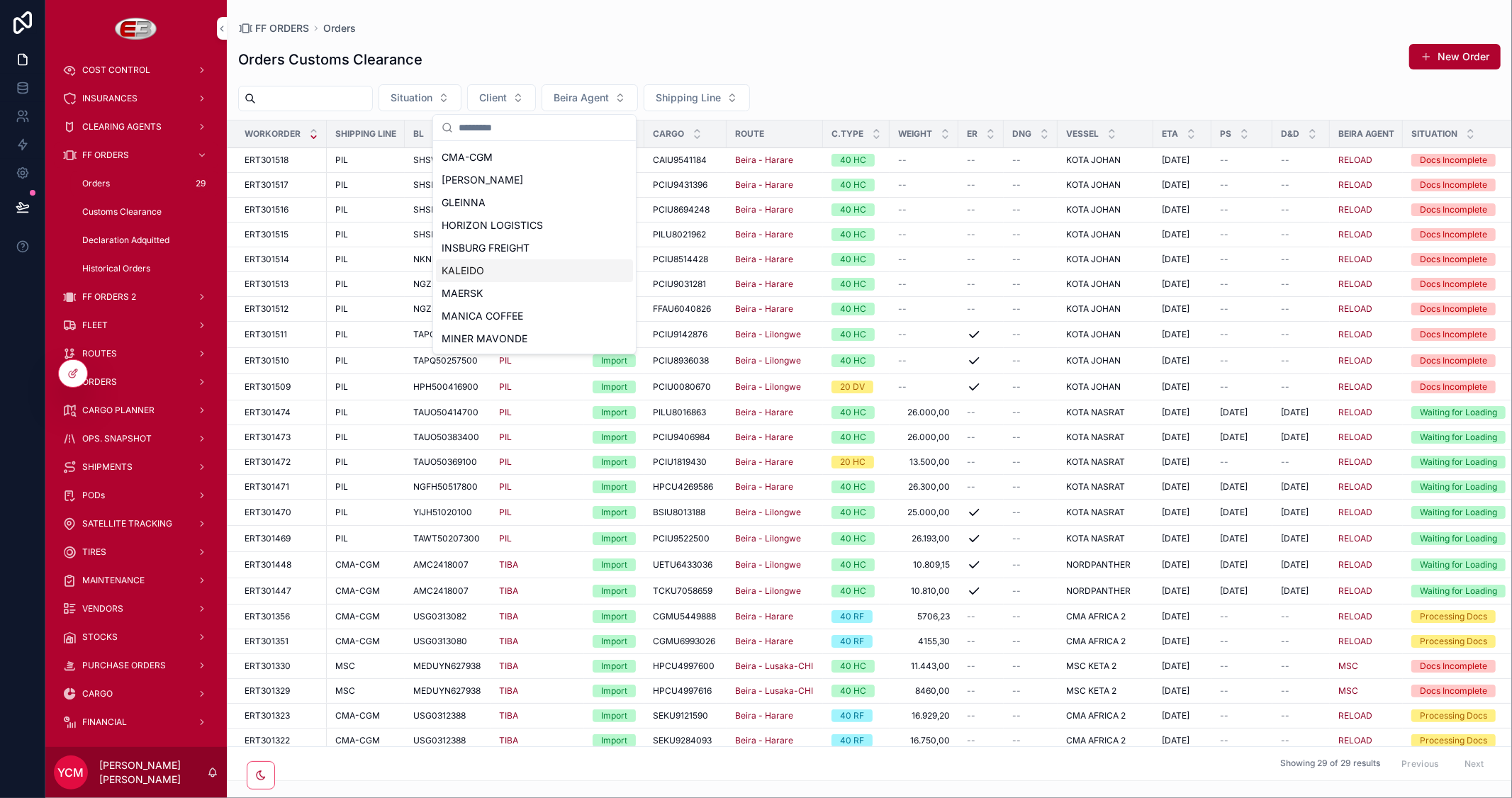
scroll to position [314, 0]
click at [456, 181] on span "PIL" at bounding box center [449, 181] width 15 height 15
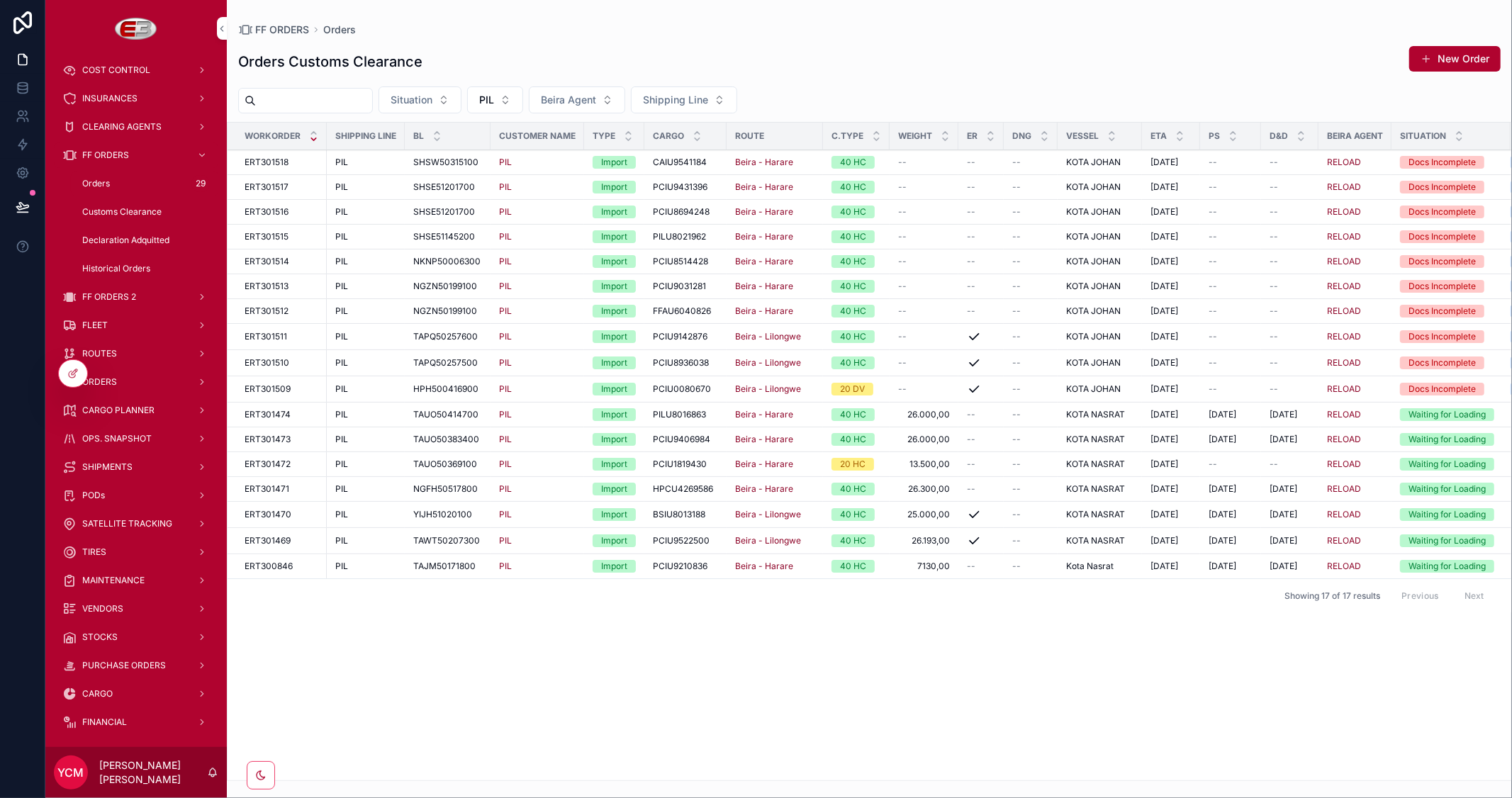
click at [135, 208] on span "Customs Clearance" at bounding box center [122, 212] width 79 height 11
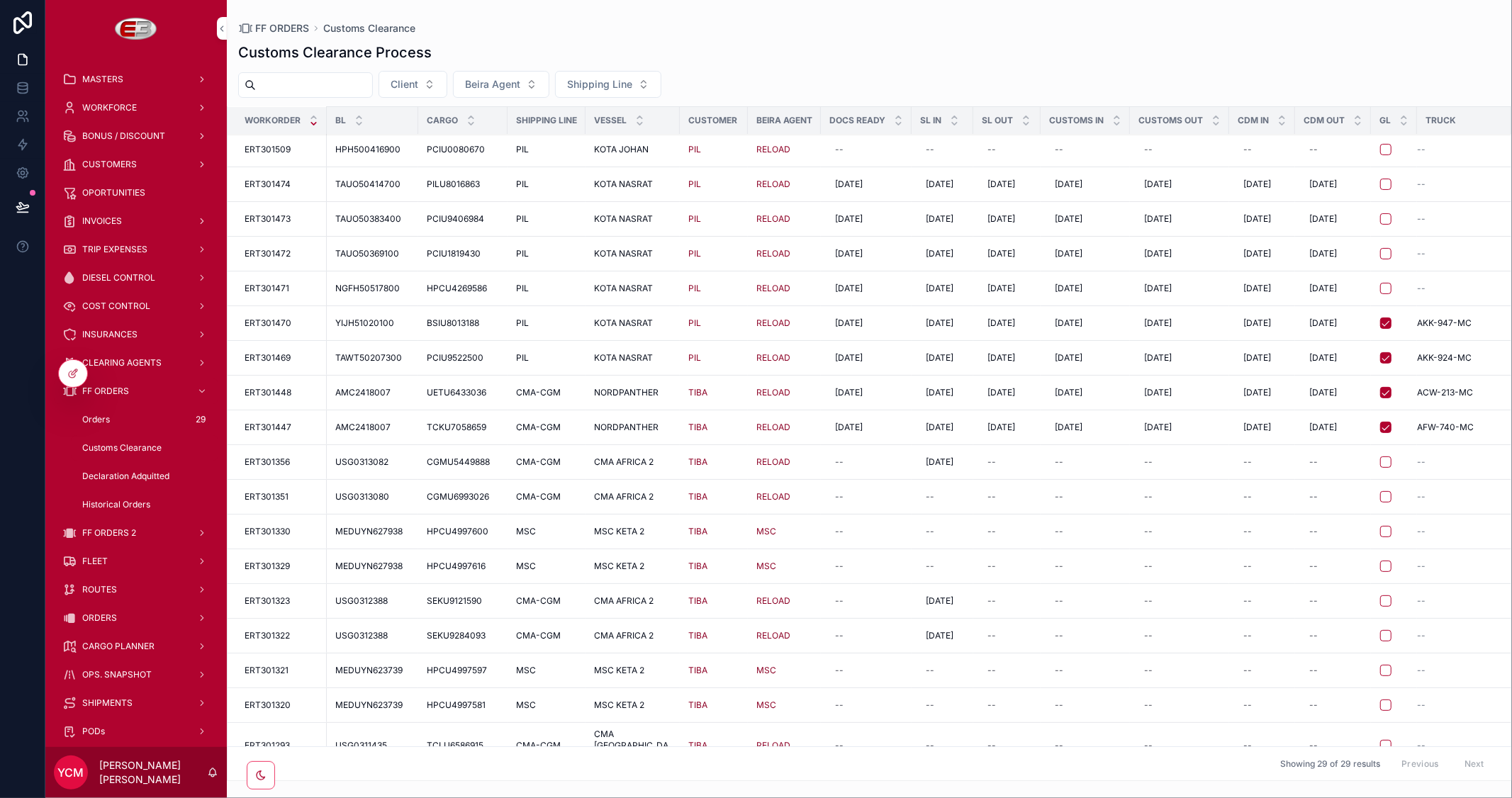
click at [114, 165] on span "CUSTOMERS" at bounding box center [110, 164] width 55 height 11
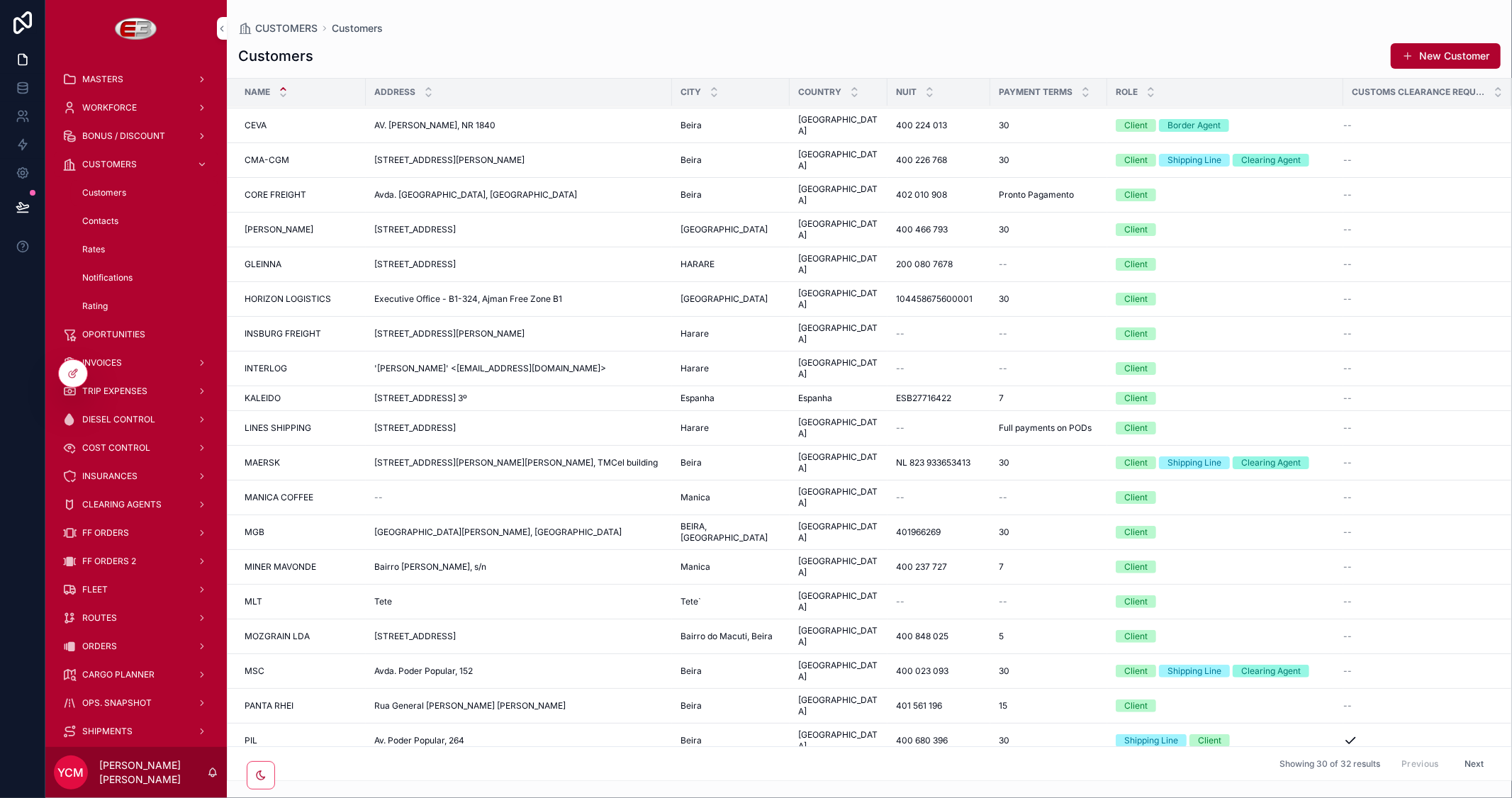
scroll to position [107, 0]
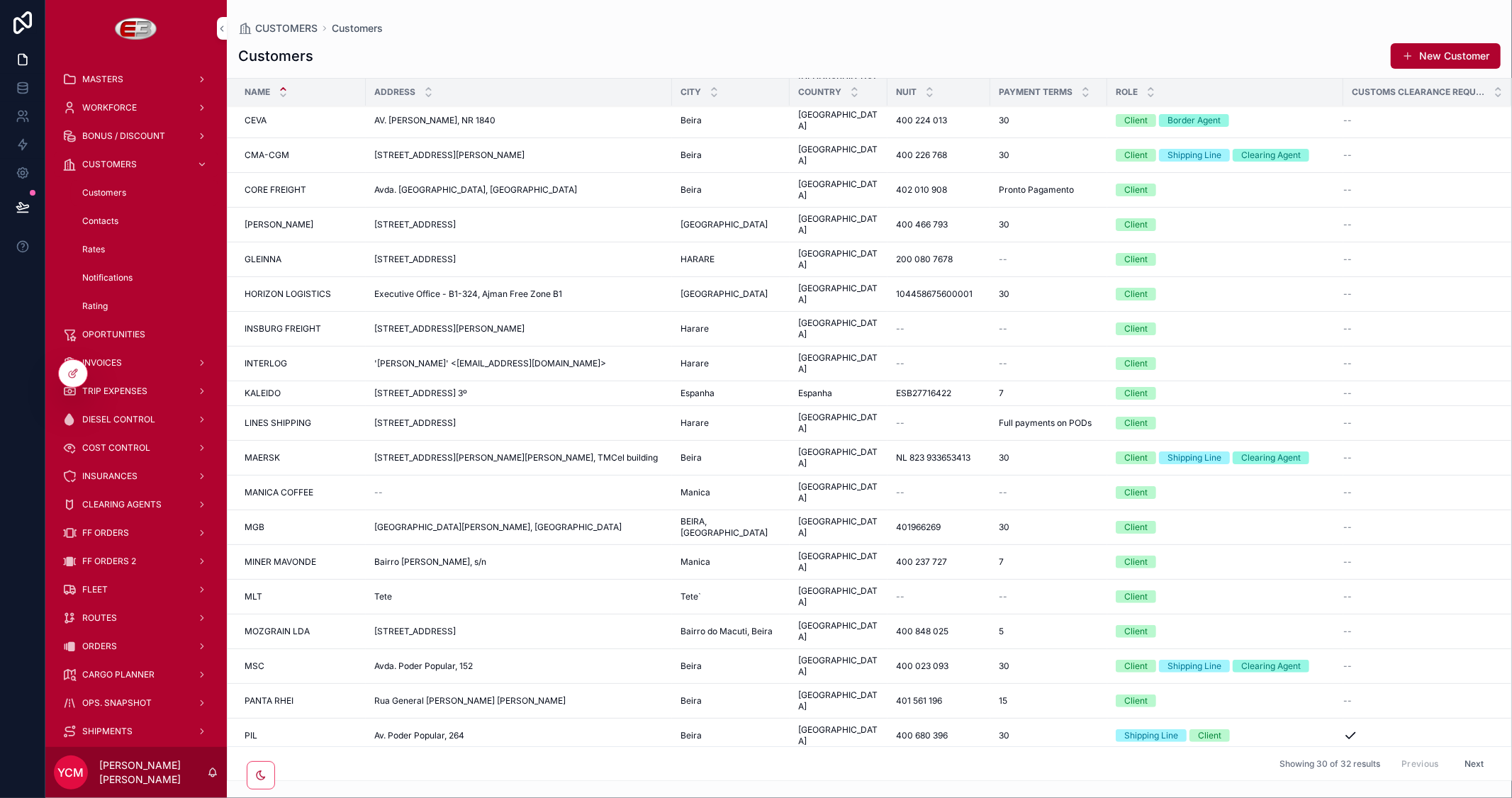
click at [307, 729] on div "PIL PIL" at bounding box center [301, 735] width 113 height 11
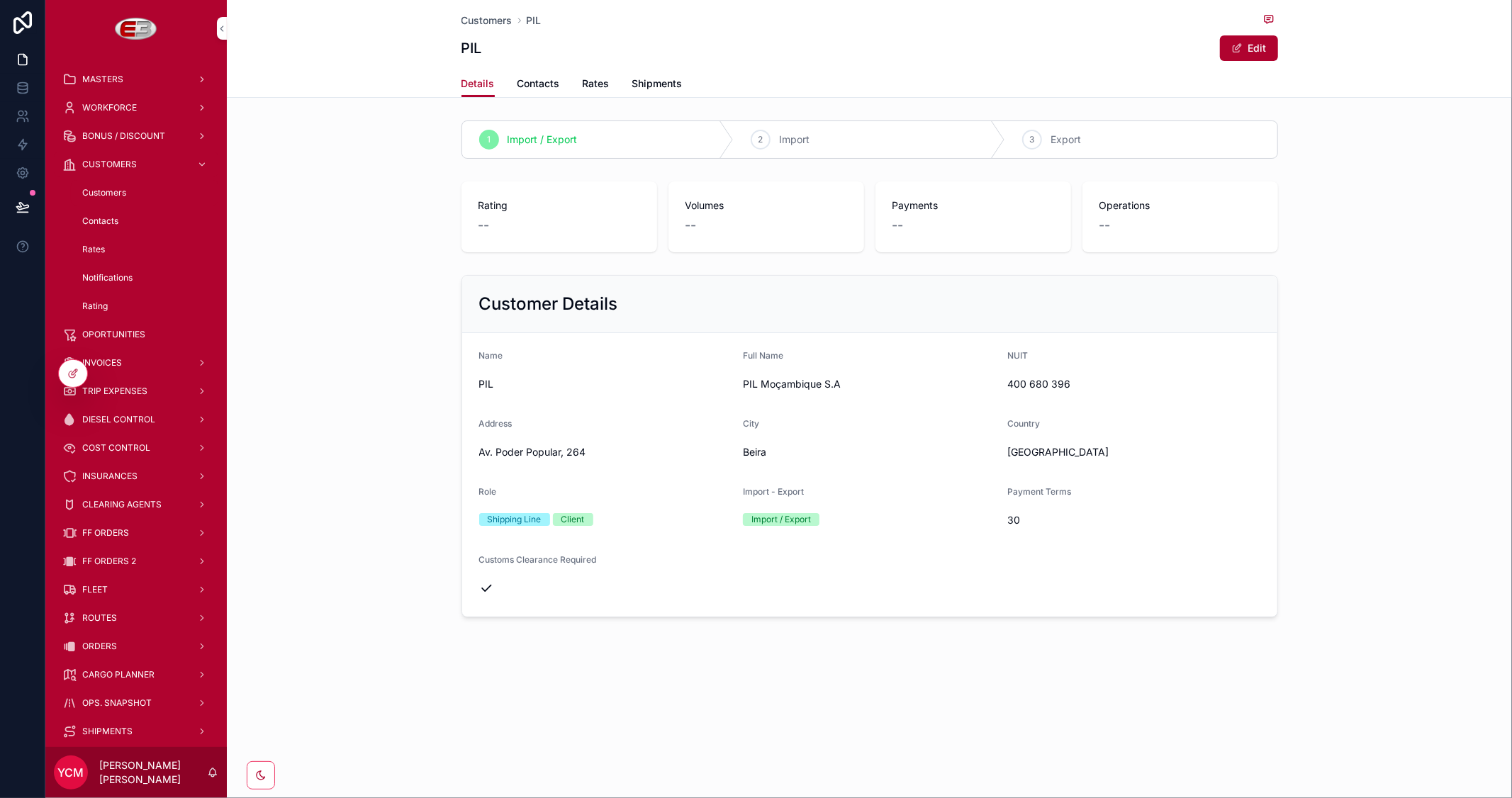
click at [656, 81] on span "Shipments" at bounding box center [657, 84] width 50 height 15
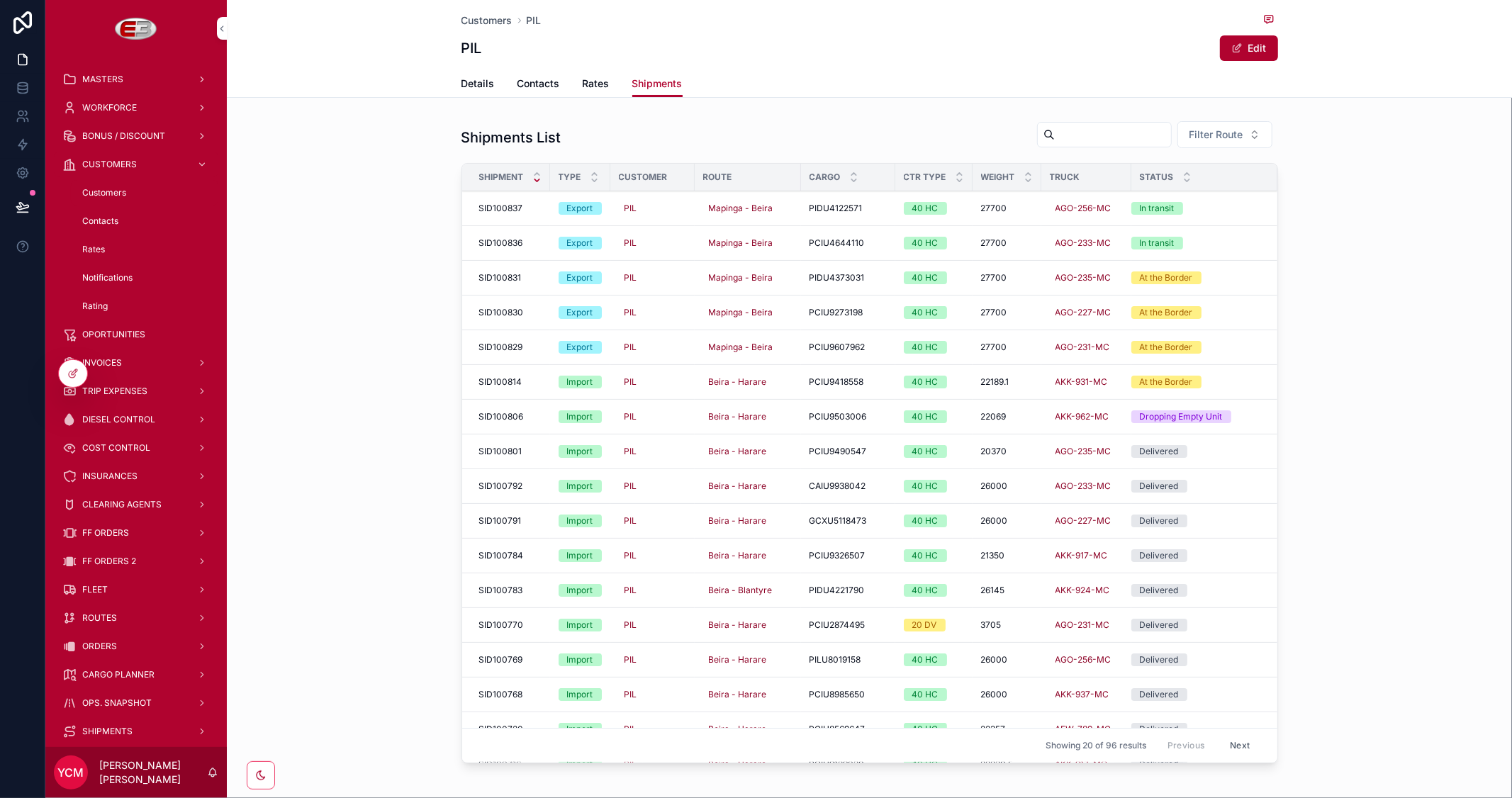
click at [594, 83] on span "Rates" at bounding box center [595, 84] width 27 height 15
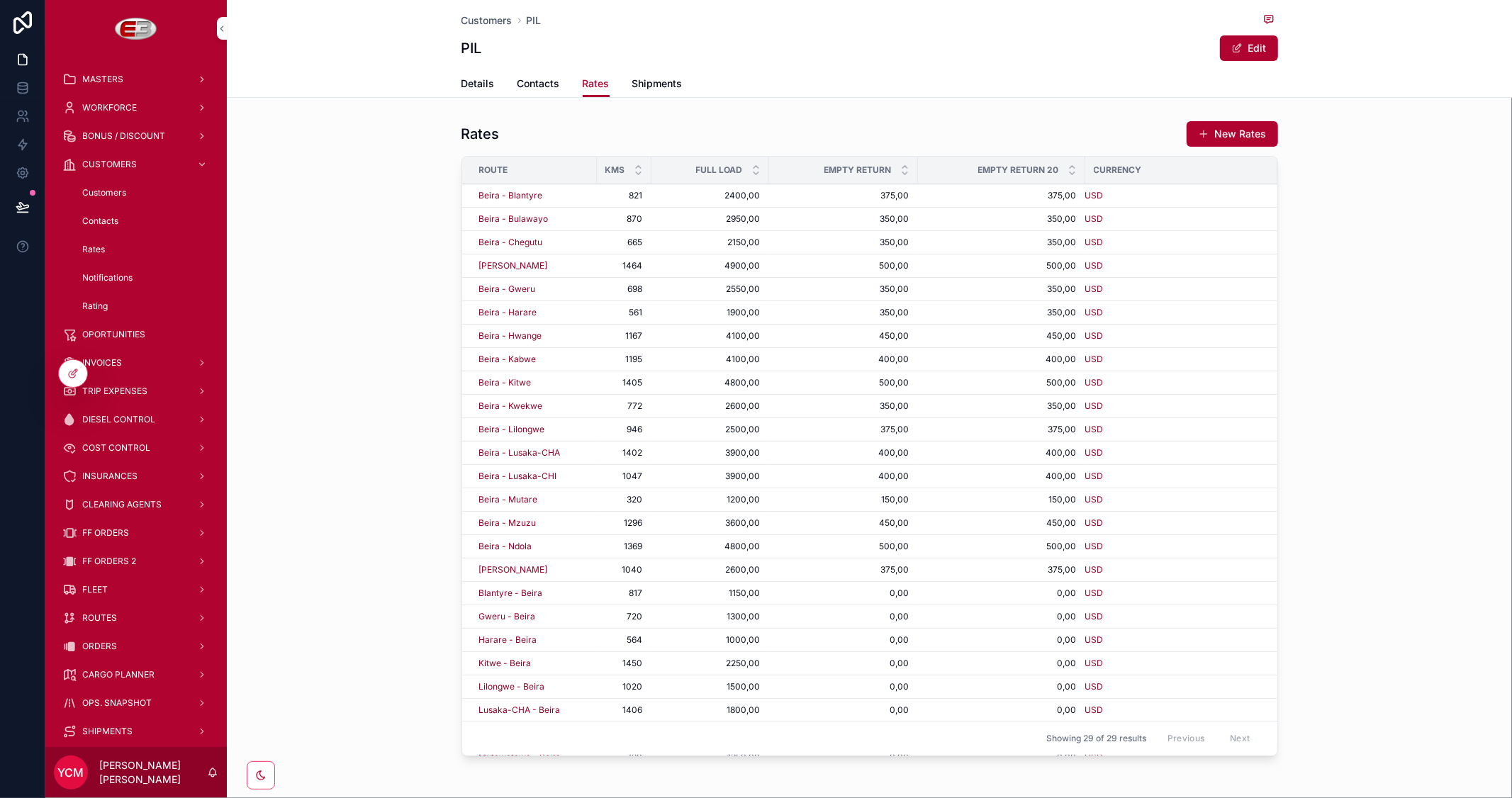
click at [535, 83] on span "Contacts" at bounding box center [539, 84] width 43 height 15
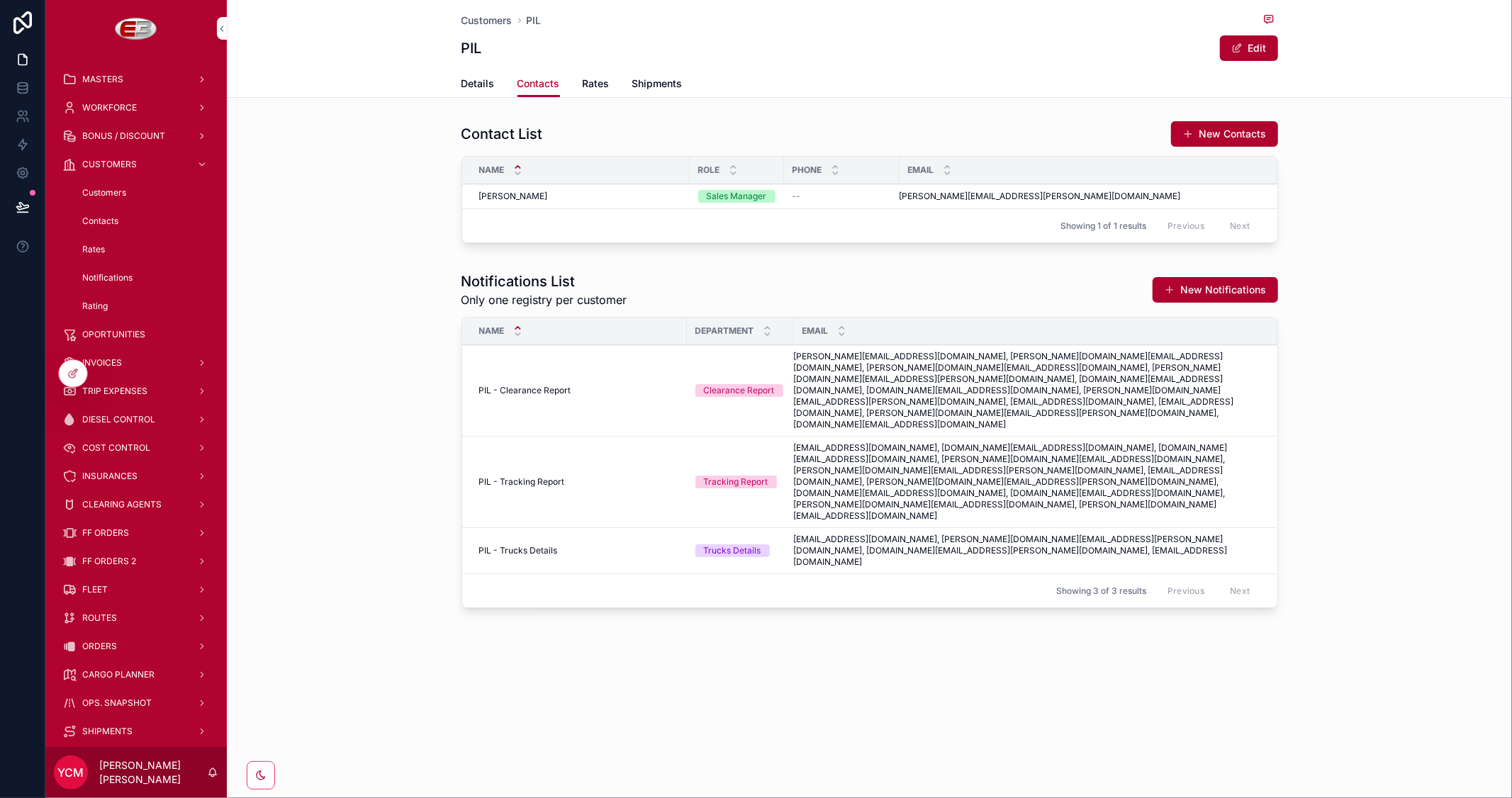
click at [898, 588] on div "Customers PIL PIL Edit Contacts Details Contacts Rates Shipments Contact List N…" at bounding box center [868, 355] width 1285 height 710
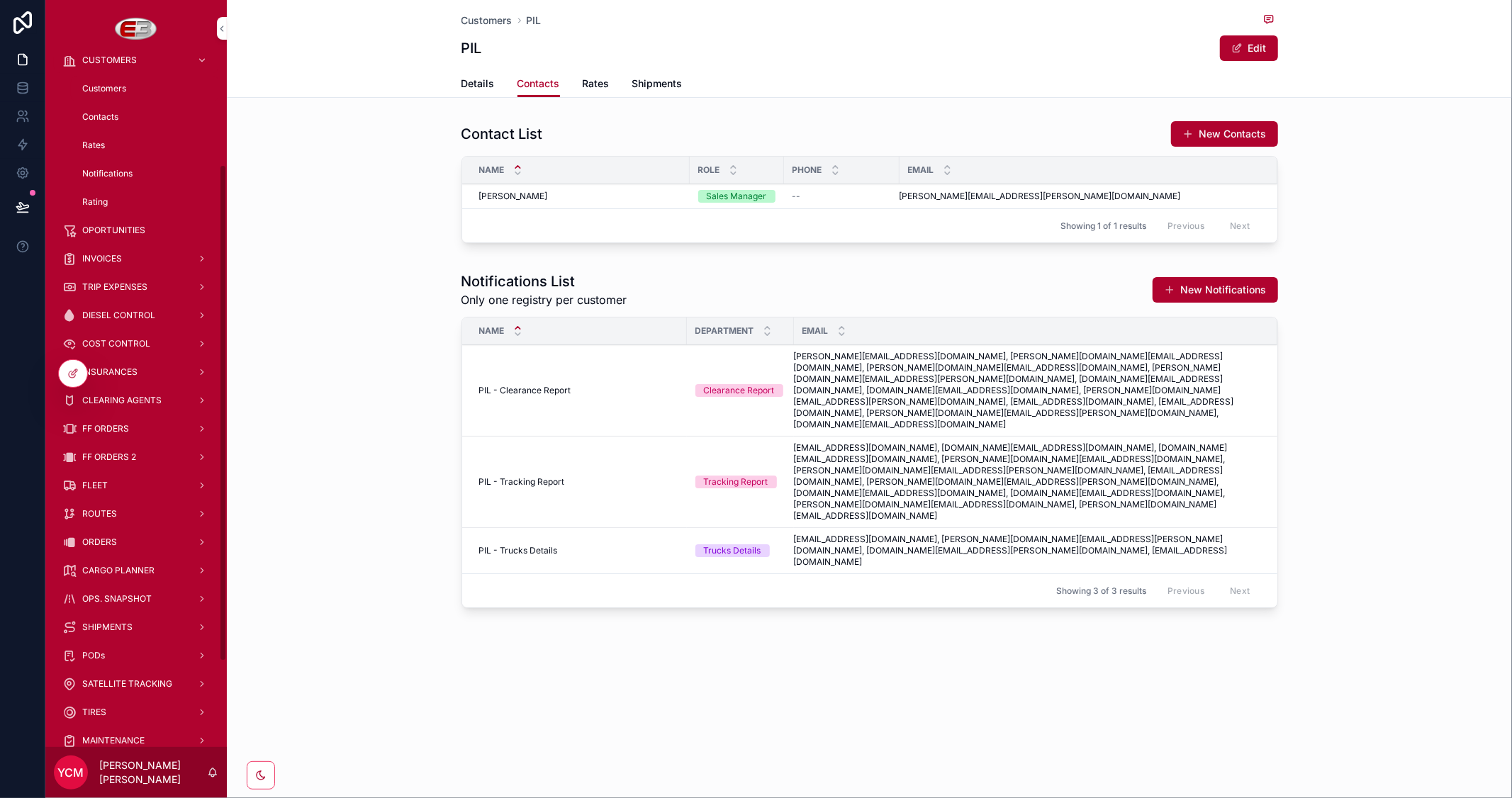
scroll to position [157, 0]
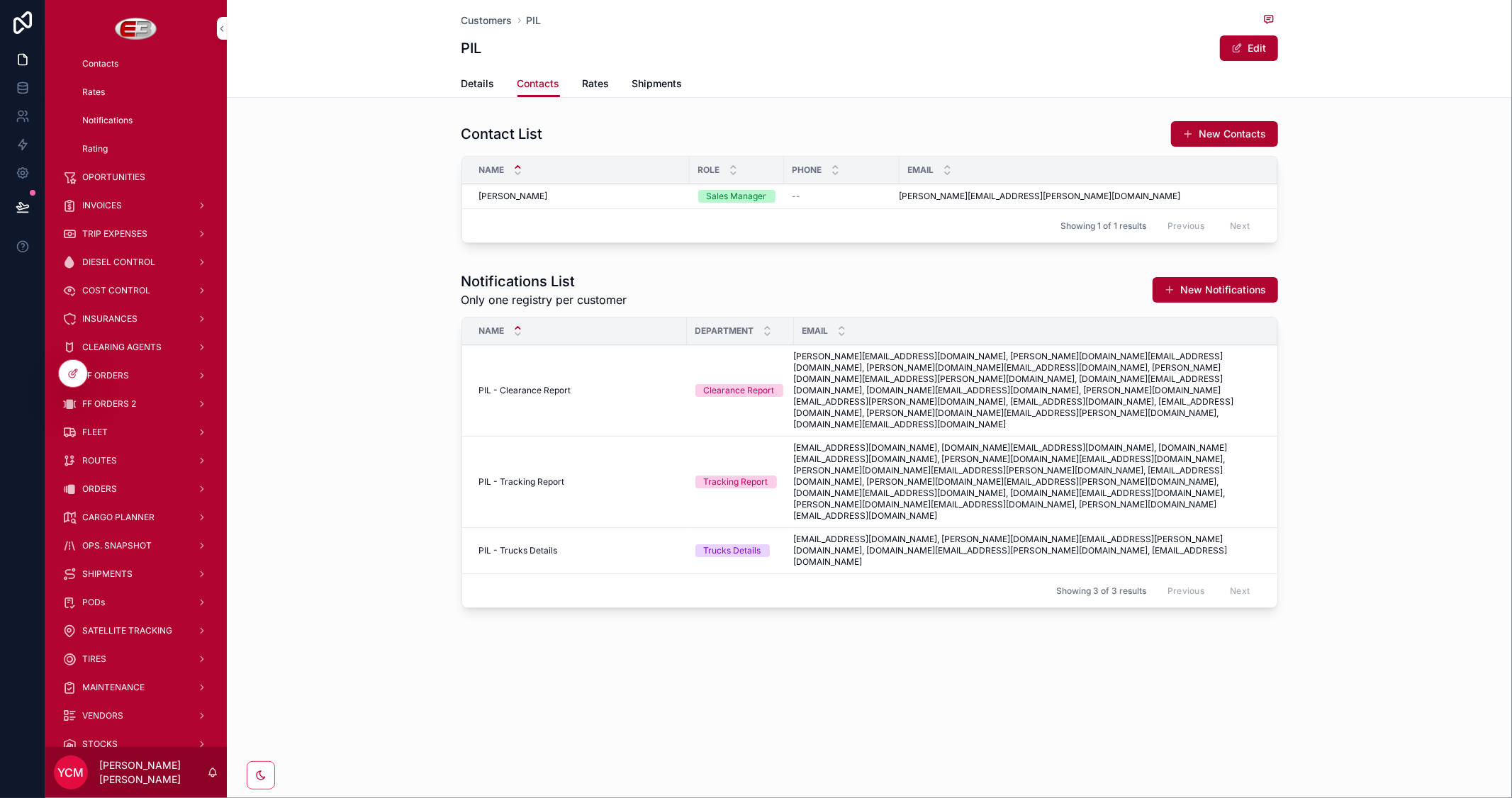
click at [114, 483] on span "ORDERS" at bounding box center [99, 488] width 35 height 11
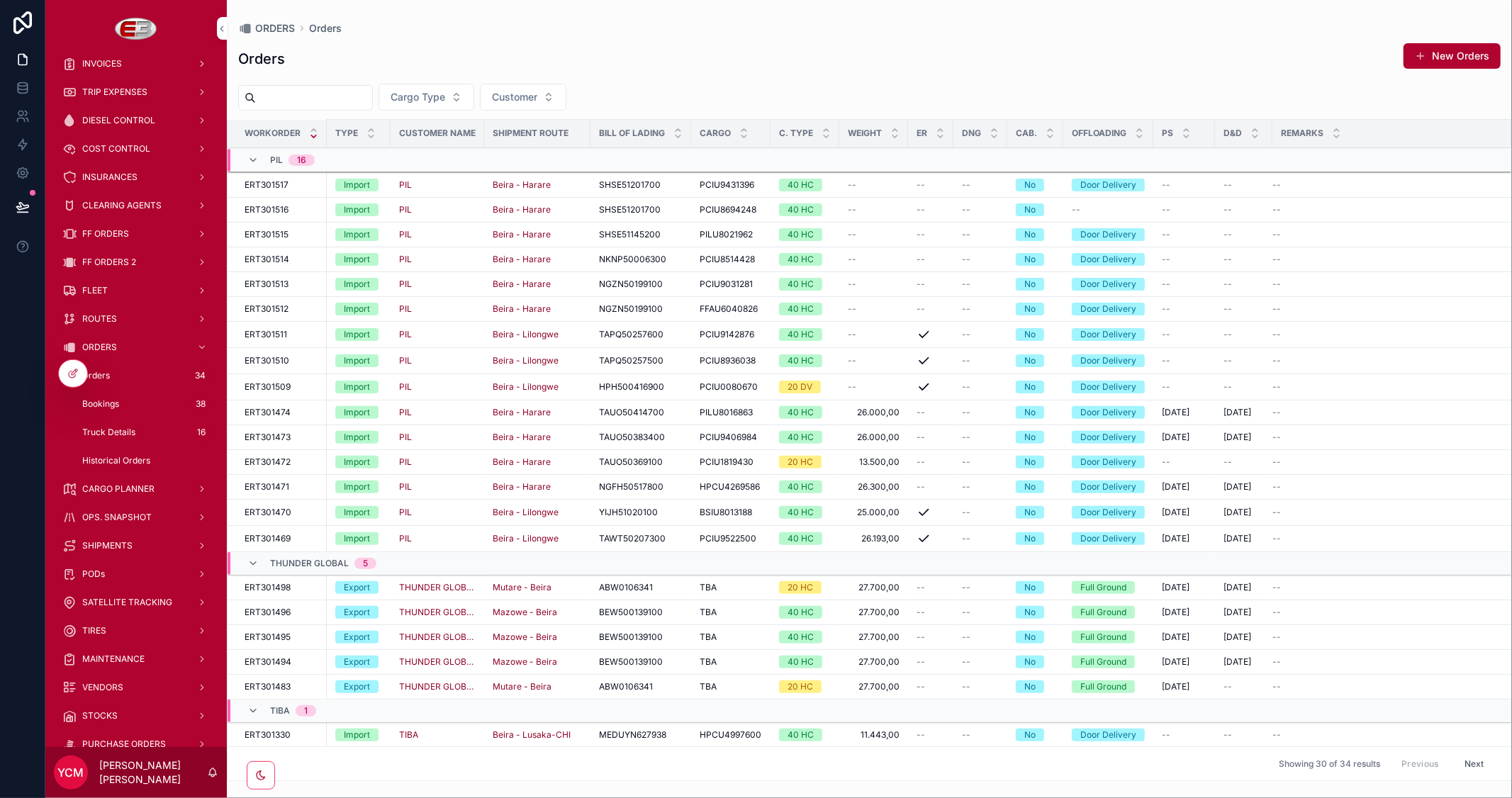
scroll to position [289, 0]
click at [108, 426] on span "Truck Details" at bounding box center [109, 432] width 53 height 11
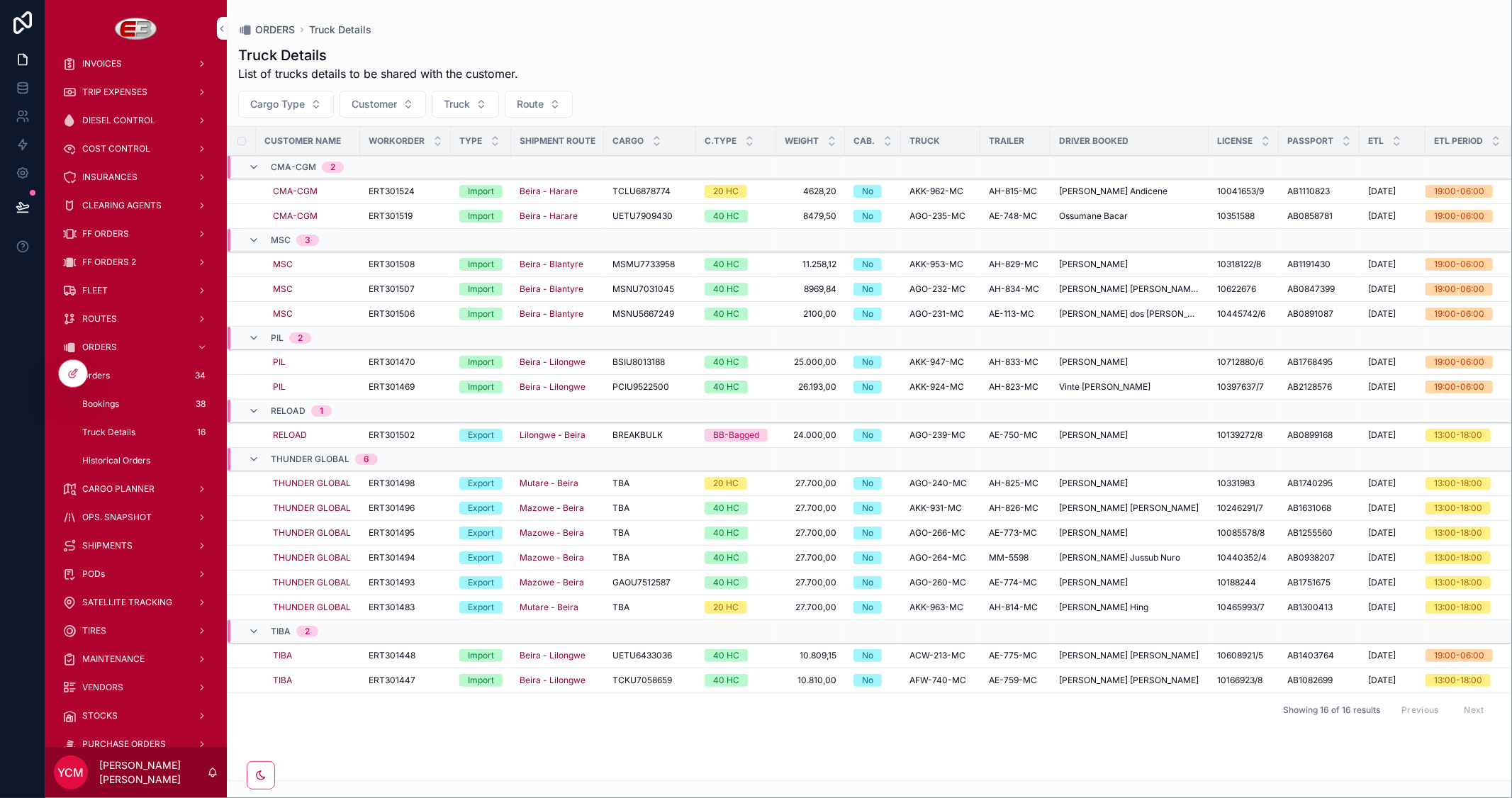
click at [235, 336] on div "scrollable content" at bounding box center [240, 338] width 17 height 23
